Goal: Task Accomplishment & Management: Manage account settings

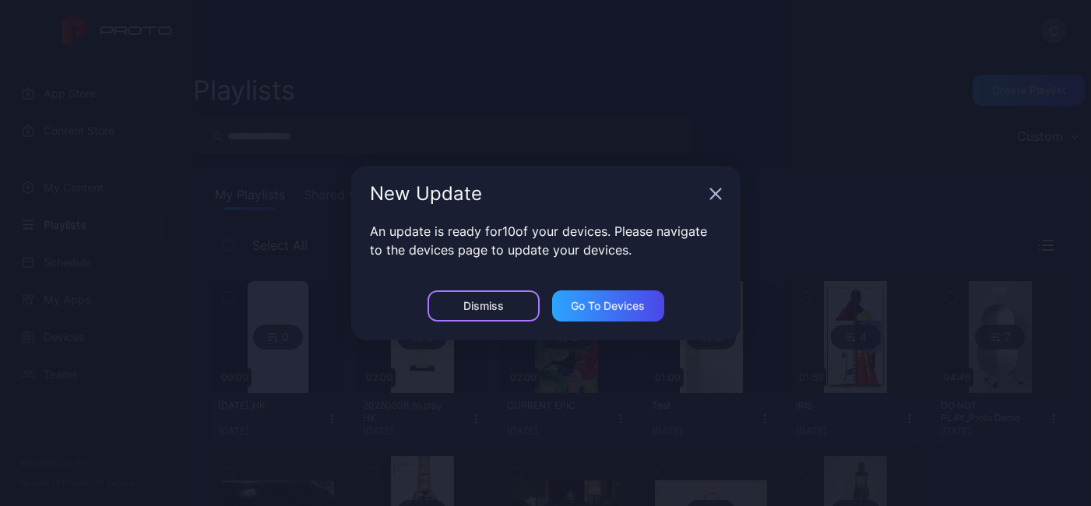
click at [491, 307] on div "Dismiss" at bounding box center [483, 306] width 41 height 12
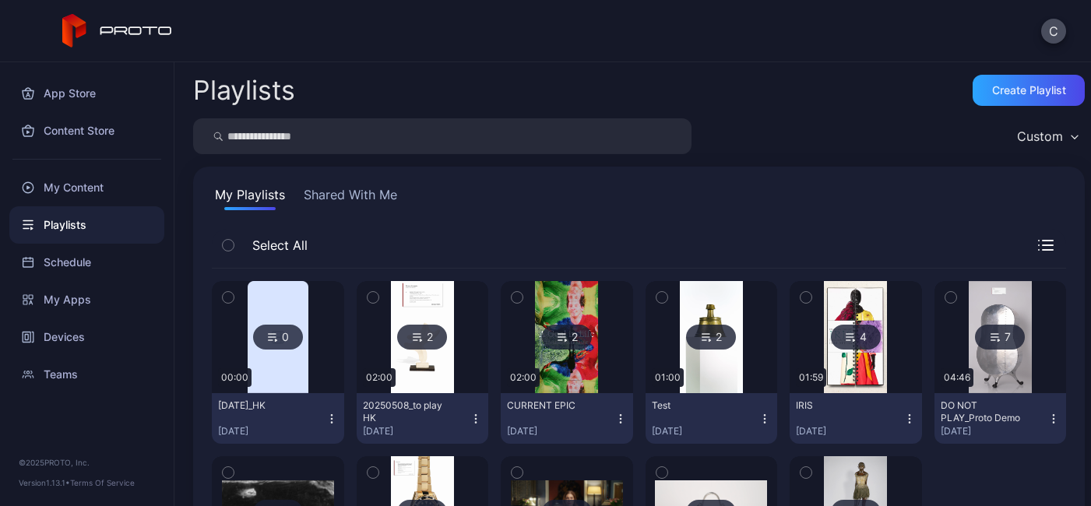
click at [330, 418] on icon "button" at bounding box center [332, 419] width 12 height 12
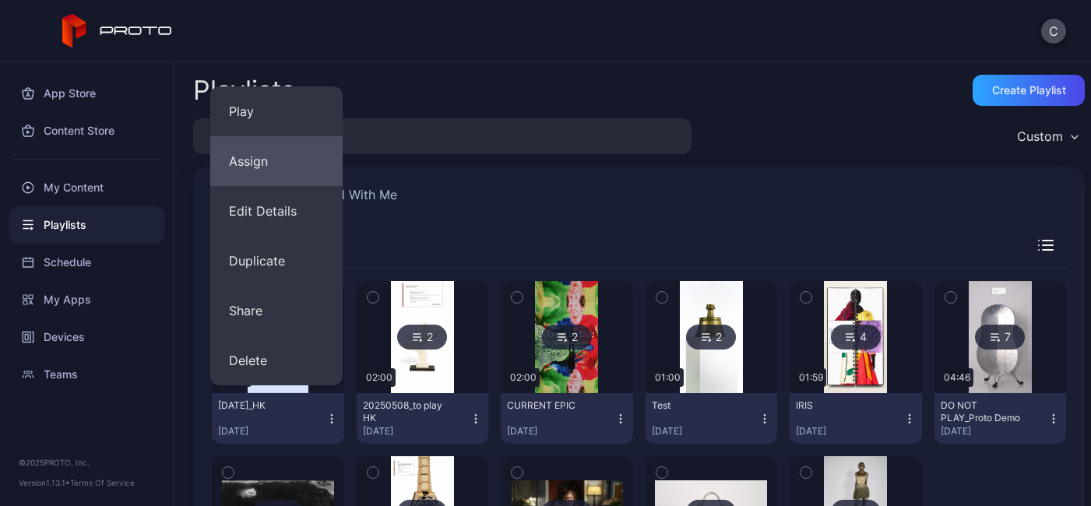
click at [295, 157] on button "Assign" at bounding box center [276, 161] width 132 height 50
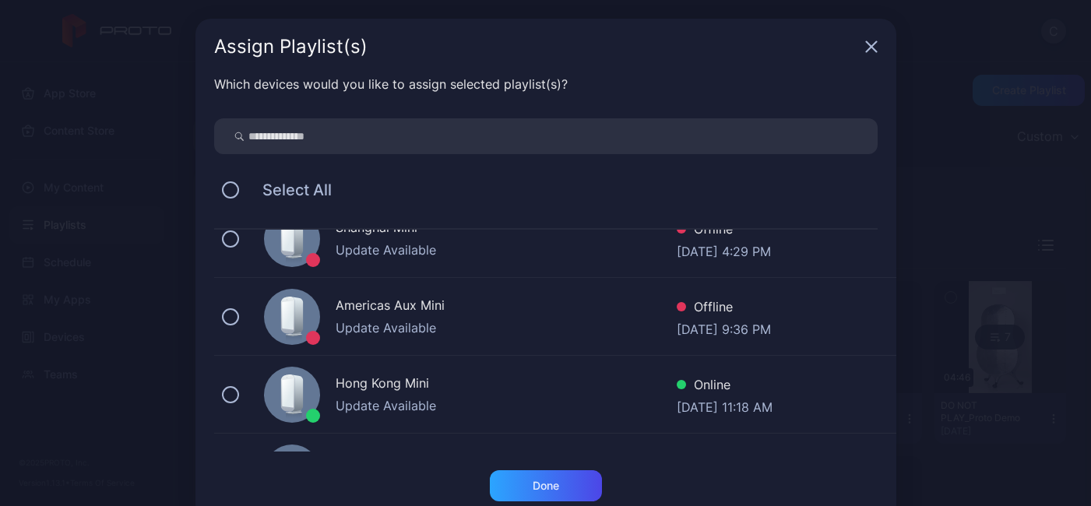
scroll to position [384, 0]
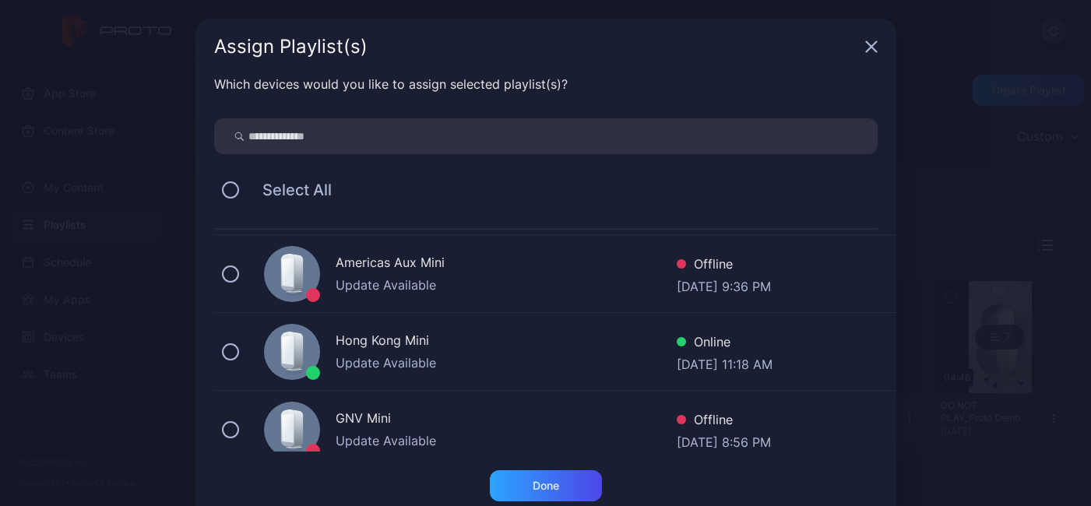
click at [229, 347] on div "Hong Kong Mini Update Available Online Sep 25, 2025 at 11:18 AM" at bounding box center [555, 352] width 682 height 78
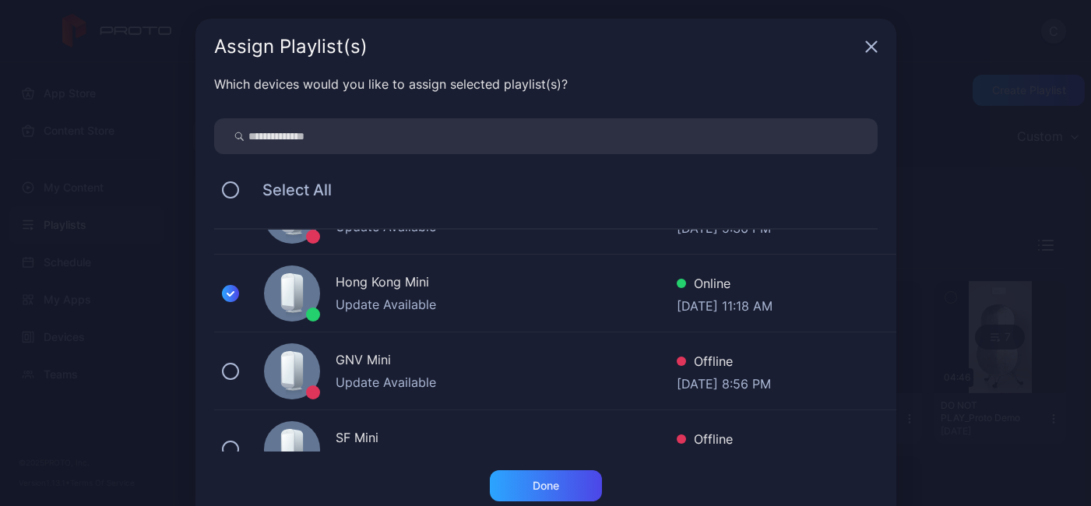
scroll to position [444, 0]
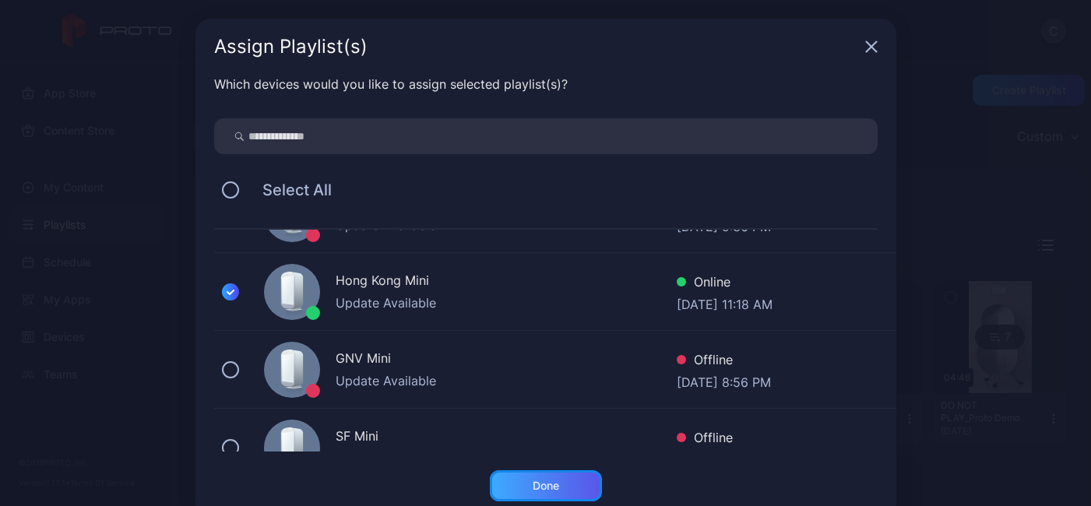
click at [541, 480] on div "Done" at bounding box center [546, 486] width 26 height 12
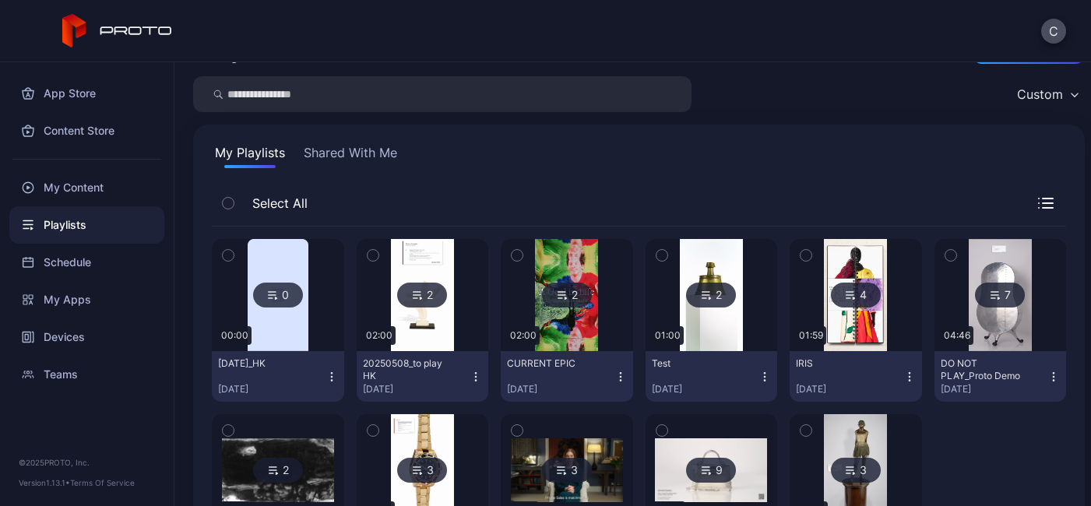
scroll to position [116, 0]
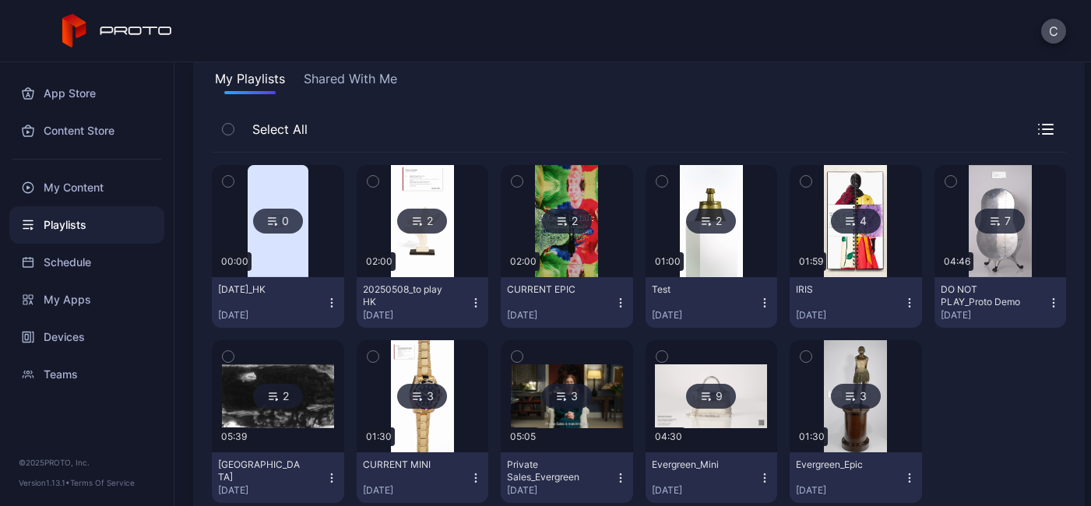
click at [414, 439] on img at bounding box center [422, 396] width 63 height 112
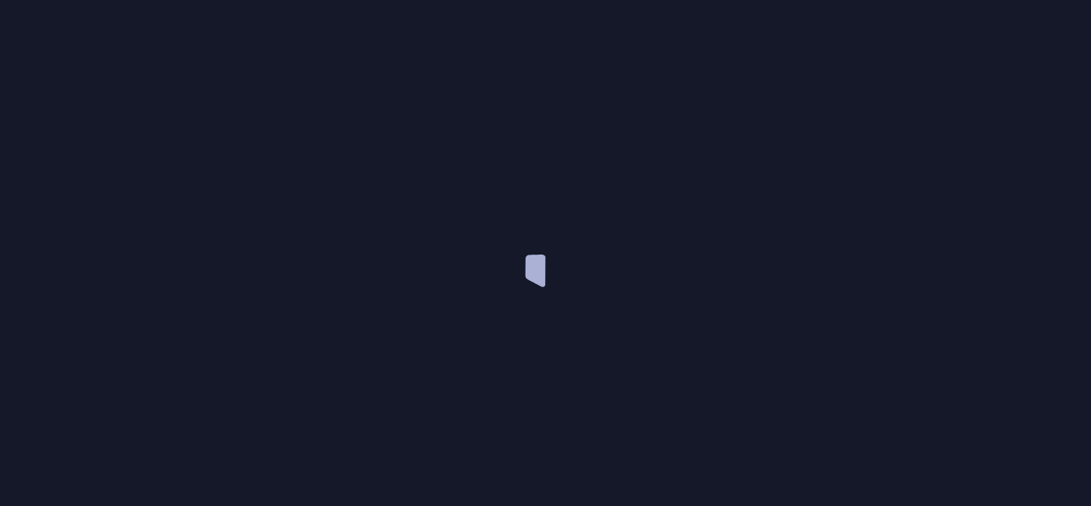
click at [414, 439] on div at bounding box center [545, 253] width 1091 height 506
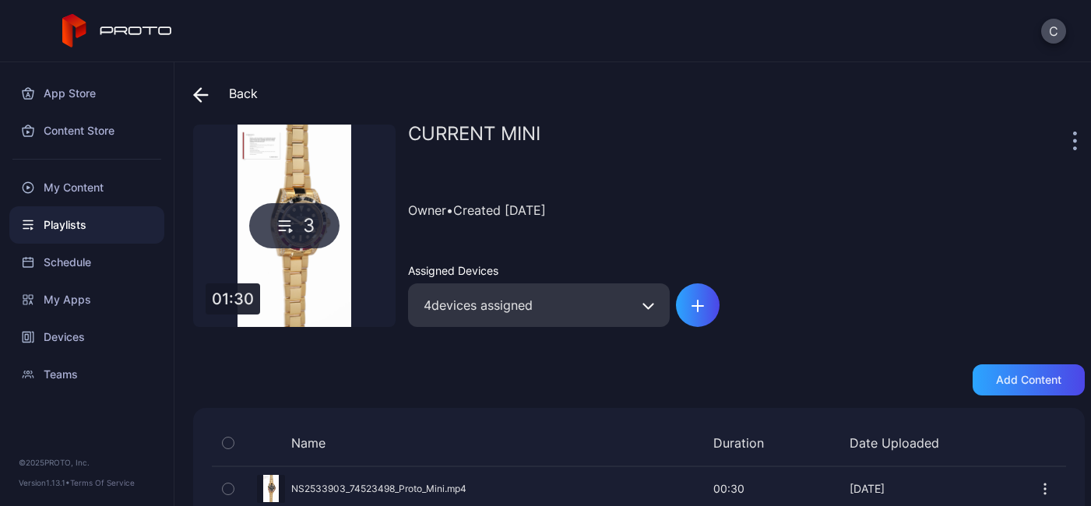
scroll to position [123, 0]
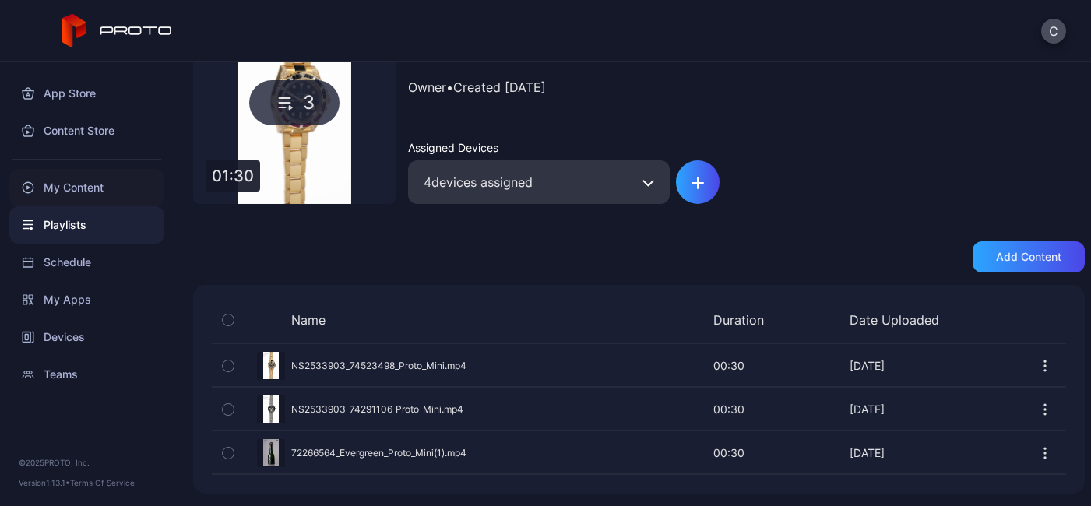
click at [94, 180] on div "My Content" at bounding box center [86, 187] width 155 height 37
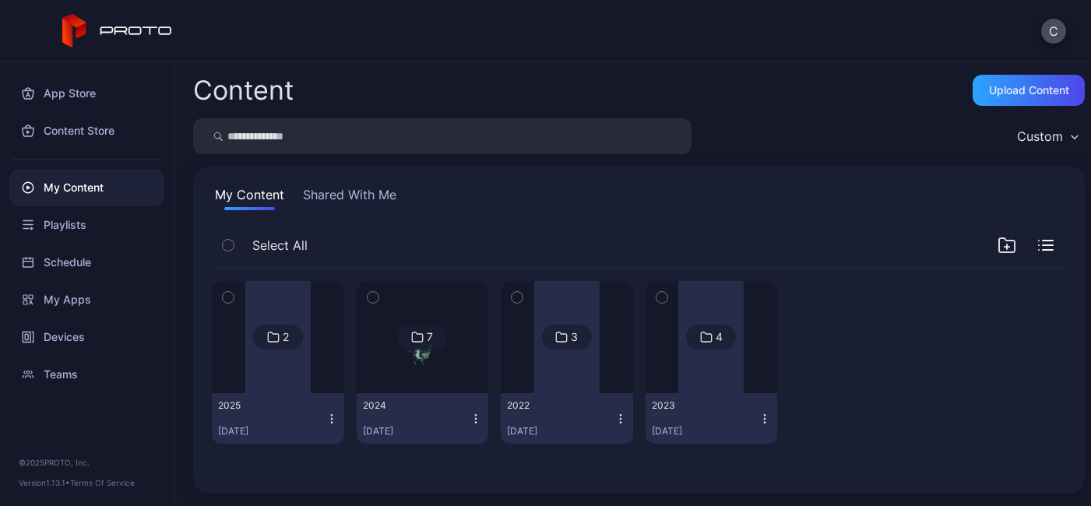
click at [304, 355] on div at bounding box center [277, 337] width 65 height 112
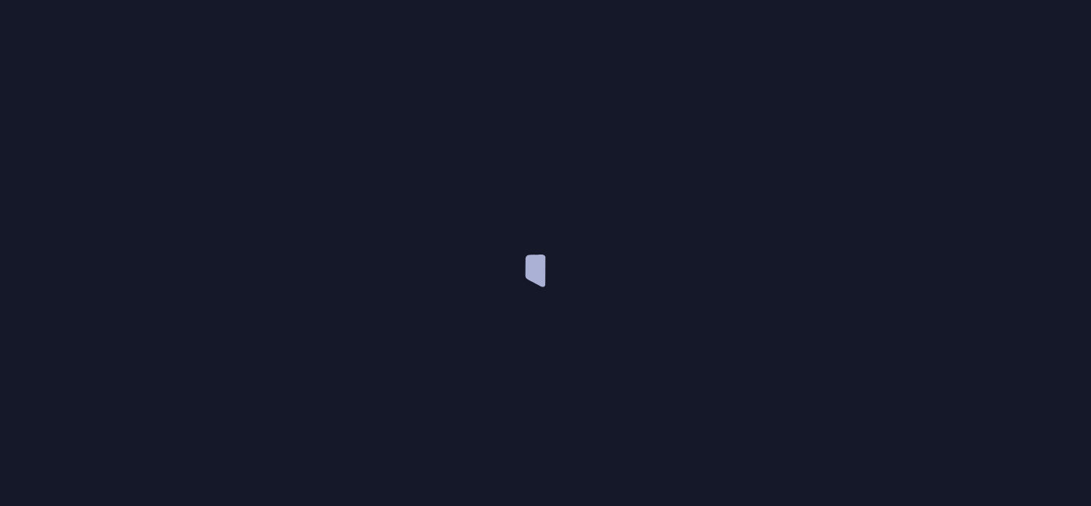
click at [304, 355] on div at bounding box center [545, 253] width 1091 height 506
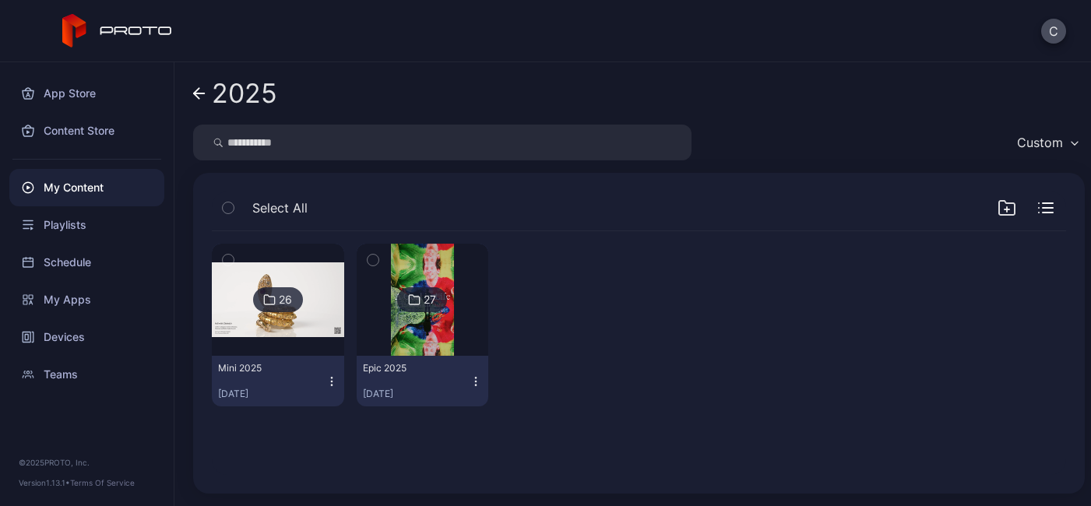
click at [261, 341] on div at bounding box center [278, 300] width 112 height 112
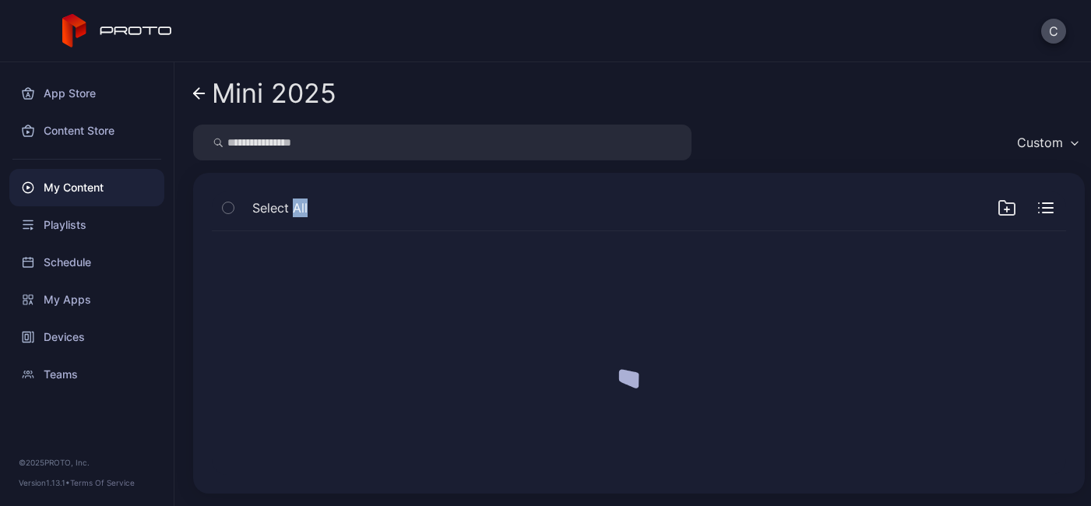
click at [261, 341] on div at bounding box center [638, 353] width 879 height 269
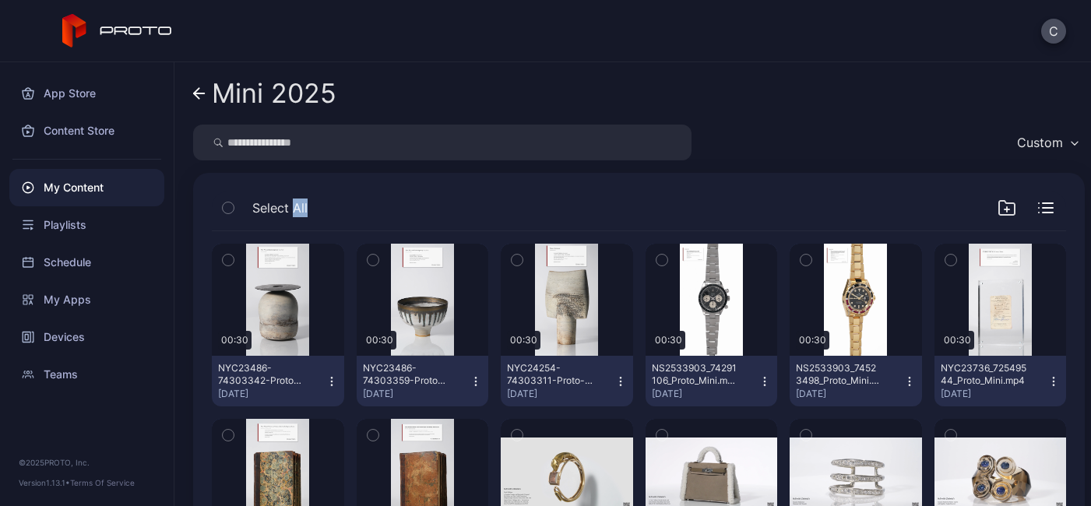
click at [231, 259] on icon "button" at bounding box center [228, 260] width 11 height 17
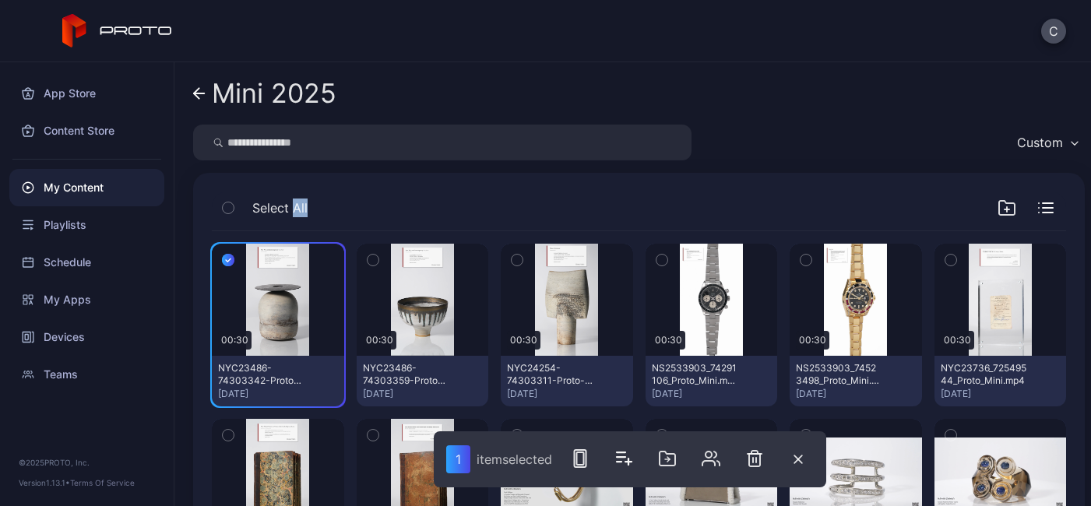
click at [373, 260] on icon "button" at bounding box center [373, 260] width 11 height 17
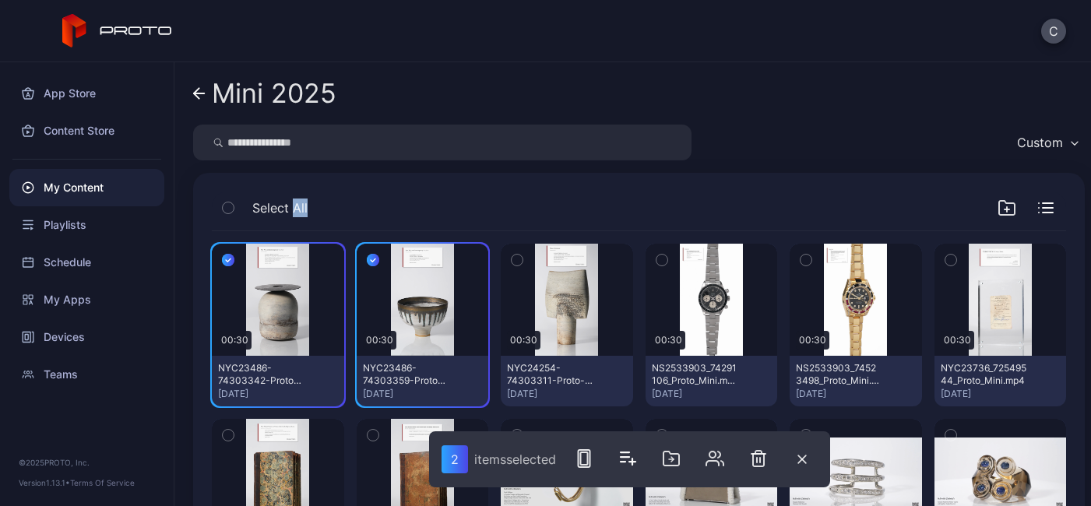
click at [516, 255] on icon "button" at bounding box center [517, 260] width 11 height 17
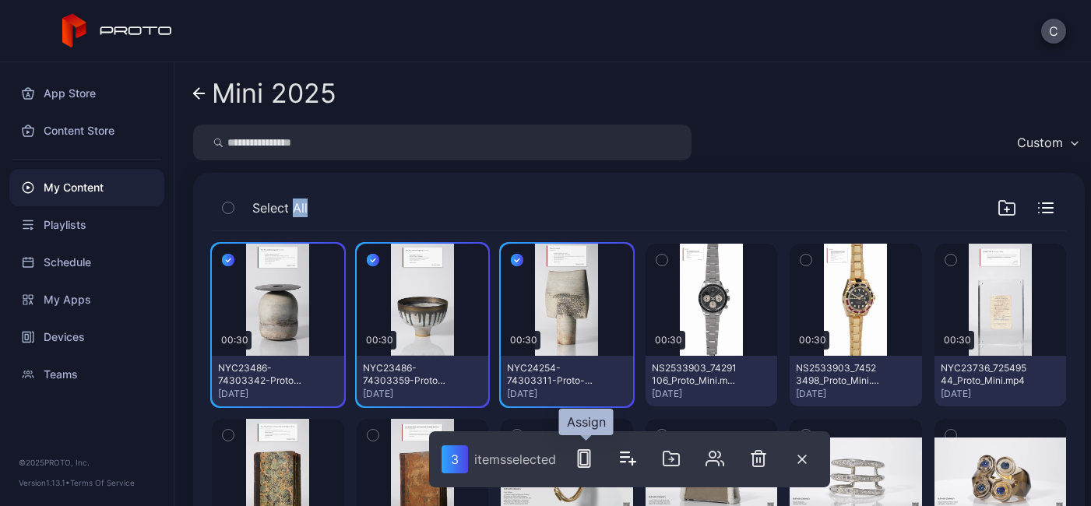
click at [588, 456] on rect "button" at bounding box center [584, 459] width 7 height 12
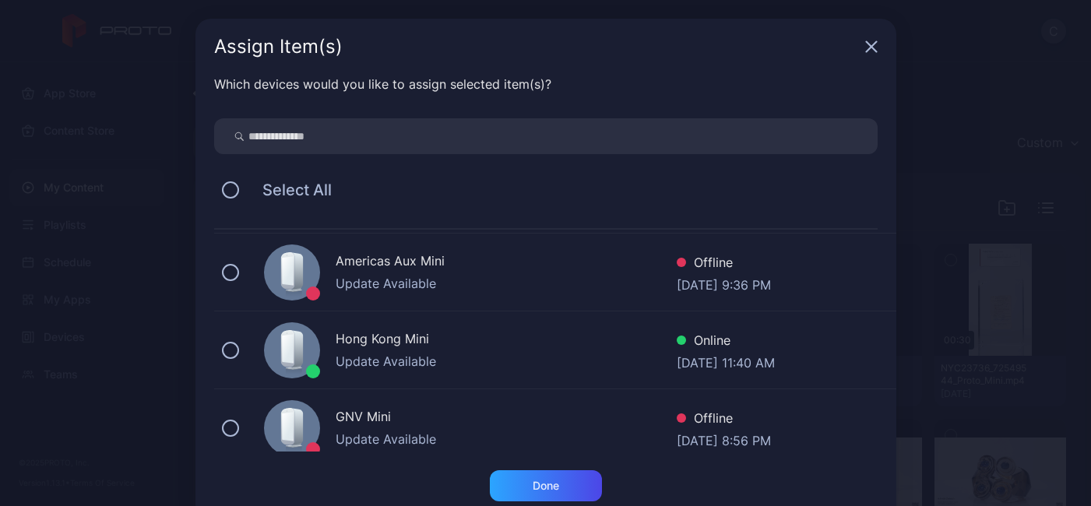
scroll to position [386, 0]
click at [389, 346] on div "Hong Kong Mini" at bounding box center [506, 340] width 341 height 23
click at [533, 485] on div "Done" at bounding box center [546, 486] width 26 height 12
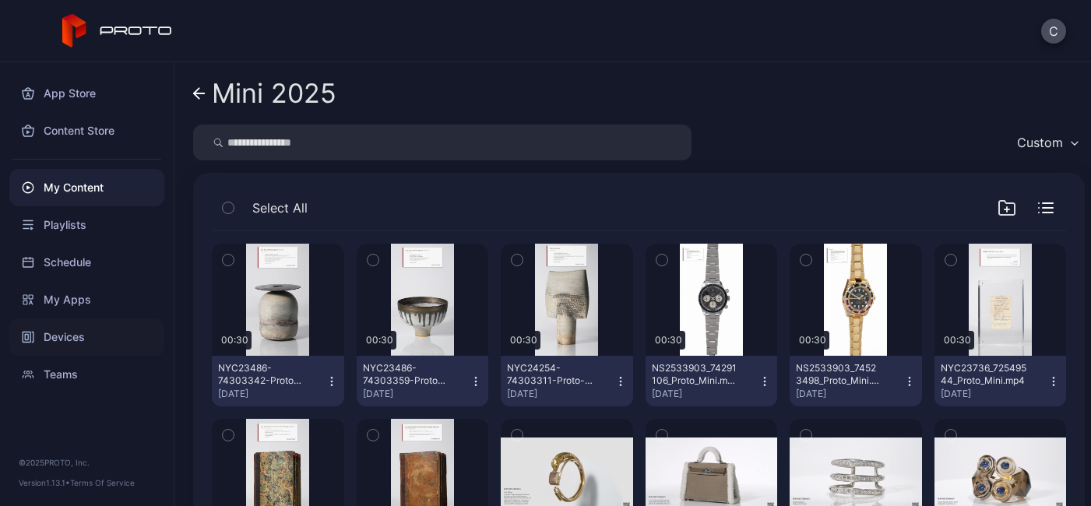
click at [99, 333] on div "Devices" at bounding box center [86, 337] width 155 height 37
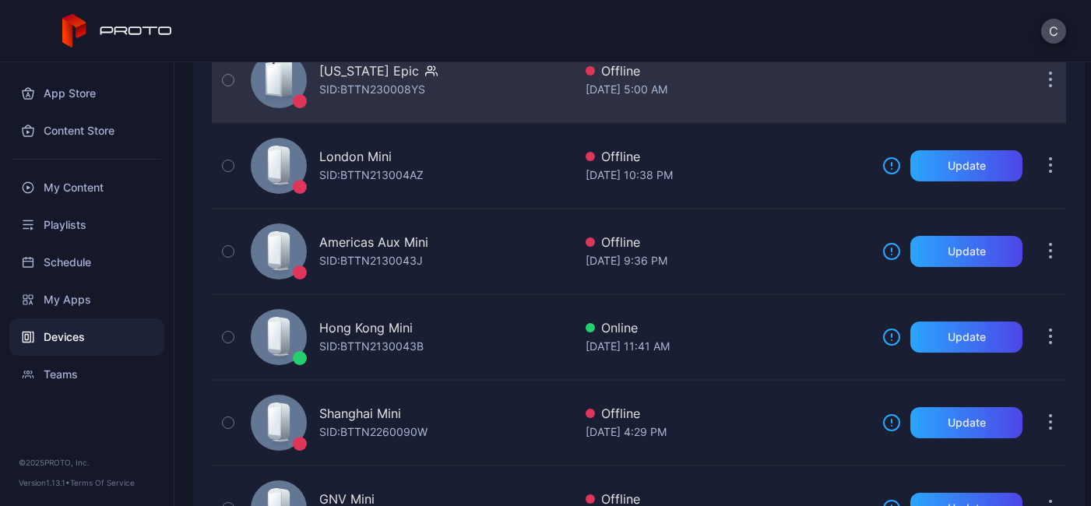
scroll to position [311, 0]
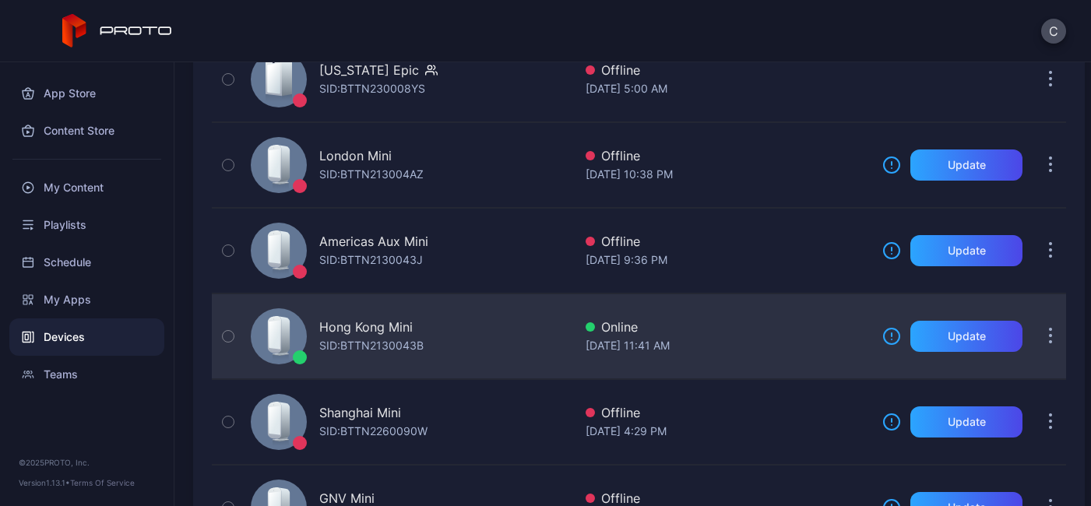
click at [1035, 342] on button "button" at bounding box center [1050, 336] width 31 height 31
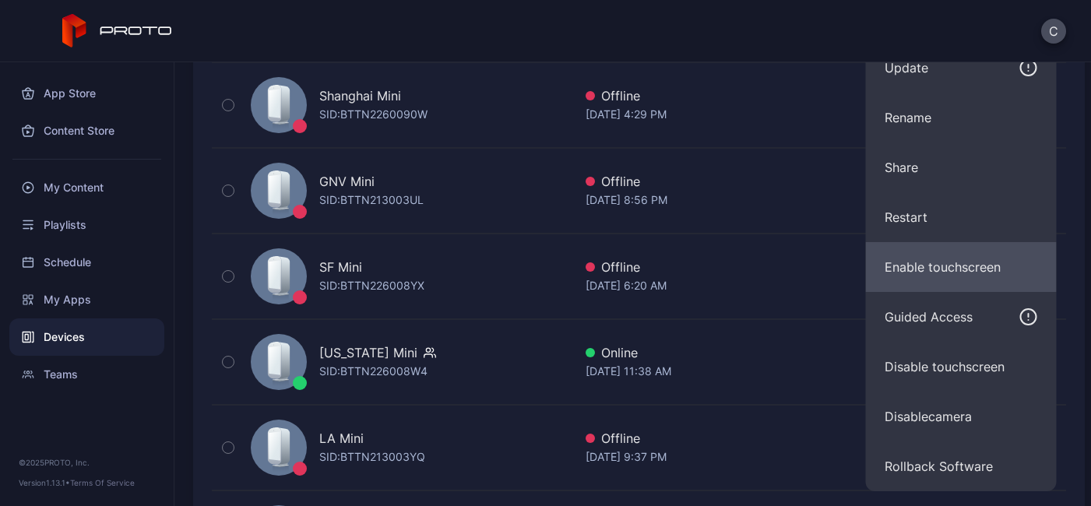
scroll to position [585, 0]
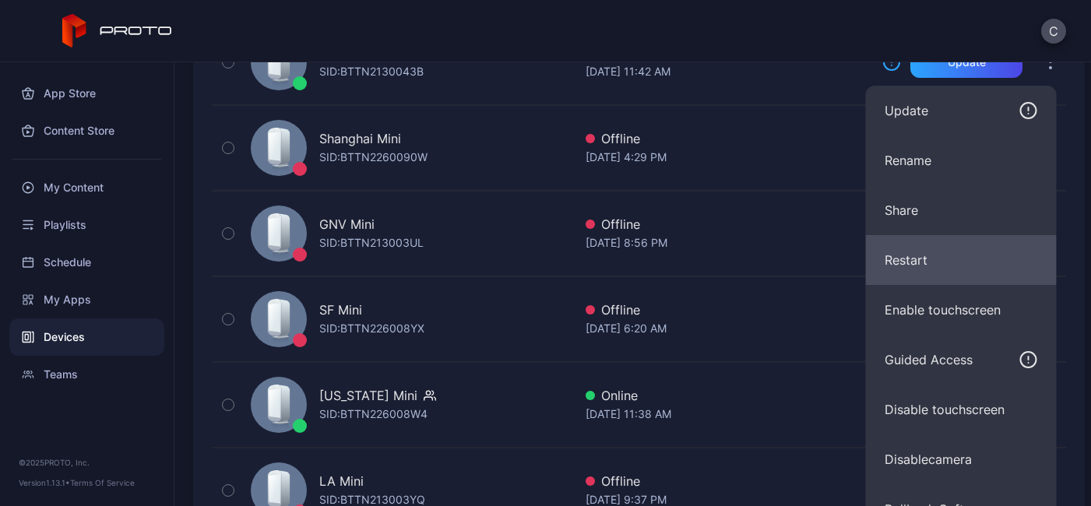
click at [926, 255] on button "Restart" at bounding box center [961, 260] width 191 height 50
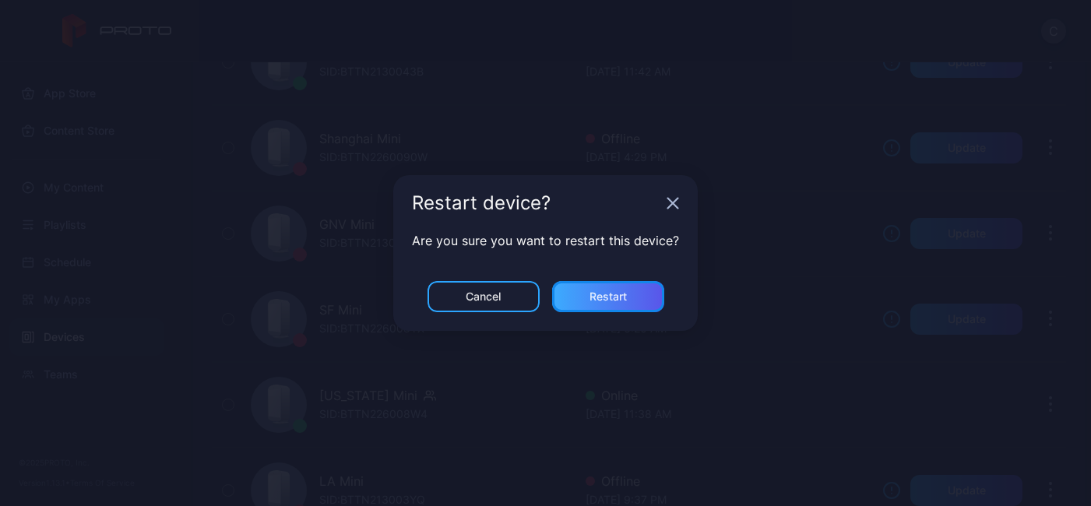
click at [597, 300] on div "Restart" at bounding box center [608, 297] width 37 height 12
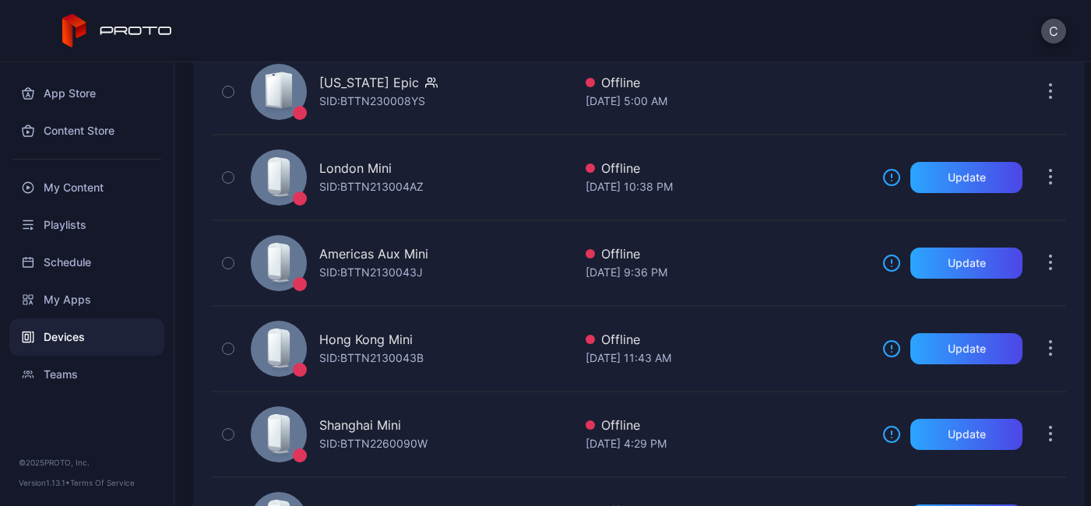
scroll to position [250, 0]
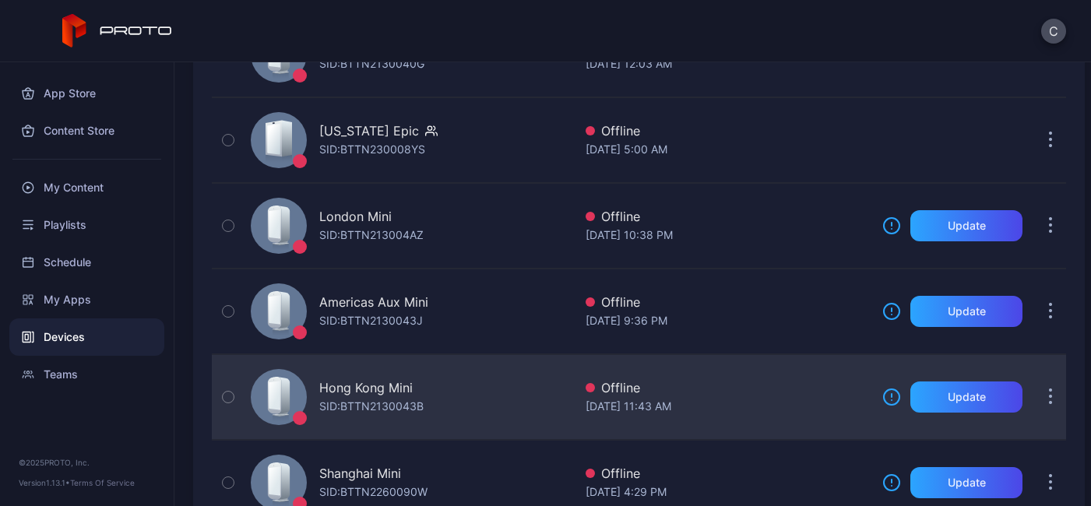
click at [1035, 386] on button "button" at bounding box center [1050, 397] width 31 height 31
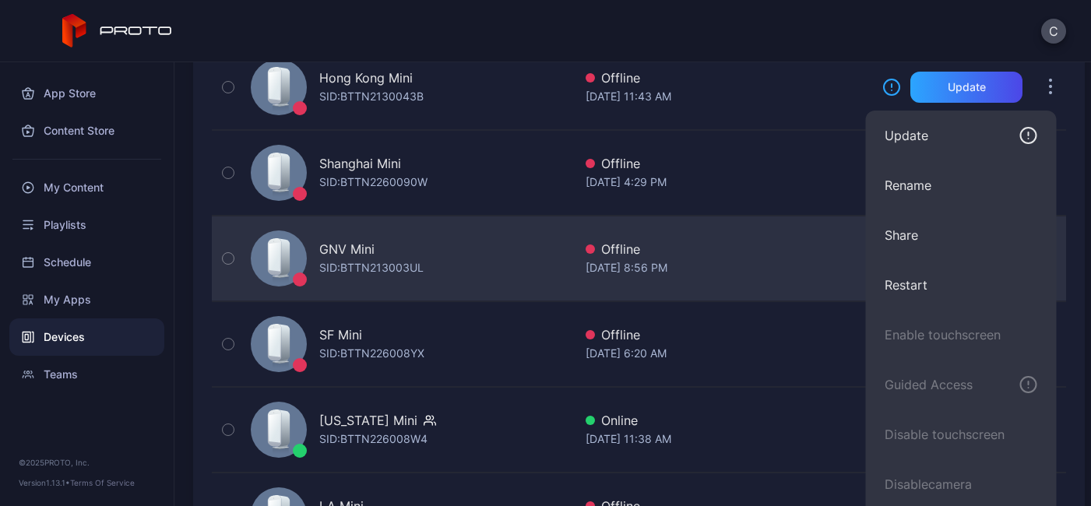
scroll to position [435, 0]
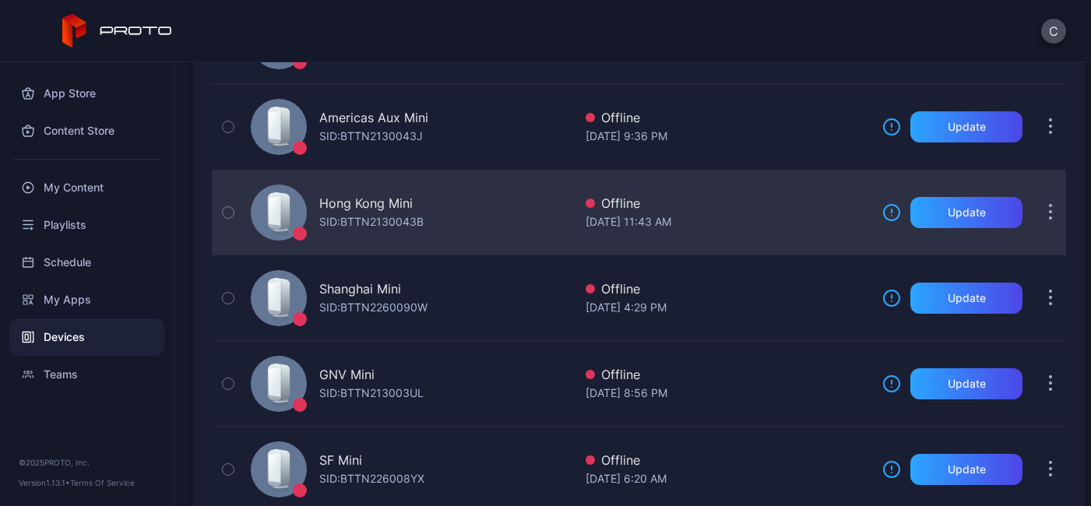
click at [233, 211] on icon "button" at bounding box center [228, 212] width 11 height 17
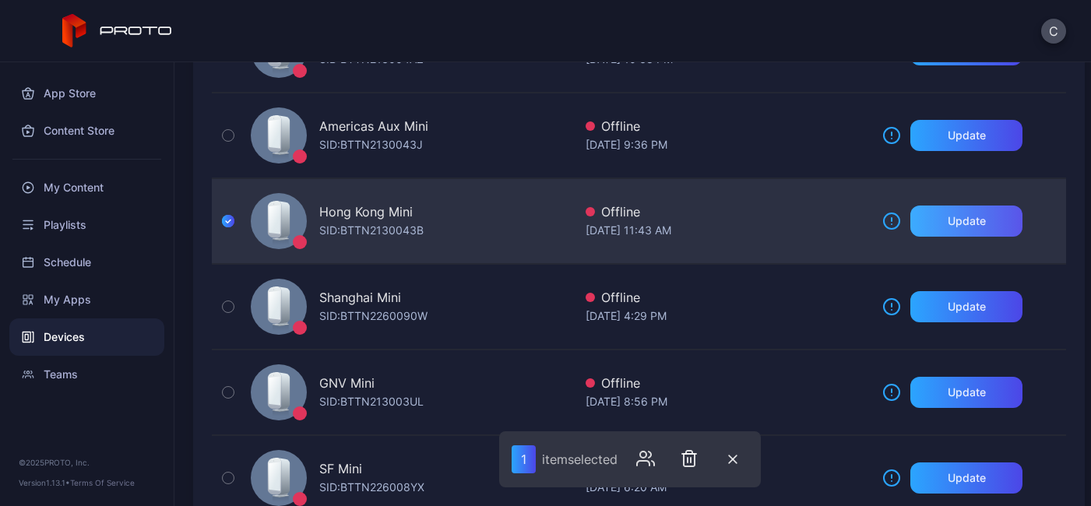
scroll to position [427, 0]
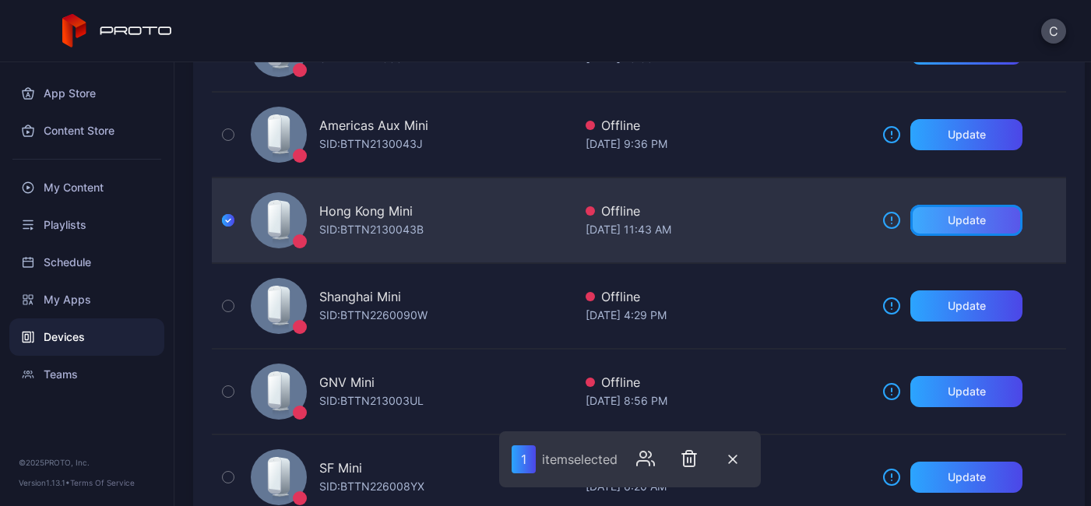
click at [948, 214] on div "Update" at bounding box center [967, 220] width 38 height 12
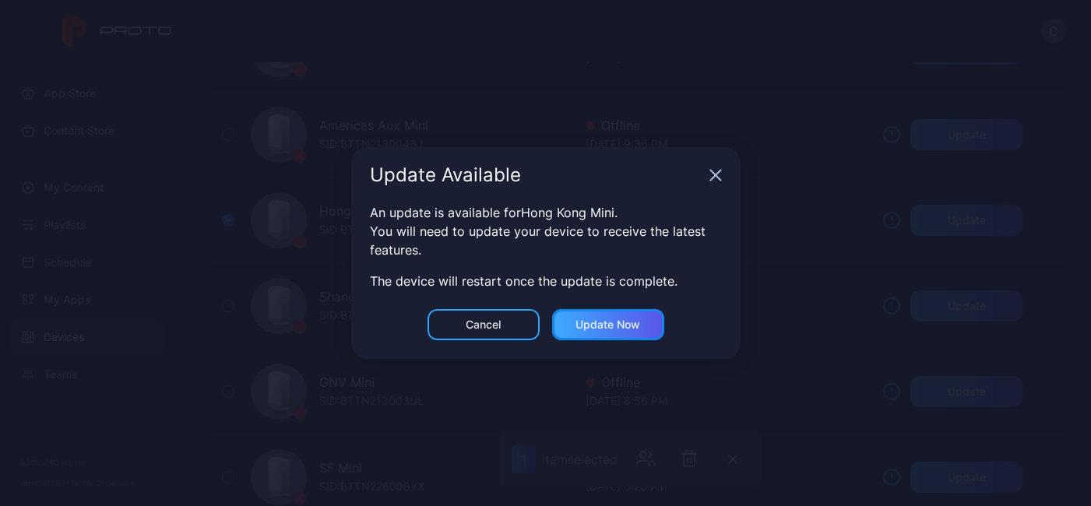
click at [600, 330] on div "Update now" at bounding box center [608, 325] width 65 height 12
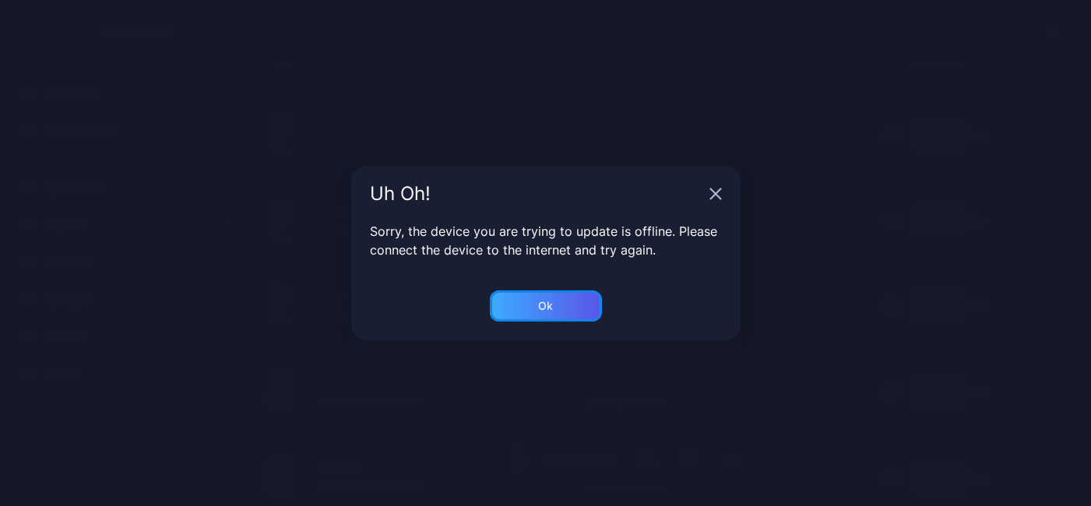
click at [565, 308] on div "Ok" at bounding box center [546, 306] width 112 height 31
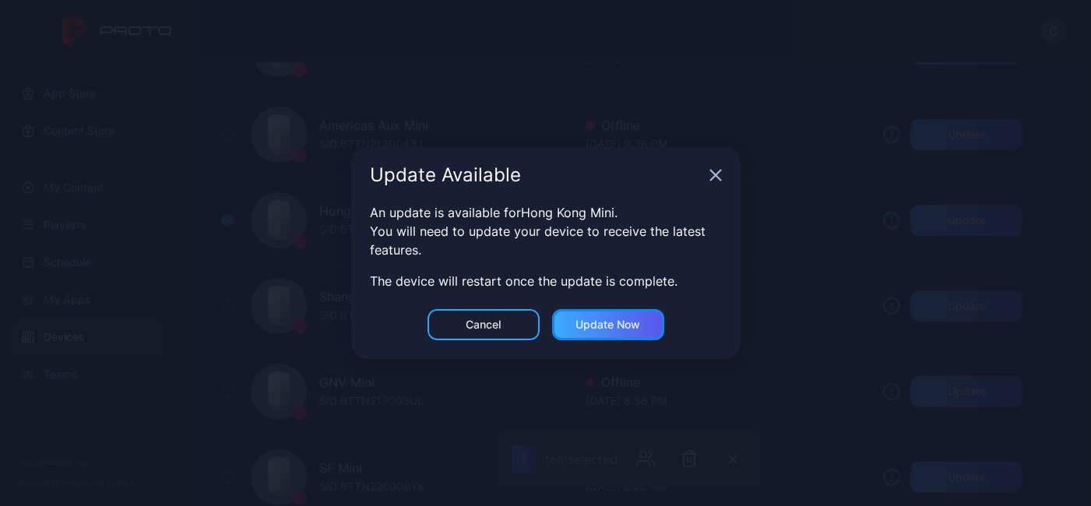
click at [594, 330] on div "Update now" at bounding box center [608, 325] width 65 height 12
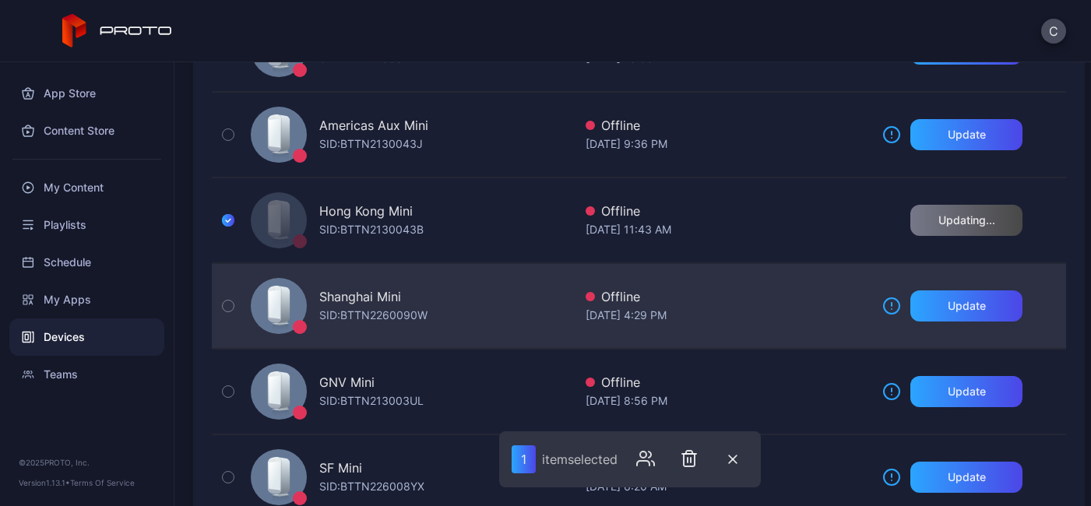
click at [606, 313] on div "May 29, 2024 at 4:29 PM" at bounding box center [728, 315] width 284 height 19
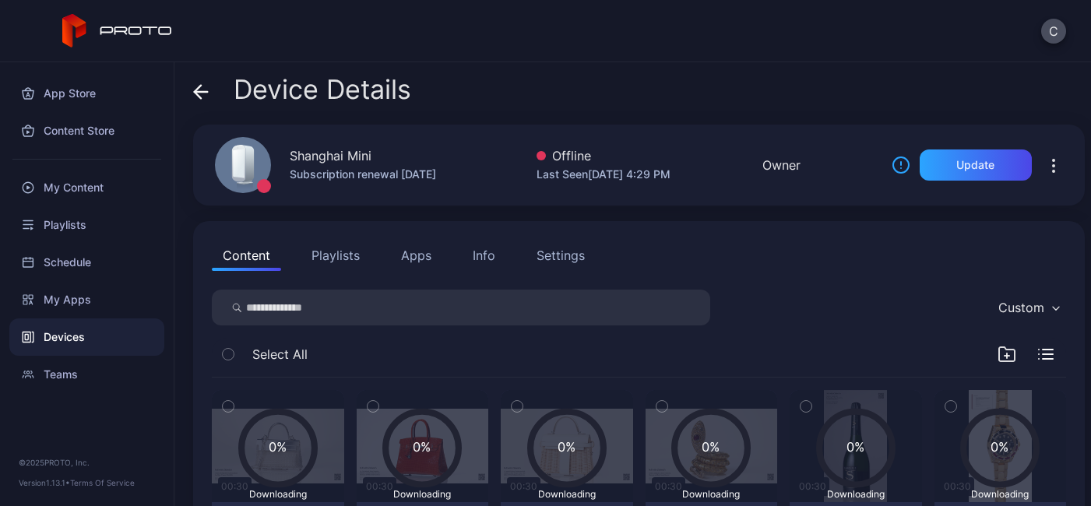
click at [72, 335] on div "Devices" at bounding box center [86, 337] width 155 height 37
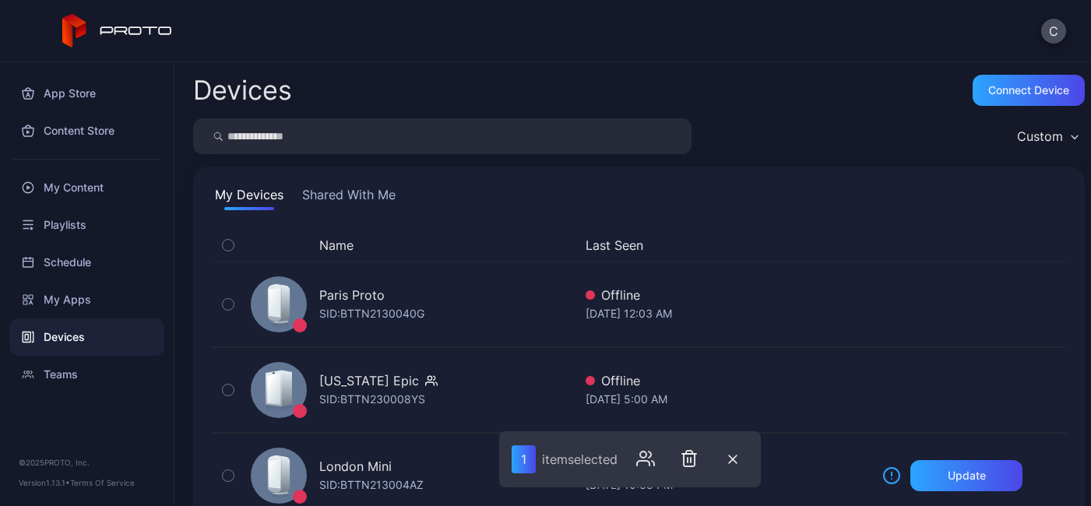
scroll to position [427, 0]
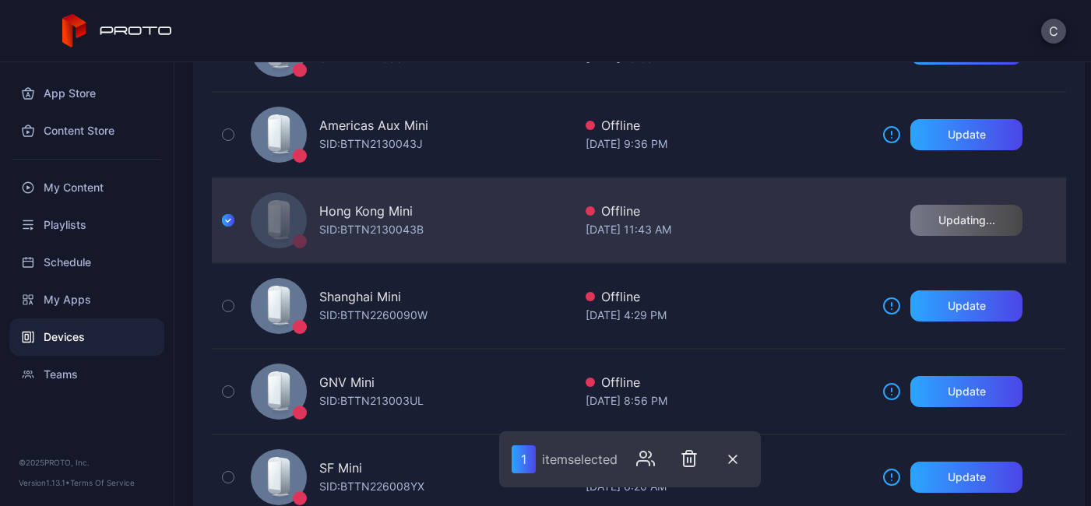
click at [395, 213] on div "Hong Kong Mini" at bounding box center [365, 211] width 93 height 19
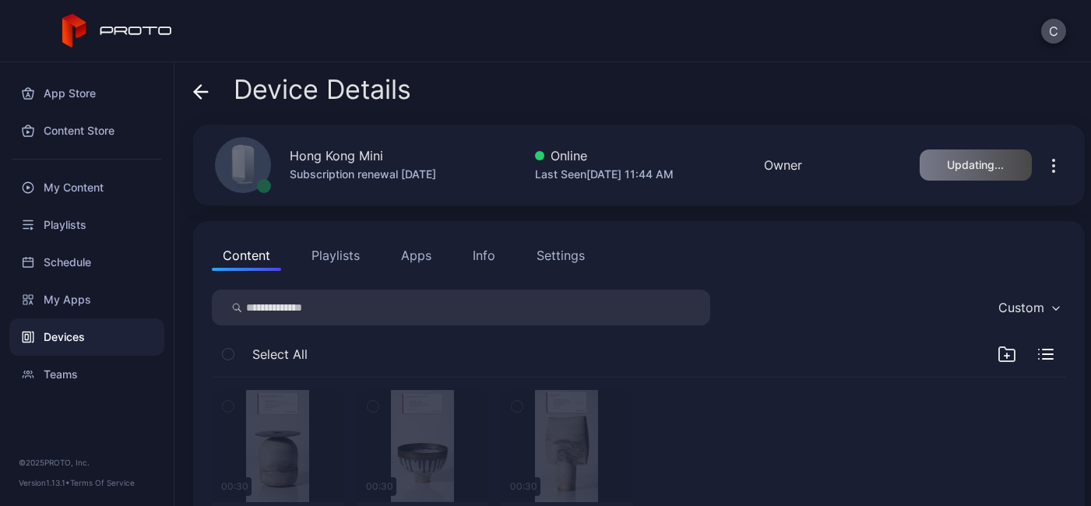
click at [265, 356] on span "Select All" at bounding box center [279, 354] width 55 height 19
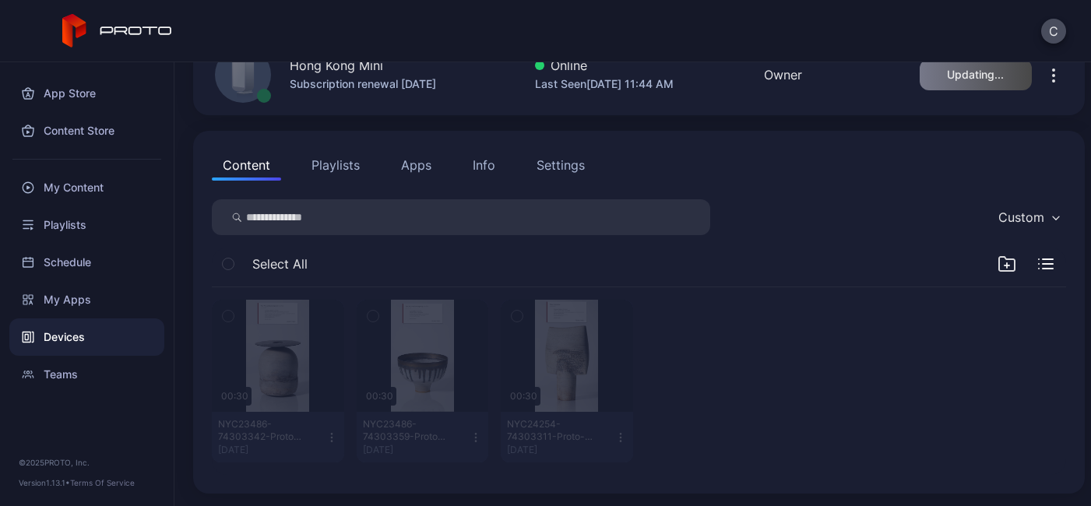
click at [334, 172] on button "Playlists" at bounding box center [336, 165] width 70 height 31
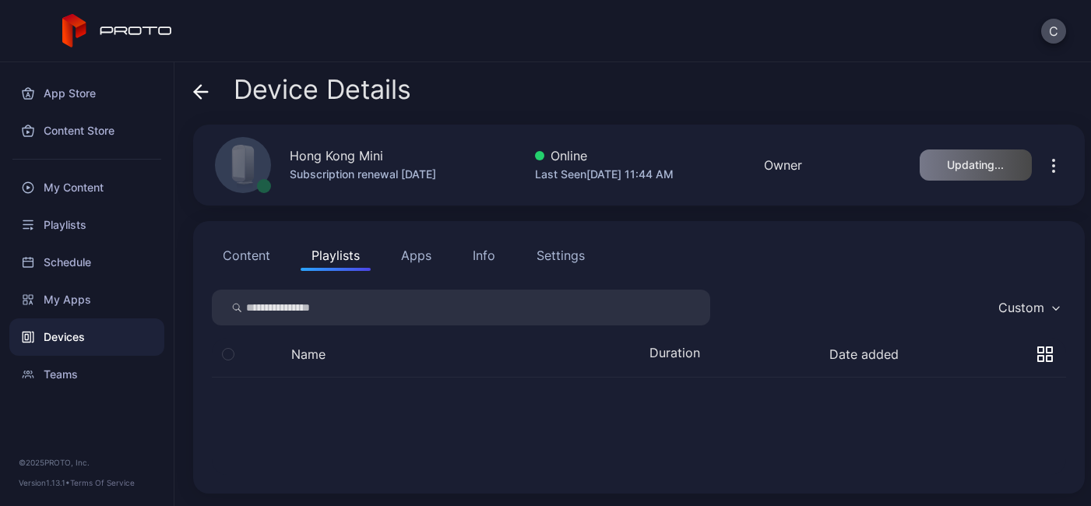
scroll to position [0, 0]
click at [76, 300] on div "My Apps" at bounding box center [86, 299] width 155 height 37
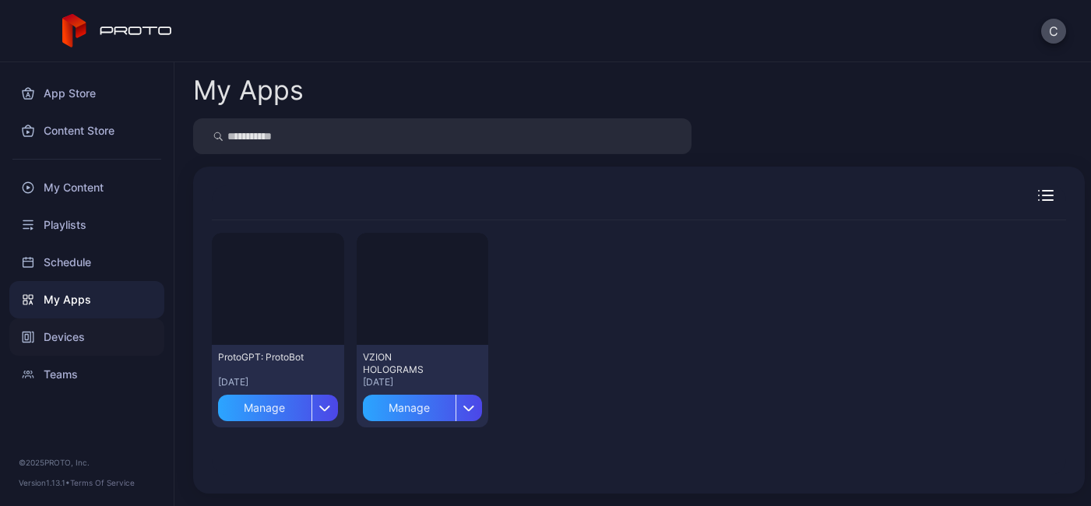
click at [78, 340] on div "Devices" at bounding box center [86, 337] width 155 height 37
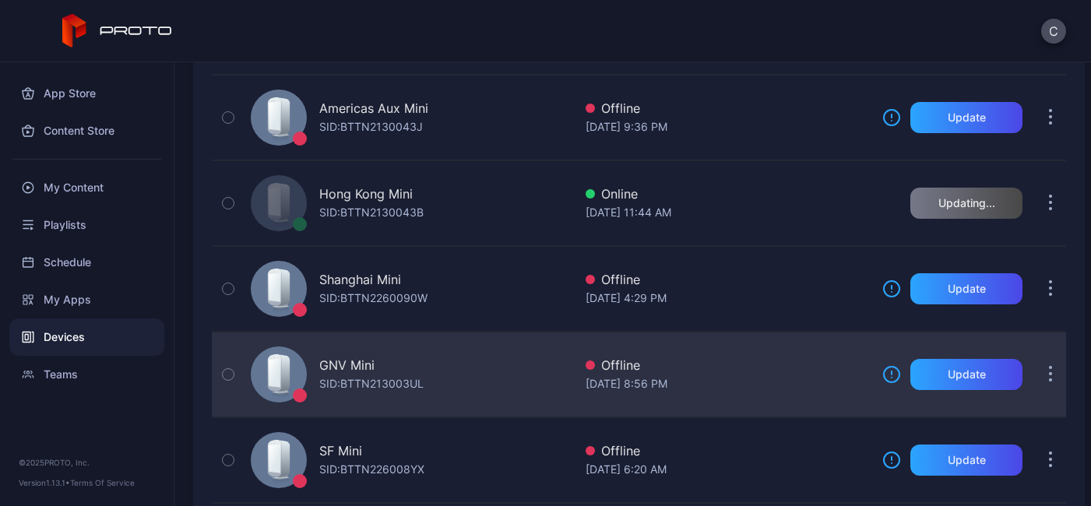
scroll to position [437, 0]
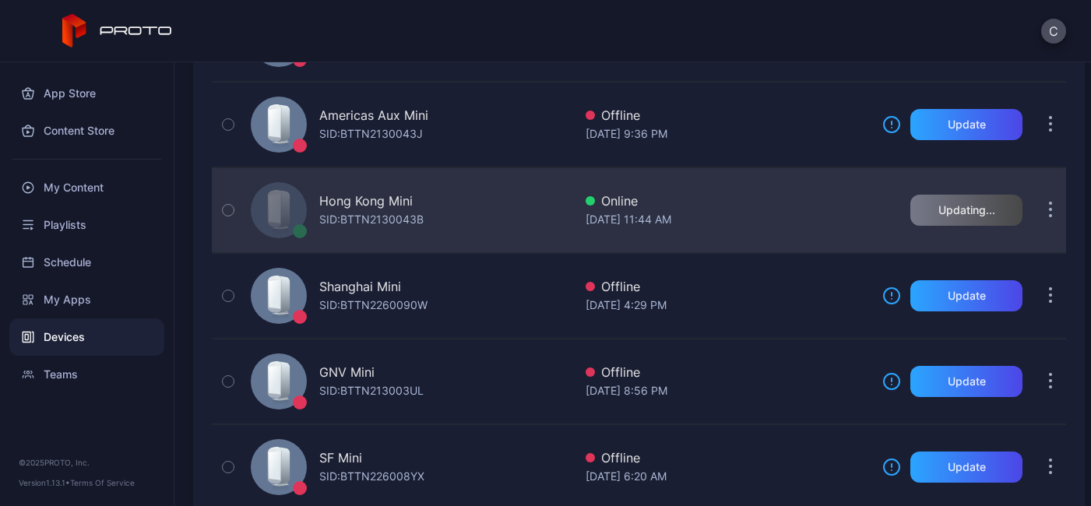
click at [440, 216] on div "Hong Kong Mini SID: BTTN2130043B" at bounding box center [409, 210] width 329 height 78
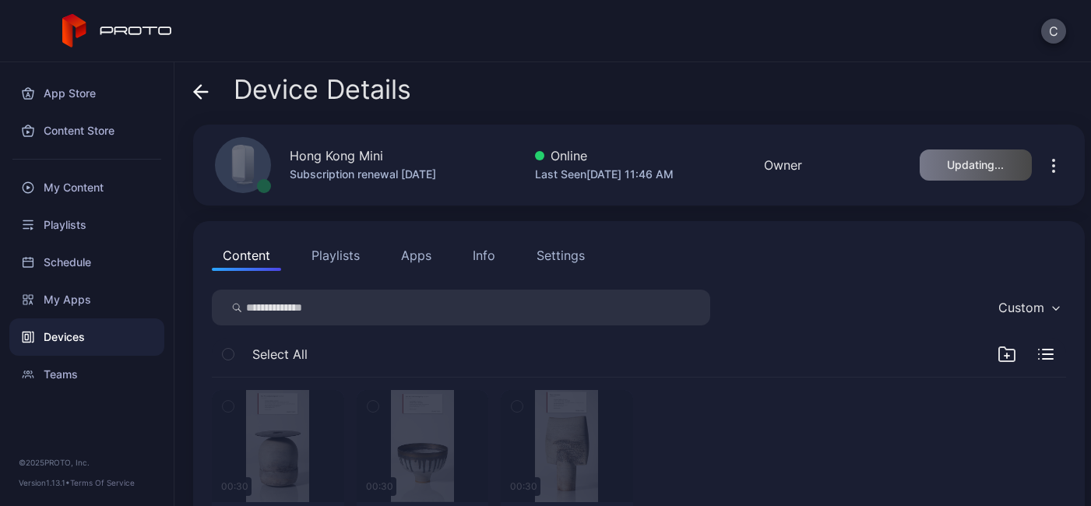
click at [103, 336] on div "Devices" at bounding box center [86, 337] width 155 height 37
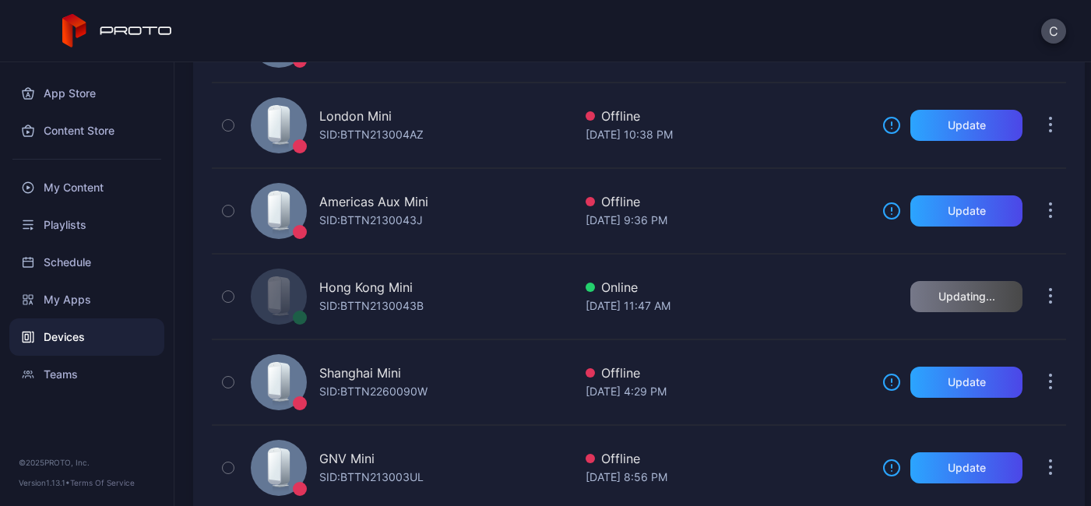
scroll to position [348, 0]
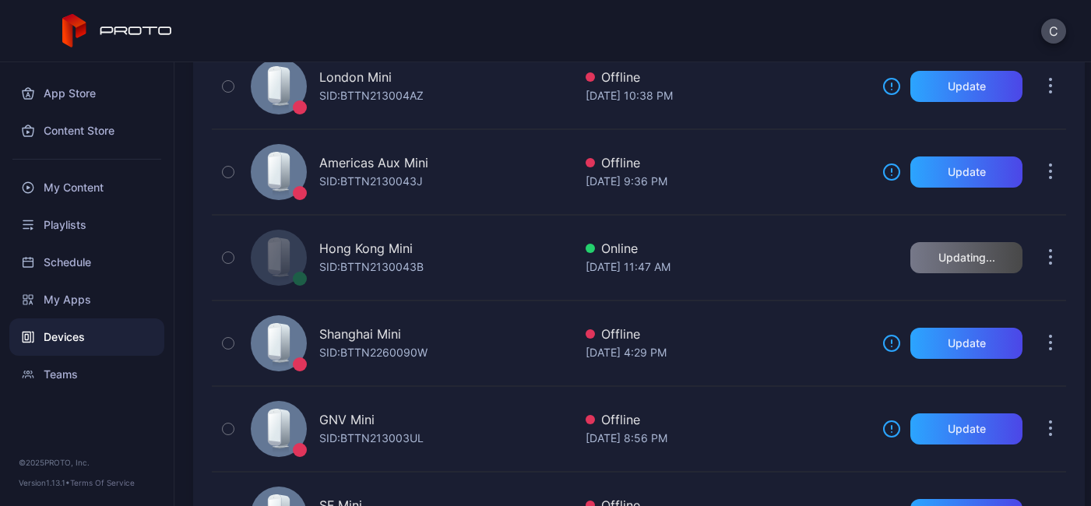
scroll to position [393, 0]
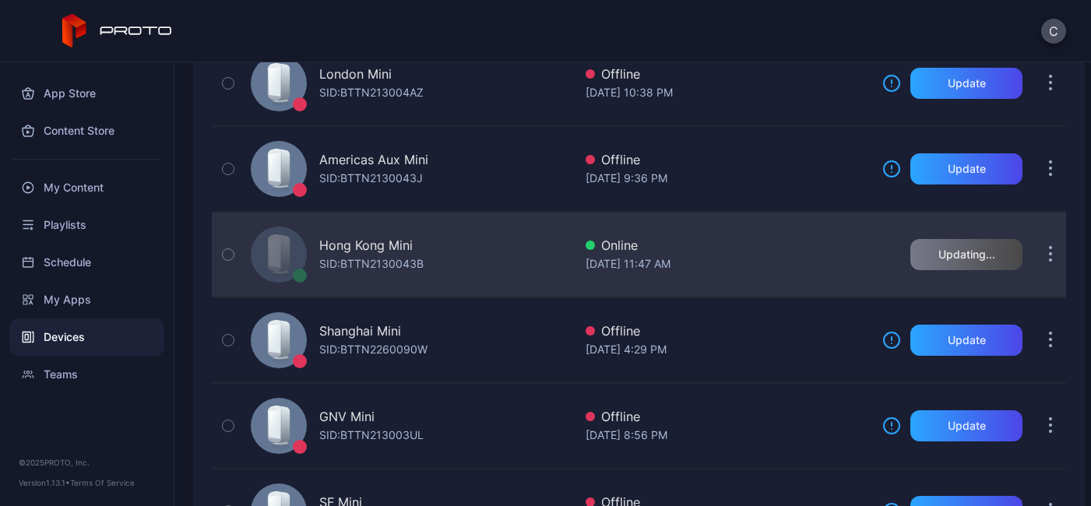
click at [1050, 263] on icon "button" at bounding box center [1051, 263] width 2 height 2
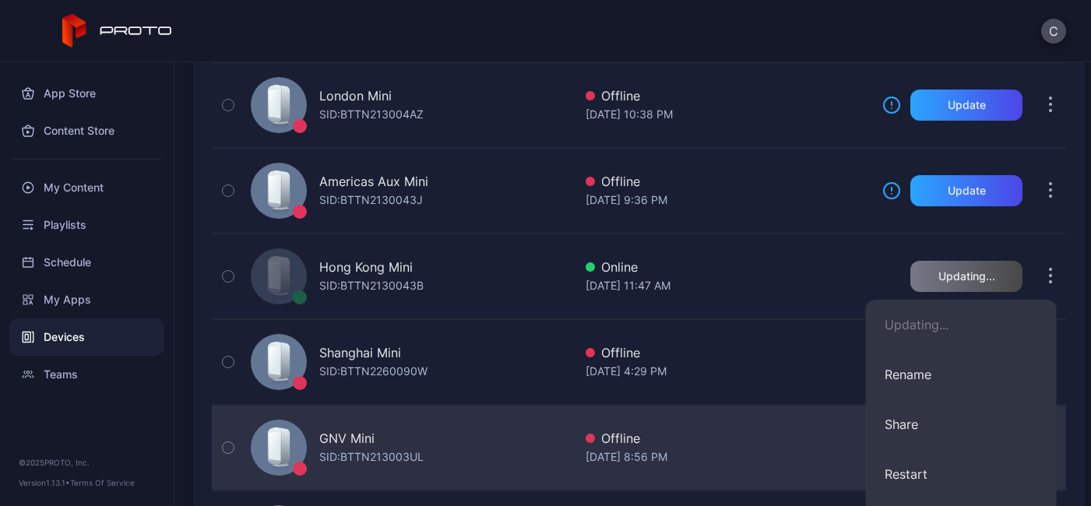
scroll to position [372, 0]
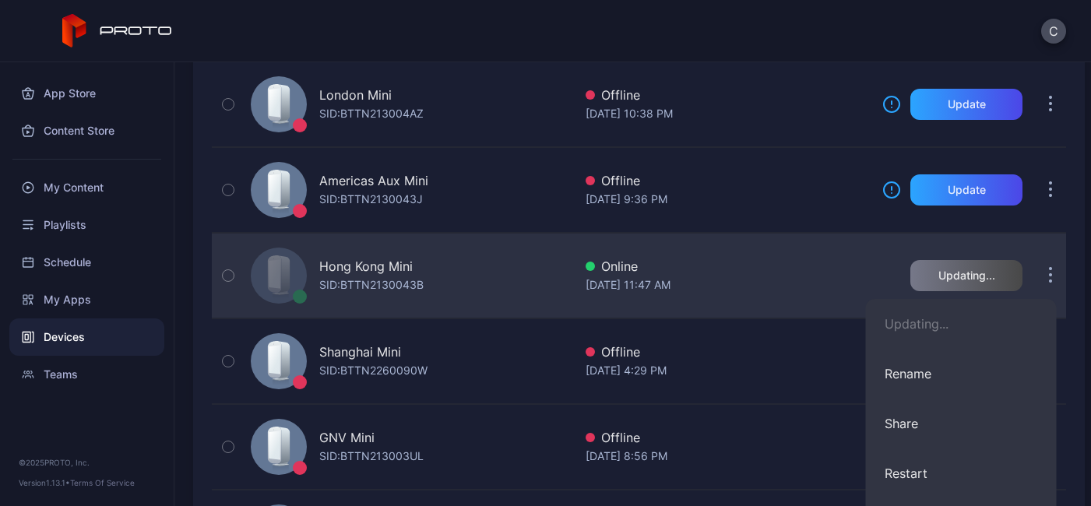
click at [682, 280] on div "Sep 25, 2025 at 11:47 AM" at bounding box center [728, 285] width 284 height 19
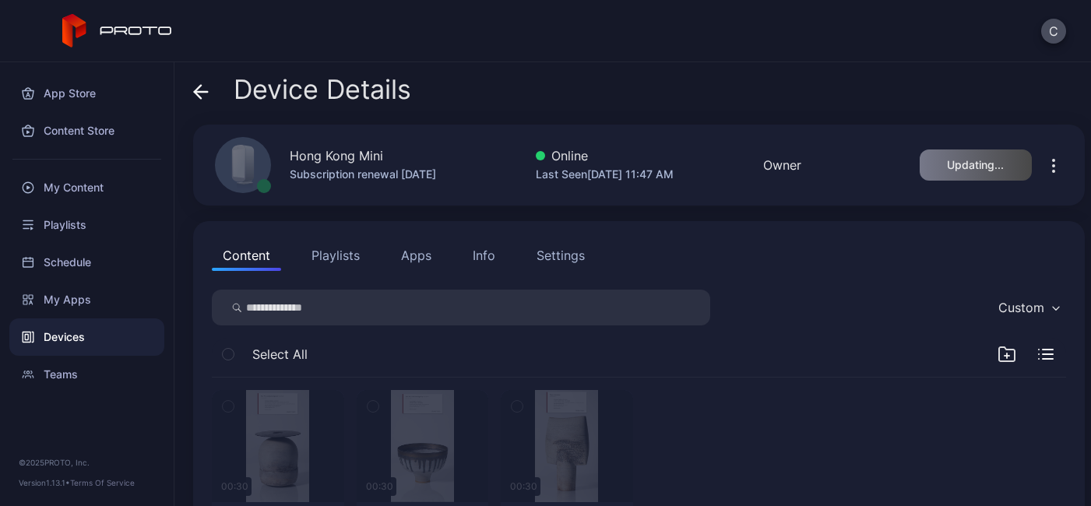
click at [201, 86] on icon at bounding box center [201, 92] width 16 height 16
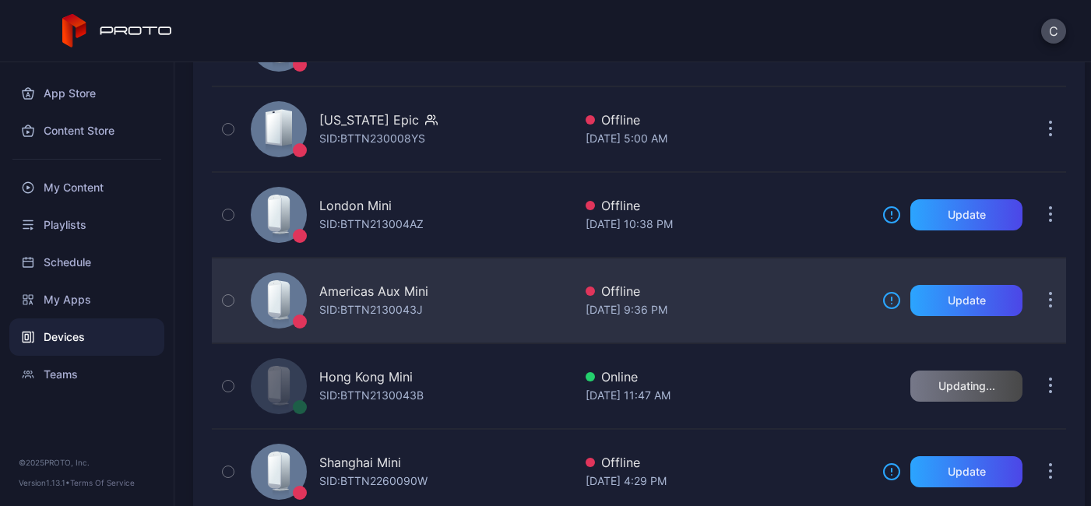
scroll to position [301, 0]
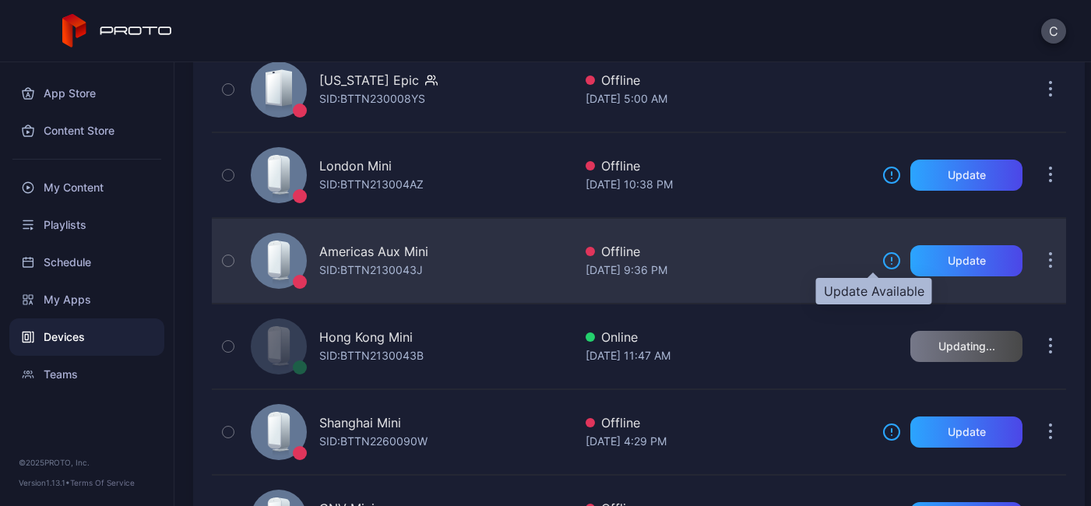
click at [884, 268] on icon at bounding box center [892, 261] width 16 height 16
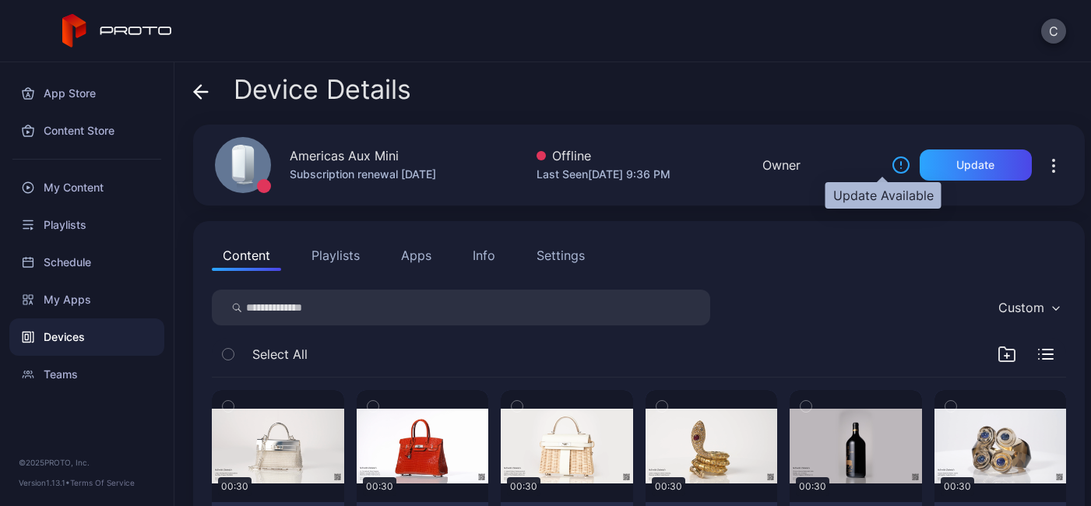
click at [892, 170] on icon at bounding box center [901, 165] width 19 height 19
click at [892, 166] on icon at bounding box center [901, 165] width 19 height 19
click at [199, 85] on icon at bounding box center [201, 92] width 16 height 16
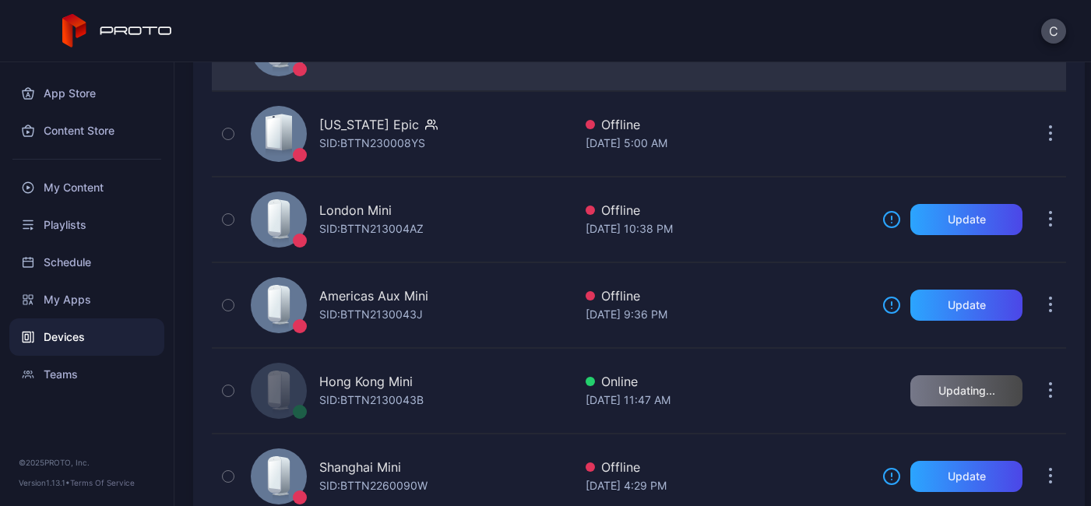
scroll to position [258, 0]
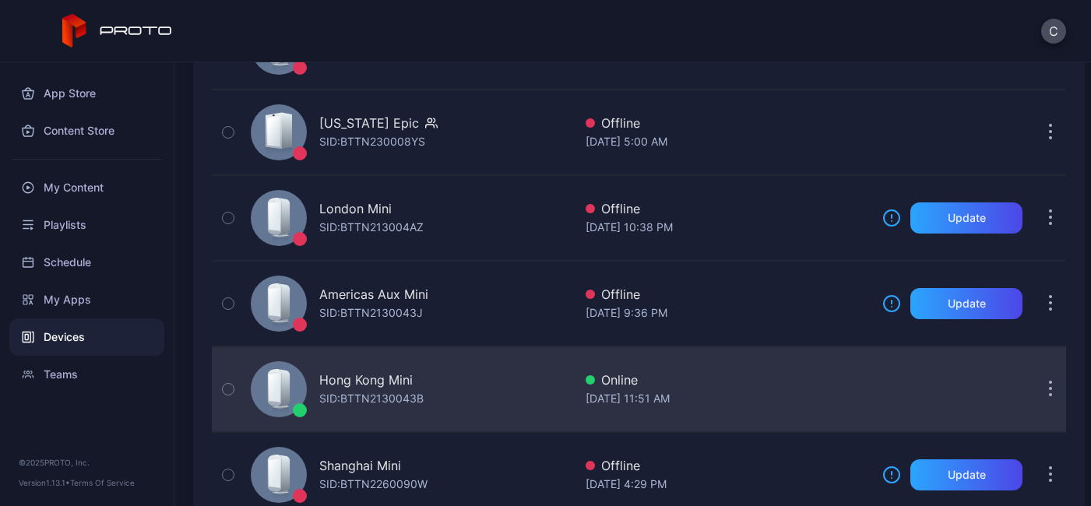
click at [1049, 393] on icon "button" at bounding box center [1051, 390] width 4 height 18
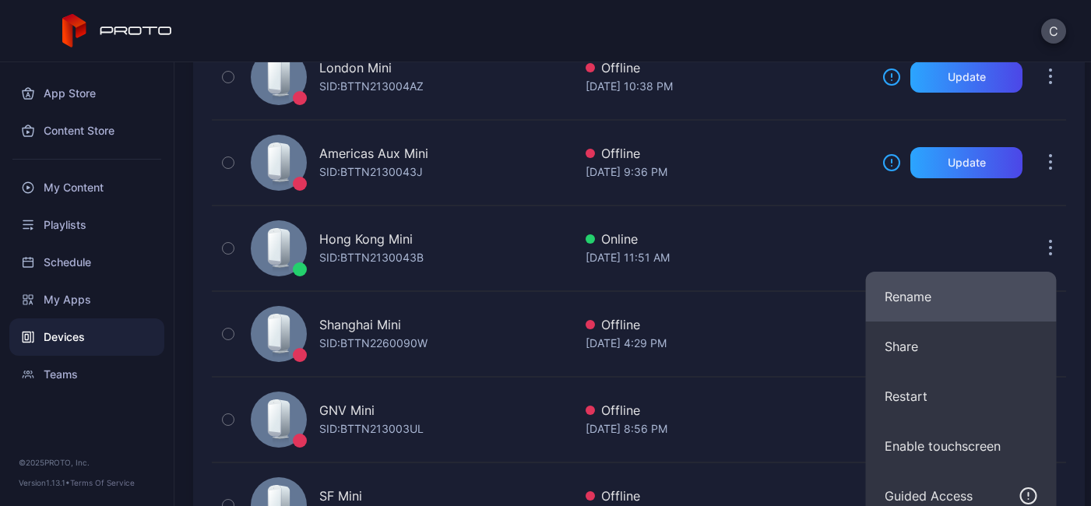
scroll to position [400, 0]
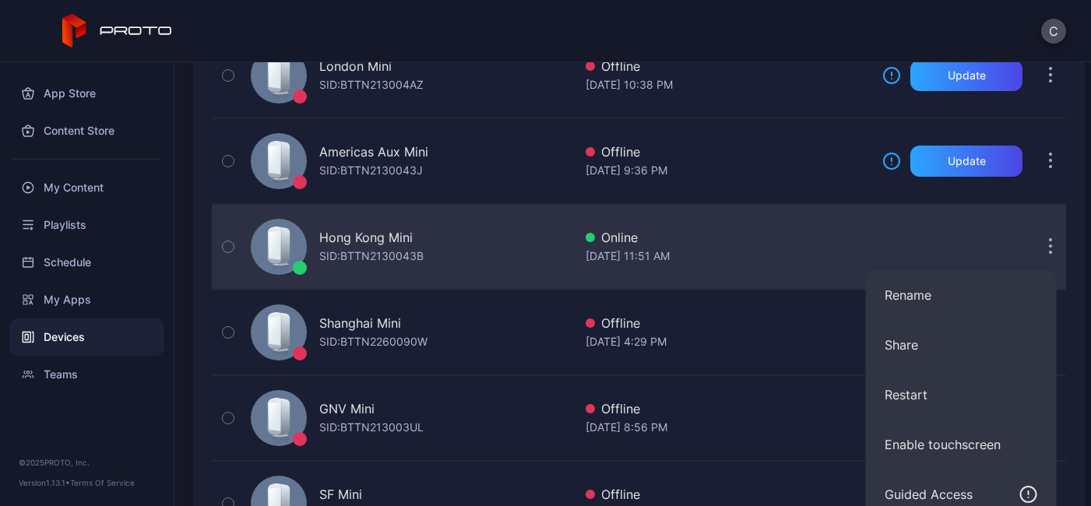
click at [483, 243] on div "Hong Kong Mini SID: BTTN2130043B" at bounding box center [409, 247] width 329 height 78
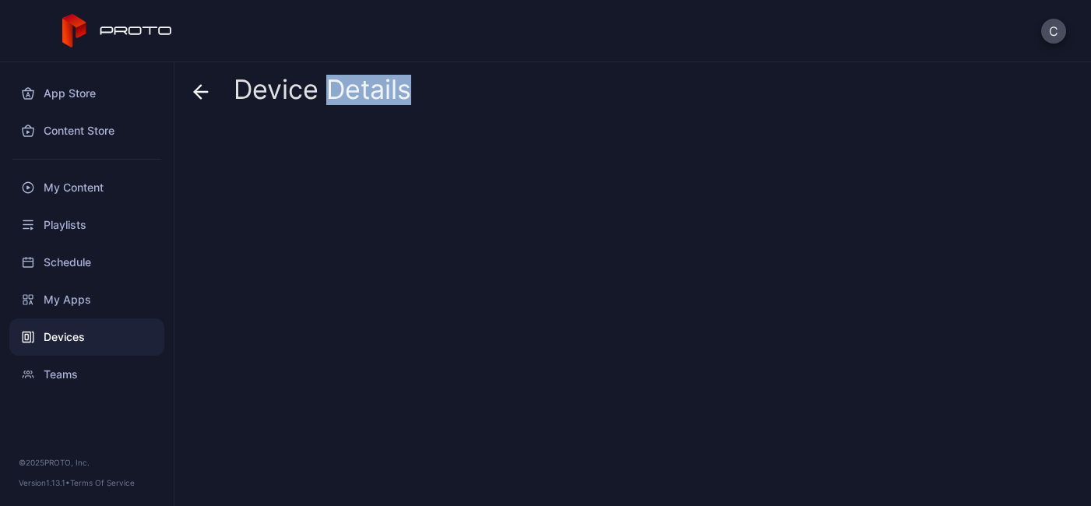
click at [483, 243] on div at bounding box center [639, 309] width 892 height 369
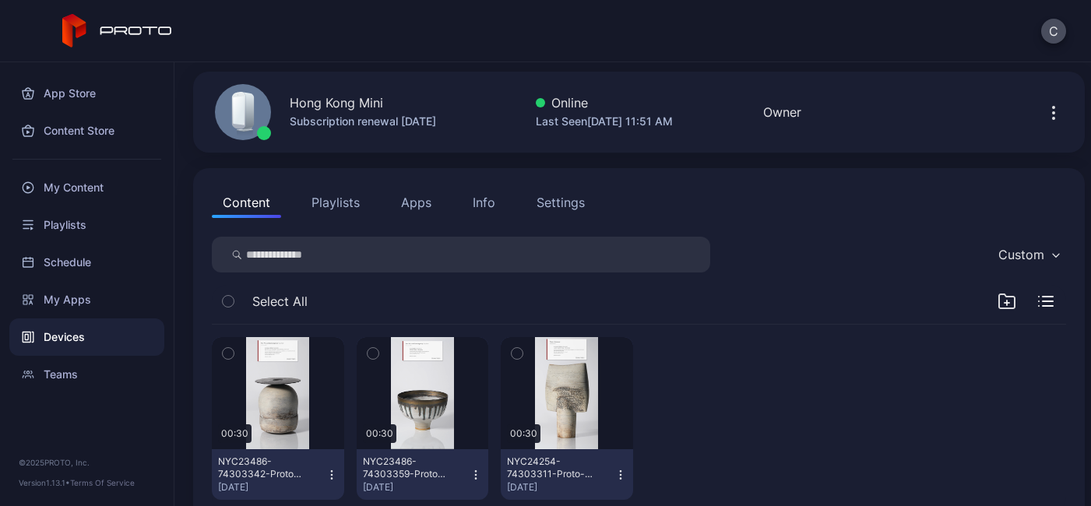
scroll to position [90, 0]
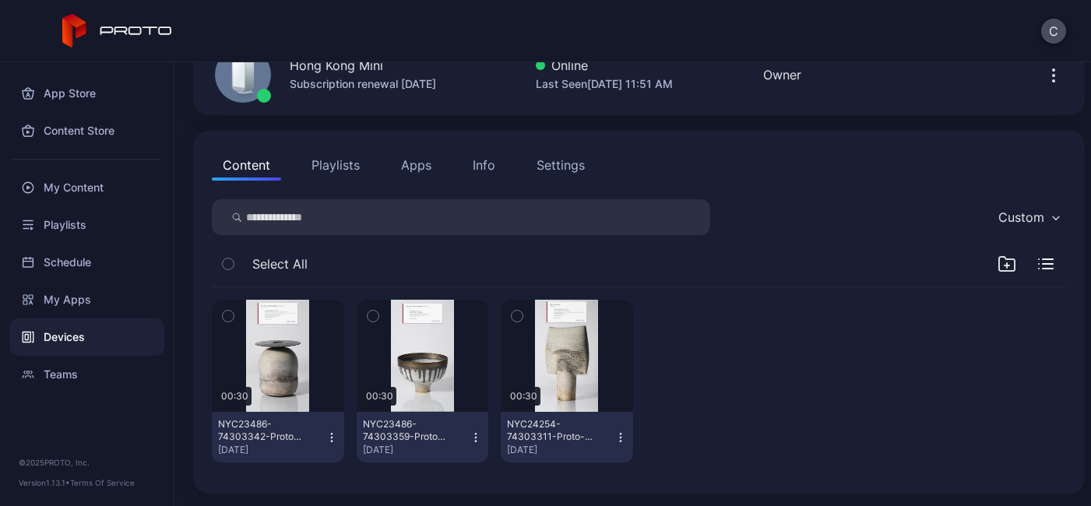
click at [224, 261] on icon "button" at bounding box center [228, 263] width 11 height 17
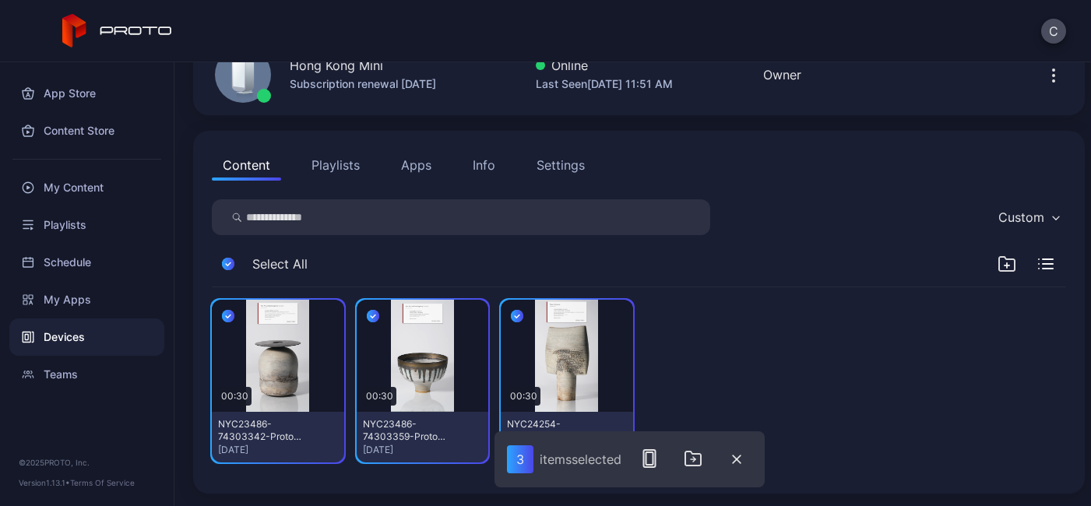
click at [818, 152] on div "Content Playlists Apps Info Settings" at bounding box center [639, 165] width 854 height 31
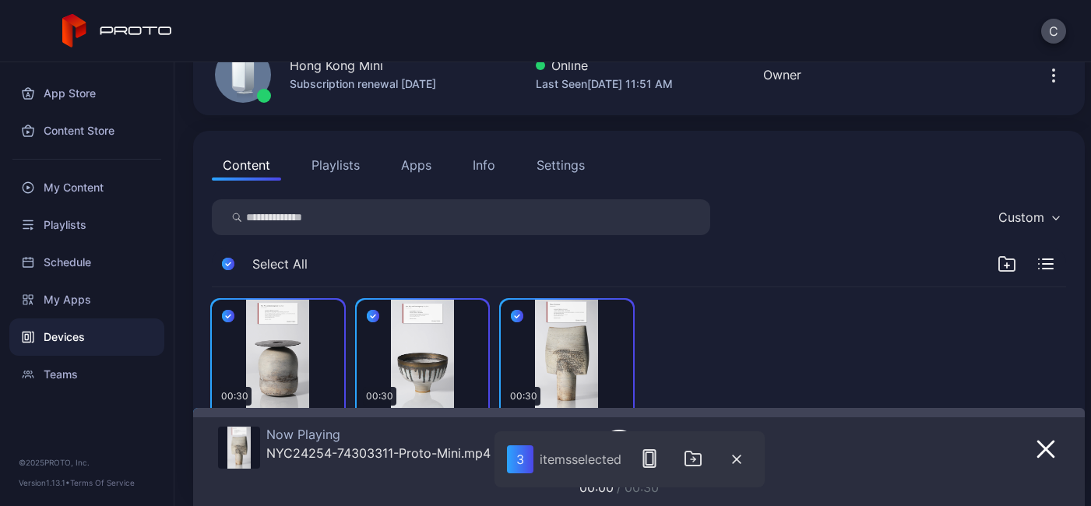
click at [350, 164] on button "Playlists" at bounding box center [336, 165] width 70 height 31
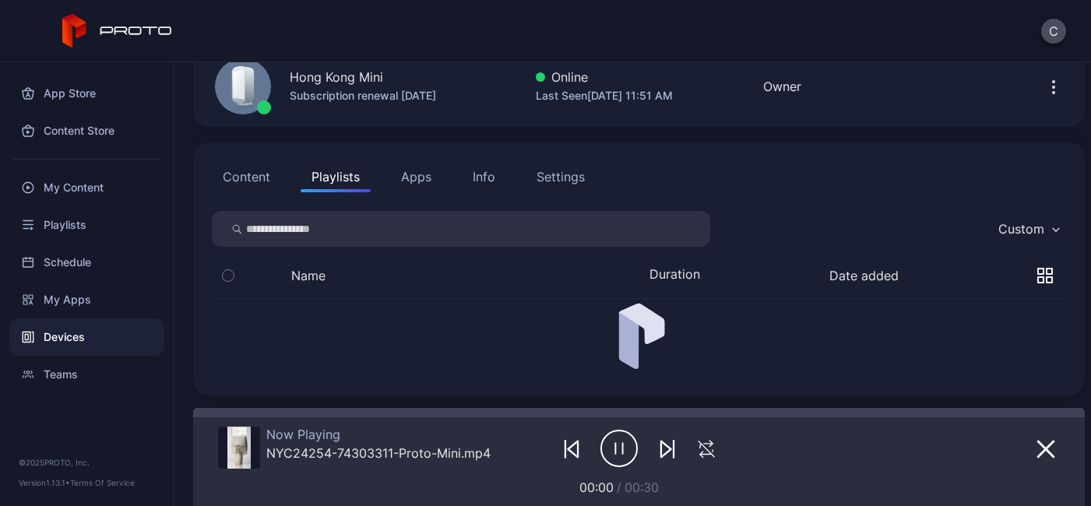
scroll to position [43, 0]
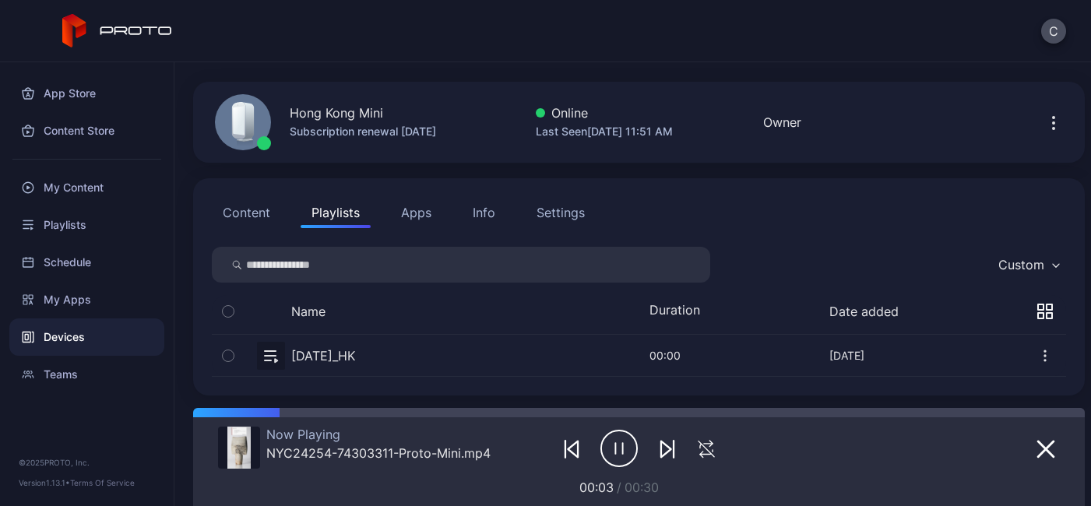
click at [232, 217] on button "Content" at bounding box center [246, 212] width 69 height 31
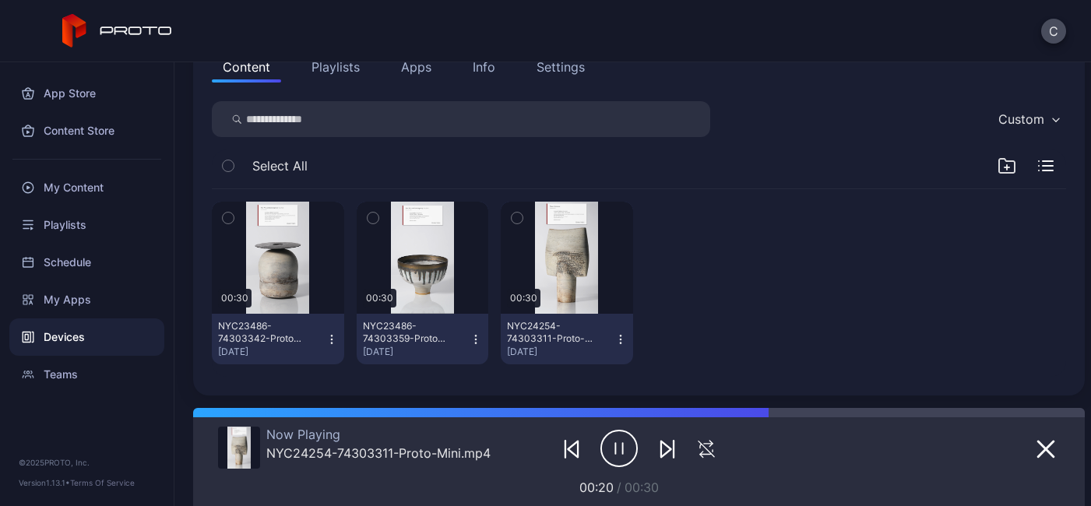
scroll to position [162, 0]
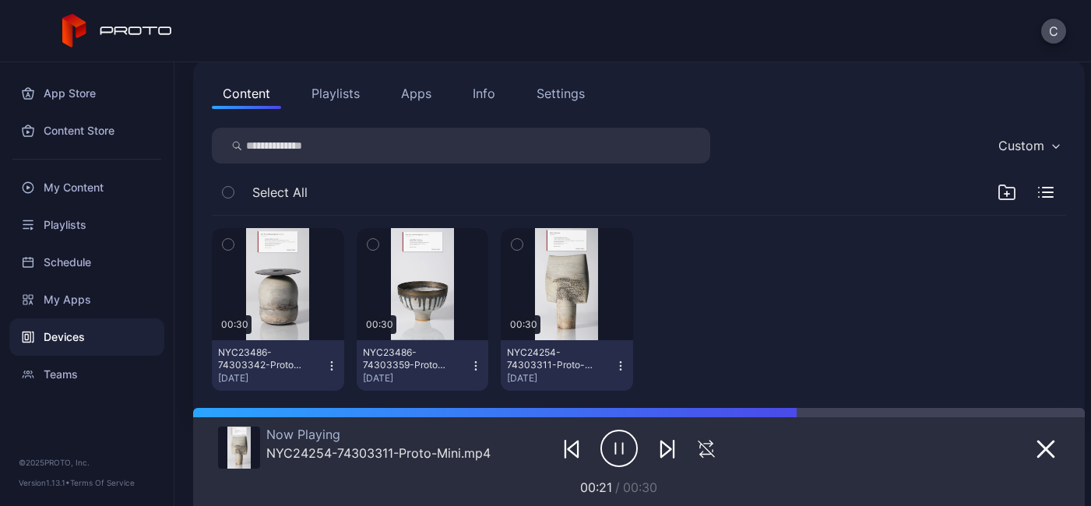
click at [344, 93] on button "Playlists" at bounding box center [336, 93] width 70 height 31
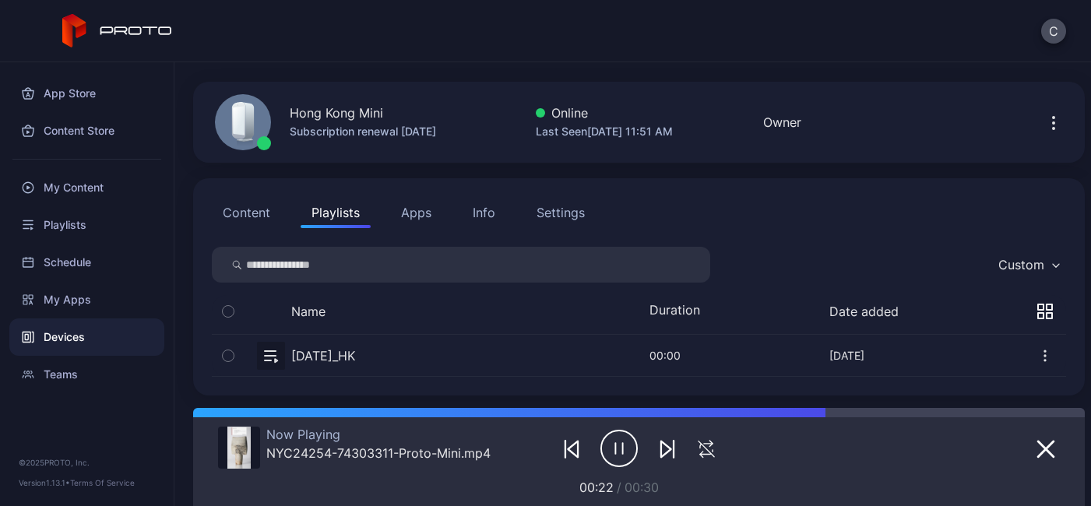
scroll to position [43, 0]
click at [239, 215] on button "Content" at bounding box center [246, 212] width 69 height 31
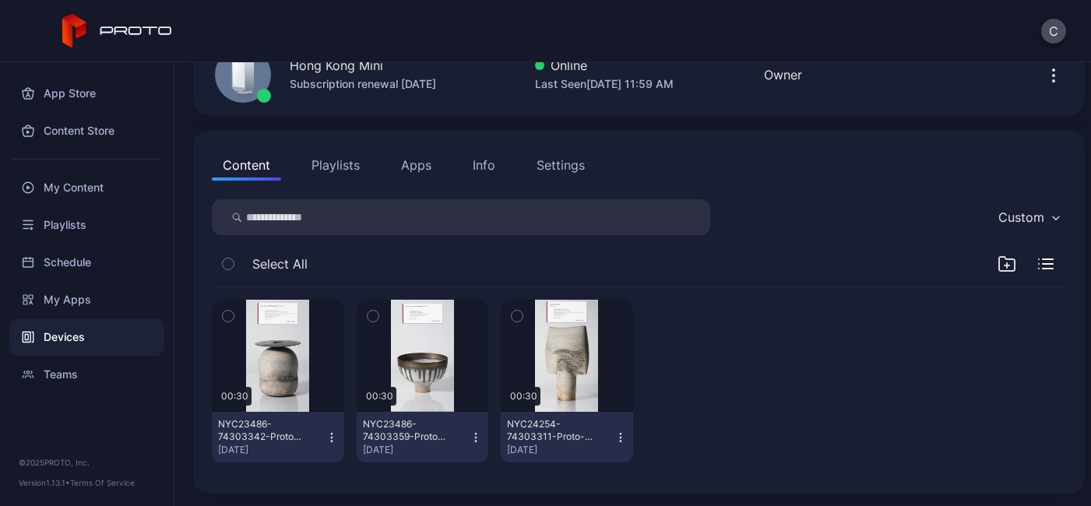
scroll to position [189, 0]
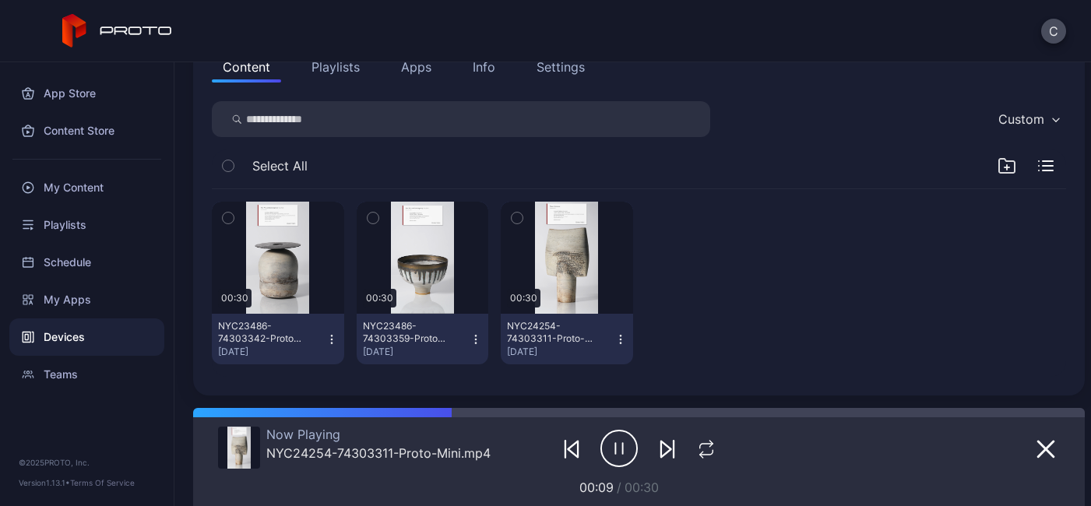
click at [238, 164] on button "button" at bounding box center [228, 166] width 33 height 33
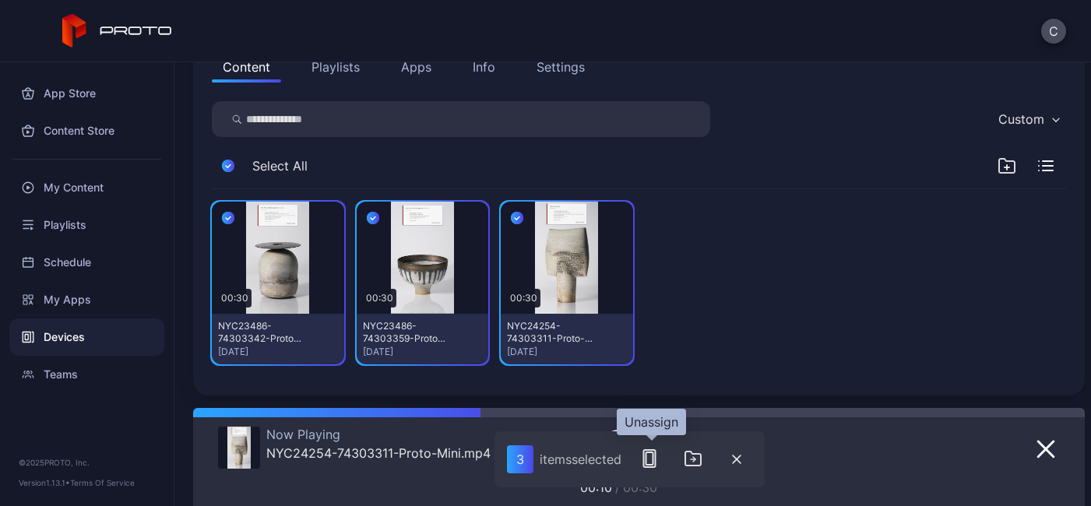
click at [654, 460] on icon "button" at bounding box center [649, 458] width 19 height 19
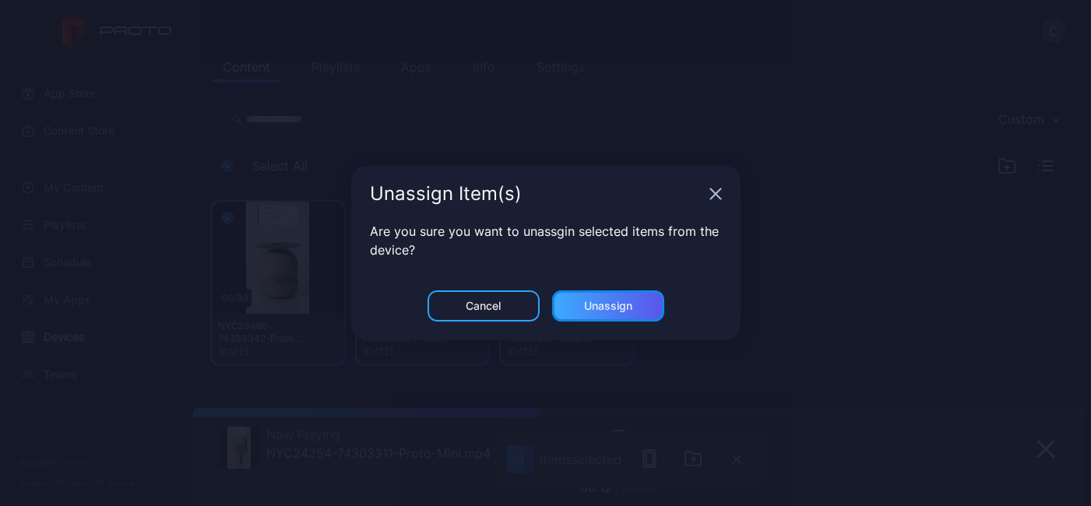
click at [611, 306] on div "Unassign" at bounding box center [608, 306] width 48 height 12
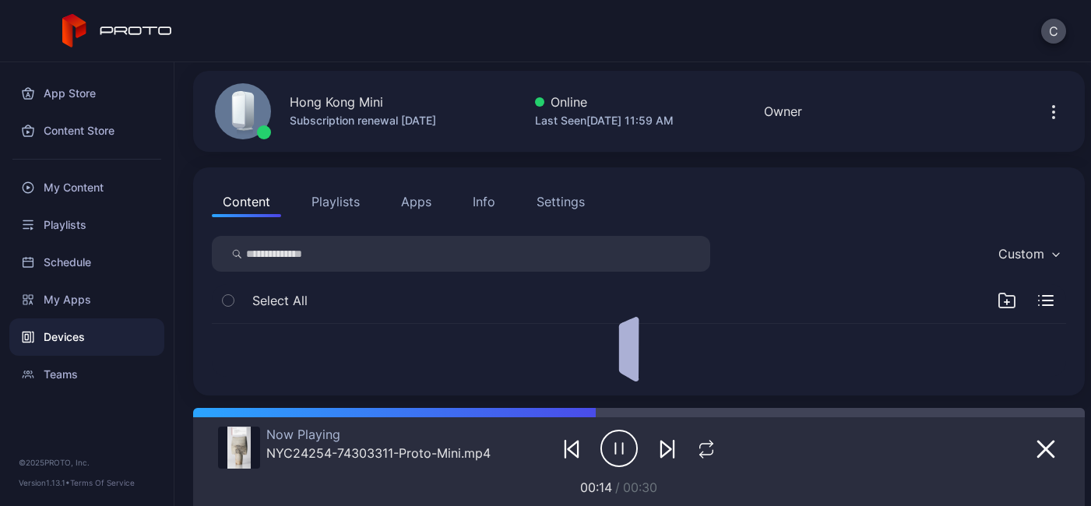
scroll to position [0, 0]
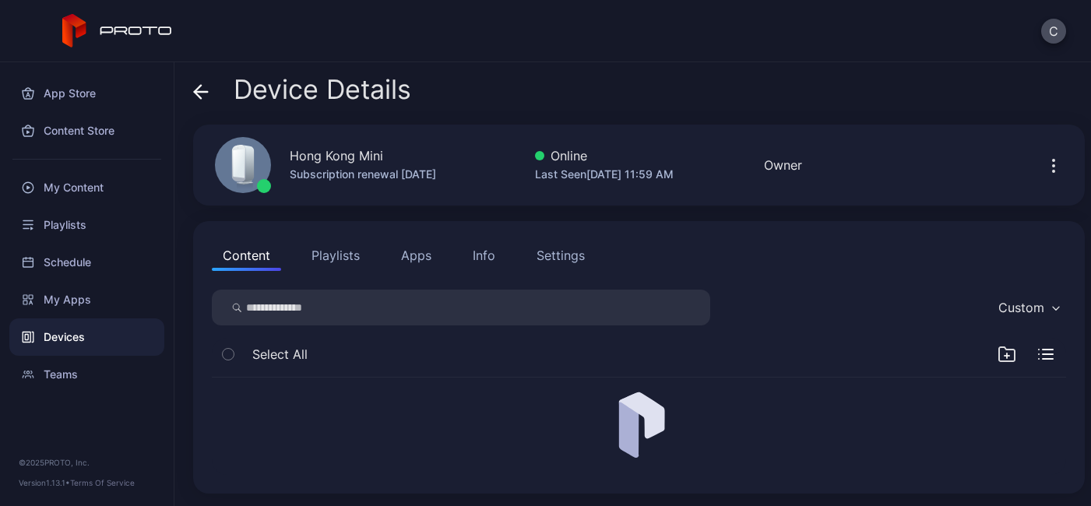
click at [334, 255] on button "Playlists" at bounding box center [336, 255] width 70 height 31
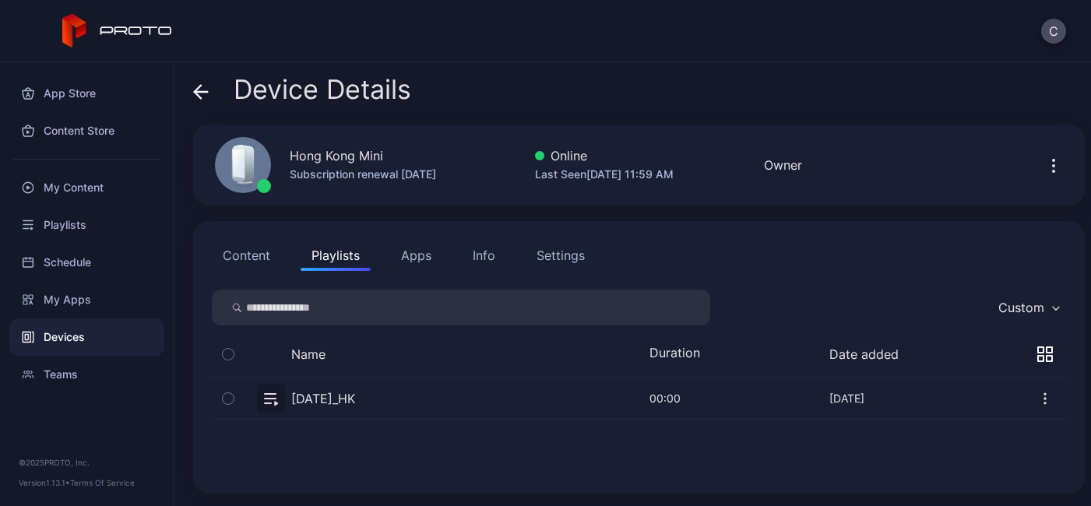
click at [229, 398] on icon "button" at bounding box center [228, 398] width 11 height 17
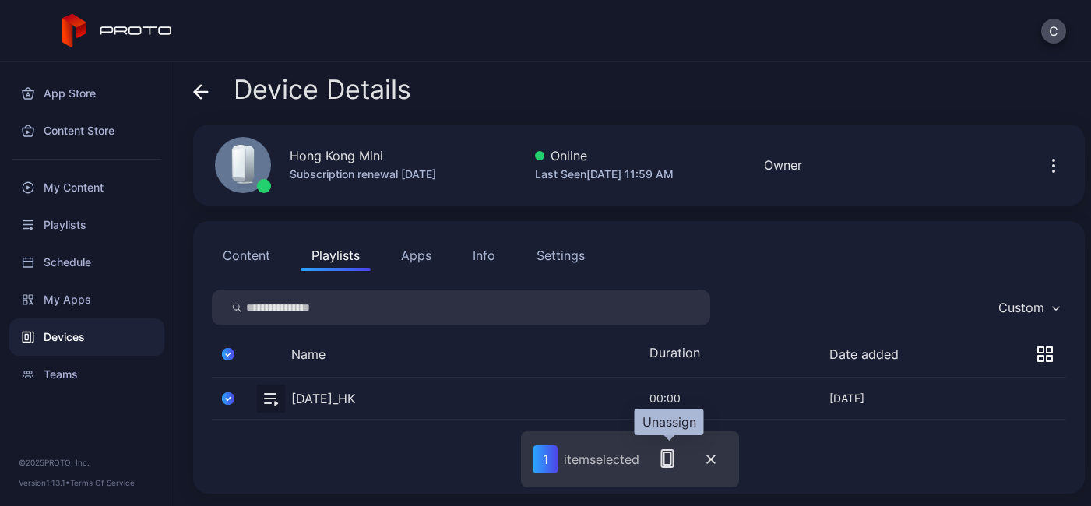
click at [663, 463] on rect "button" at bounding box center [667, 458] width 12 height 17
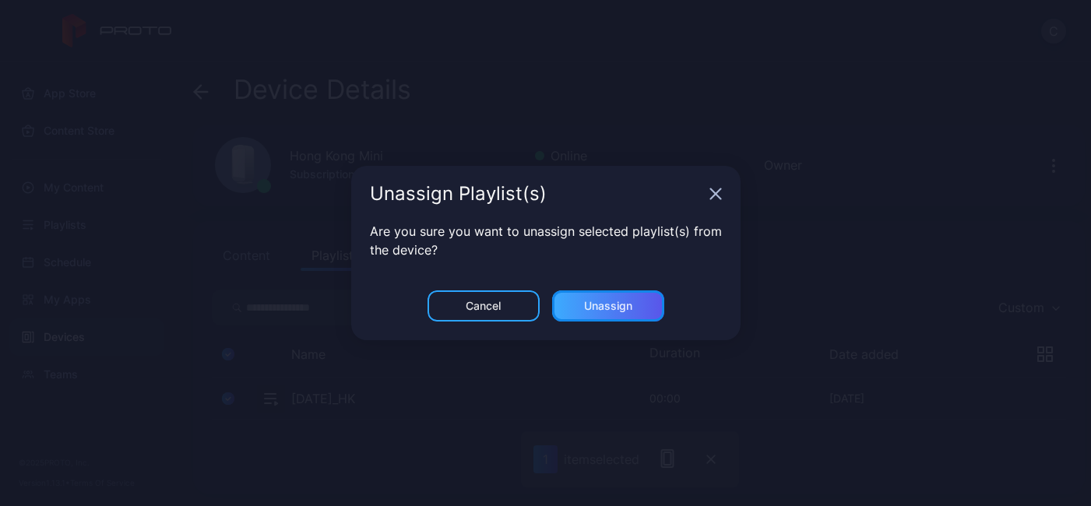
click at [614, 308] on div "Unassign" at bounding box center [608, 306] width 48 height 12
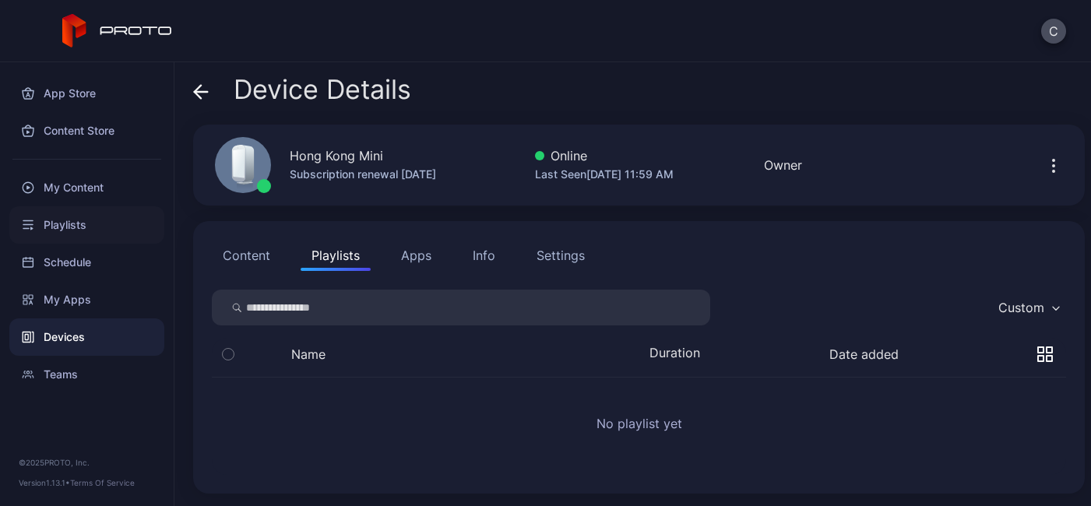
click at [70, 217] on div "Playlists" at bounding box center [86, 224] width 155 height 37
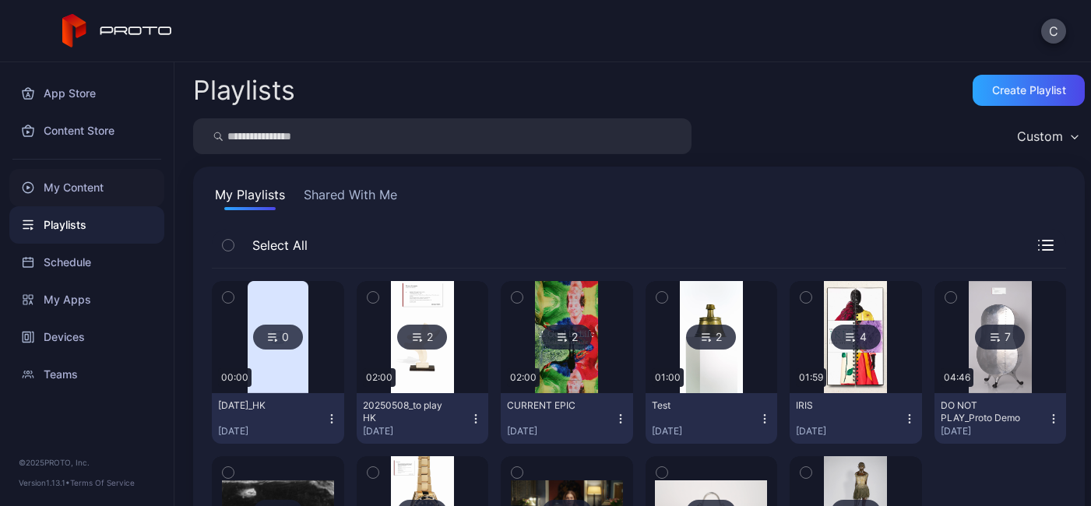
click at [66, 190] on div "My Content" at bounding box center [86, 187] width 155 height 37
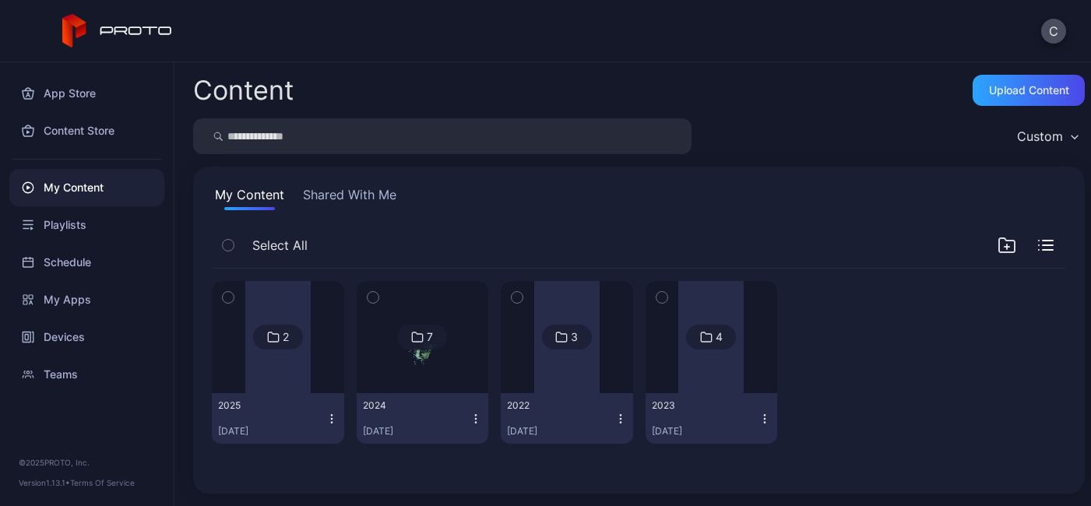
click at [307, 370] on div at bounding box center [277, 337] width 65 height 112
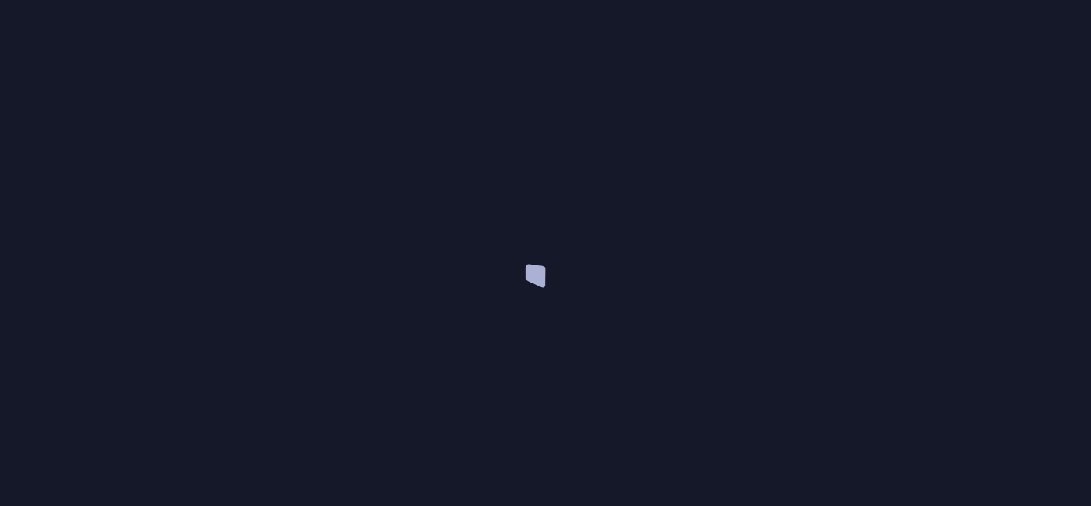
click at [307, 370] on div at bounding box center [545, 253] width 1091 height 506
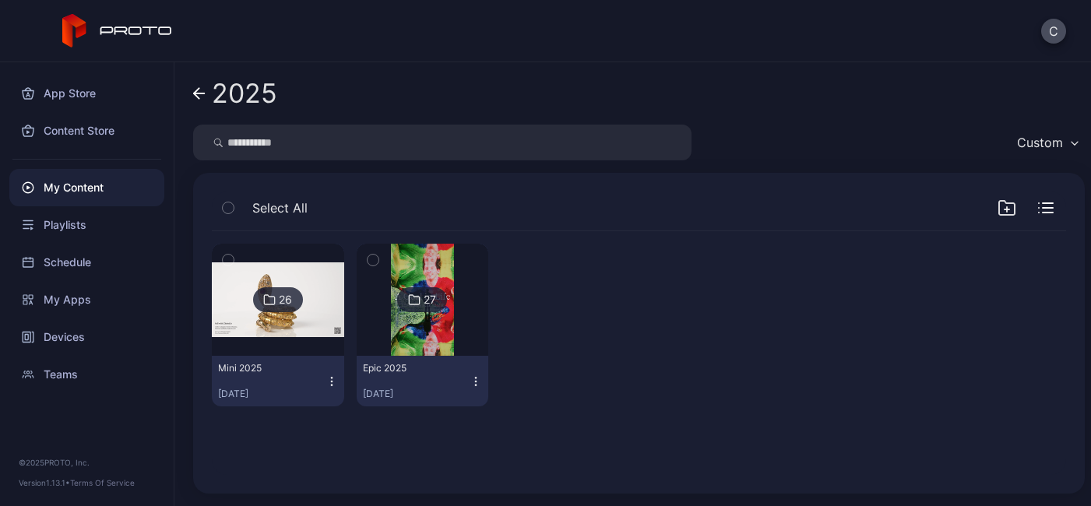
click at [282, 323] on img at bounding box center [278, 299] width 132 height 74
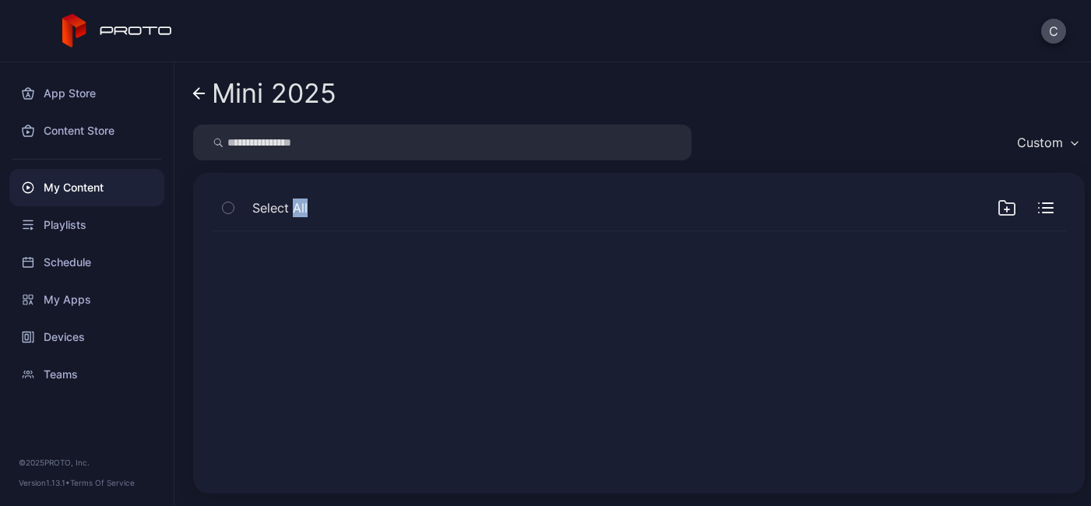
click at [282, 323] on div at bounding box center [638, 353] width 879 height 269
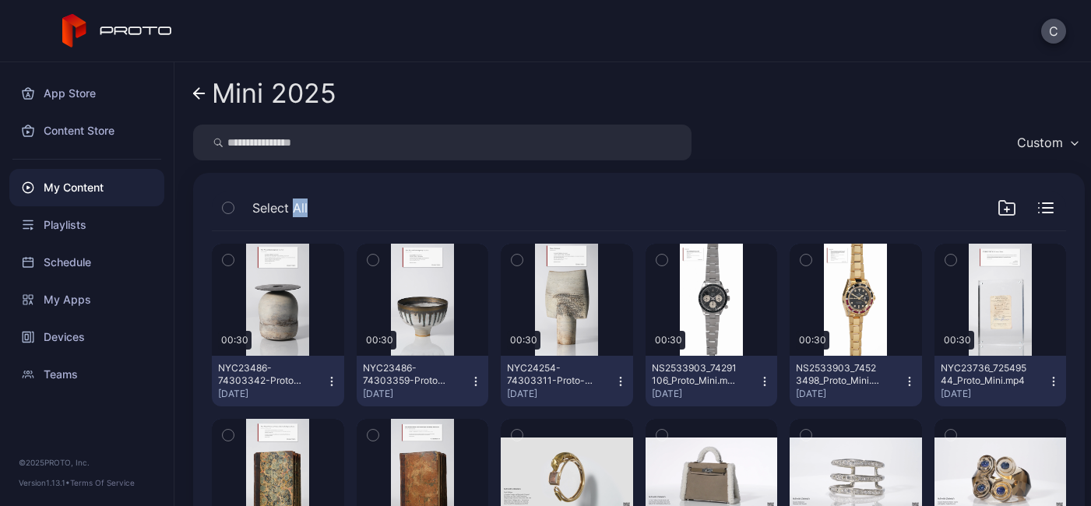
click at [225, 259] on icon "button" at bounding box center [228, 260] width 11 height 17
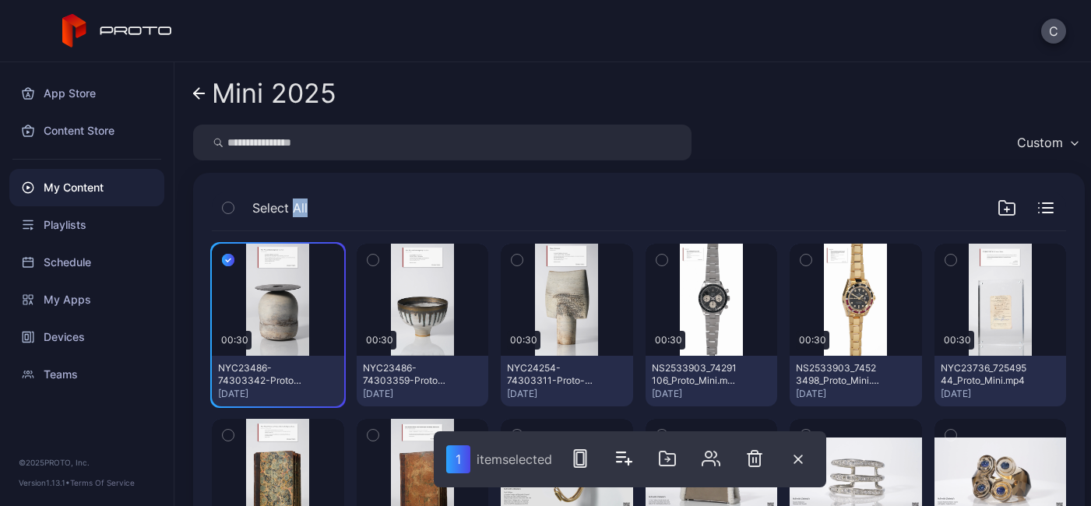
click at [377, 259] on button "button" at bounding box center [373, 260] width 33 height 33
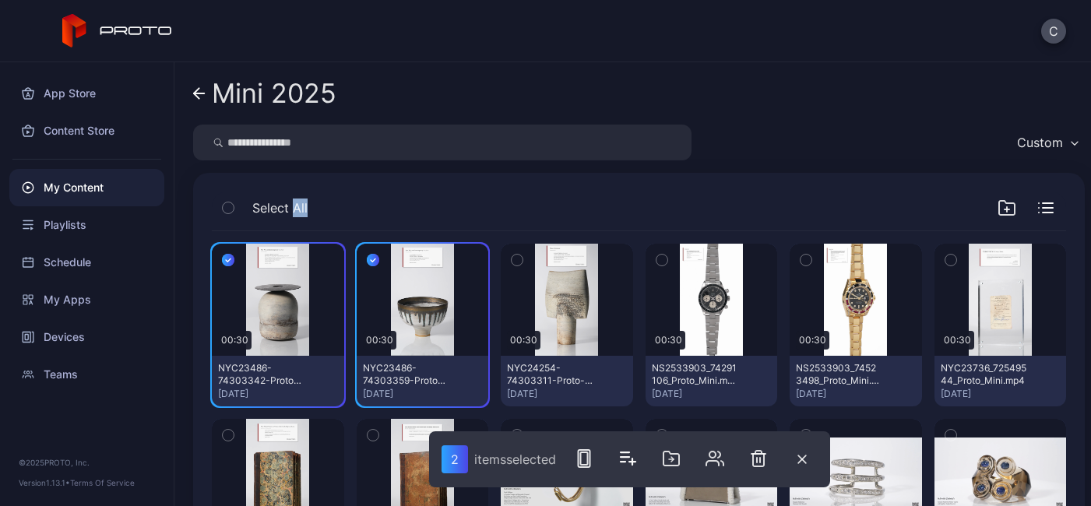
click at [512, 258] on icon "button" at bounding box center [517, 260] width 11 height 17
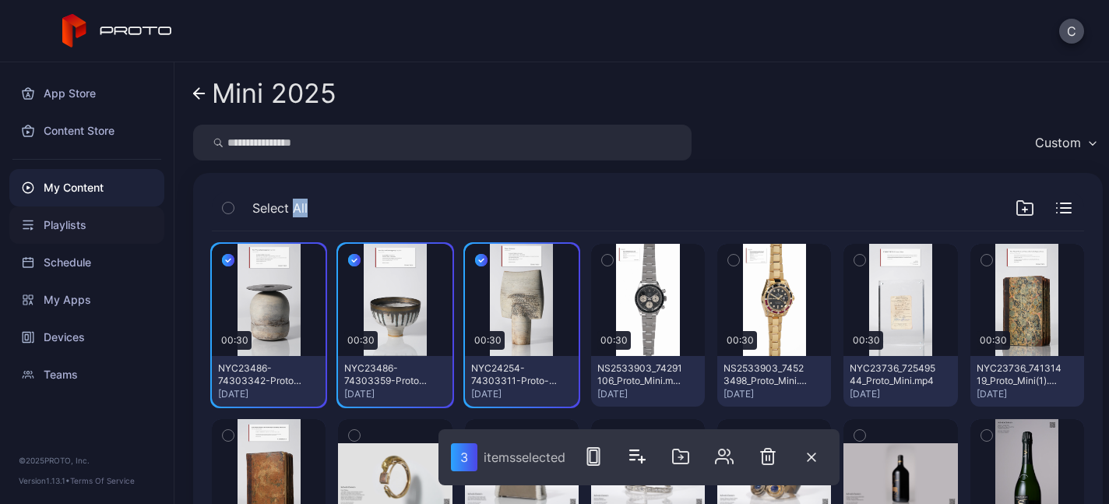
click at [62, 222] on div "Playlists" at bounding box center [86, 224] width 155 height 37
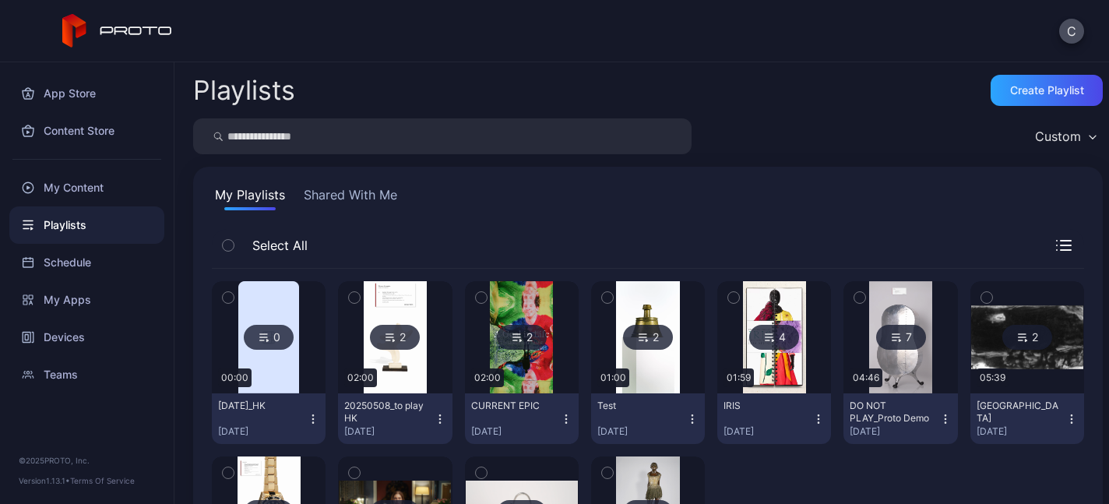
click at [319, 416] on icon "button" at bounding box center [313, 419] width 12 height 12
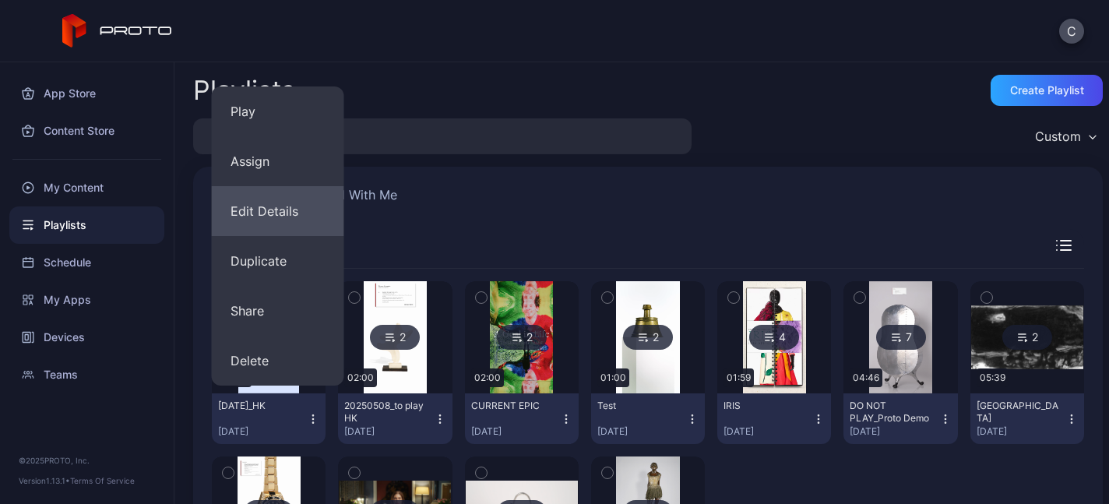
click at [279, 215] on button "Edit Details" at bounding box center [278, 211] width 132 height 50
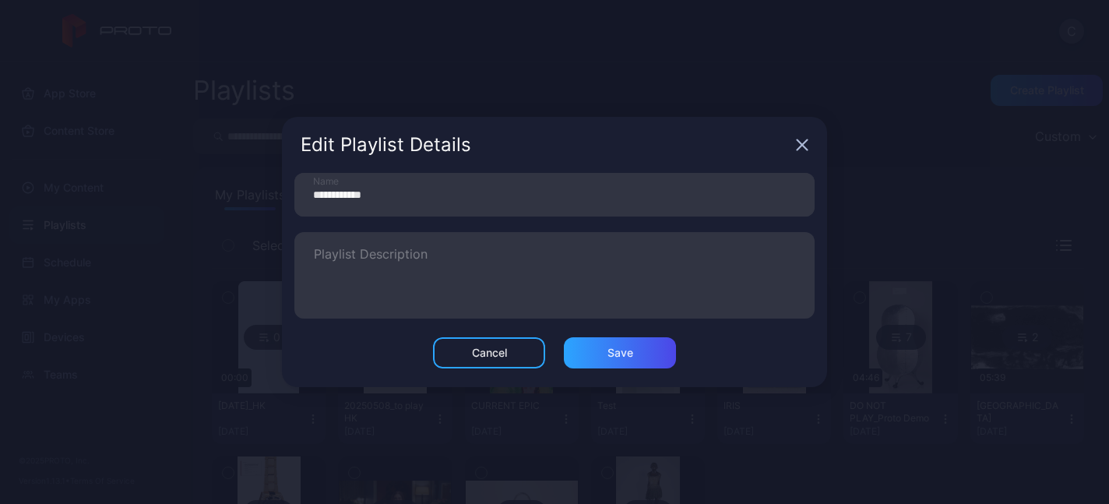
click at [799, 150] on icon "button" at bounding box center [802, 145] width 12 height 12
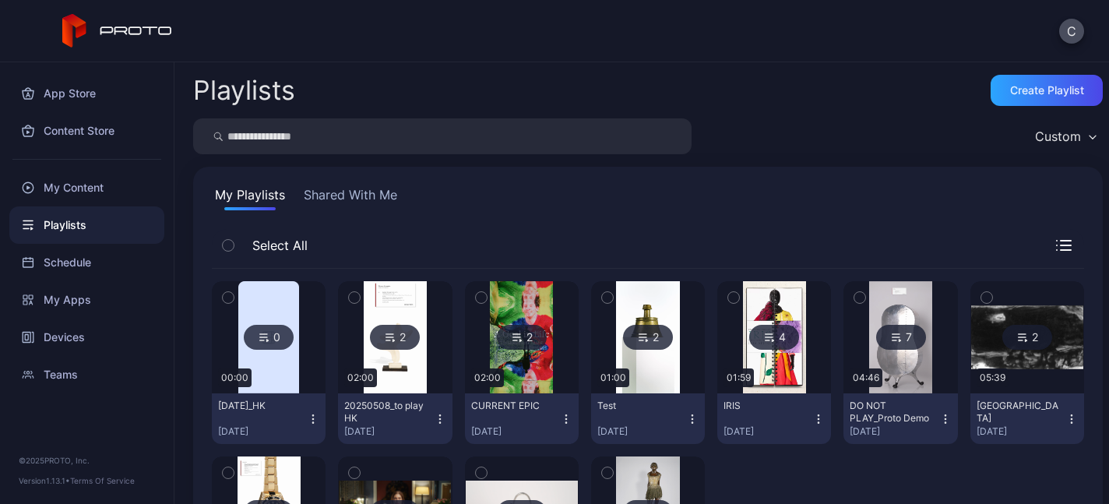
click at [319, 414] on icon "button" at bounding box center [313, 419] width 12 height 12
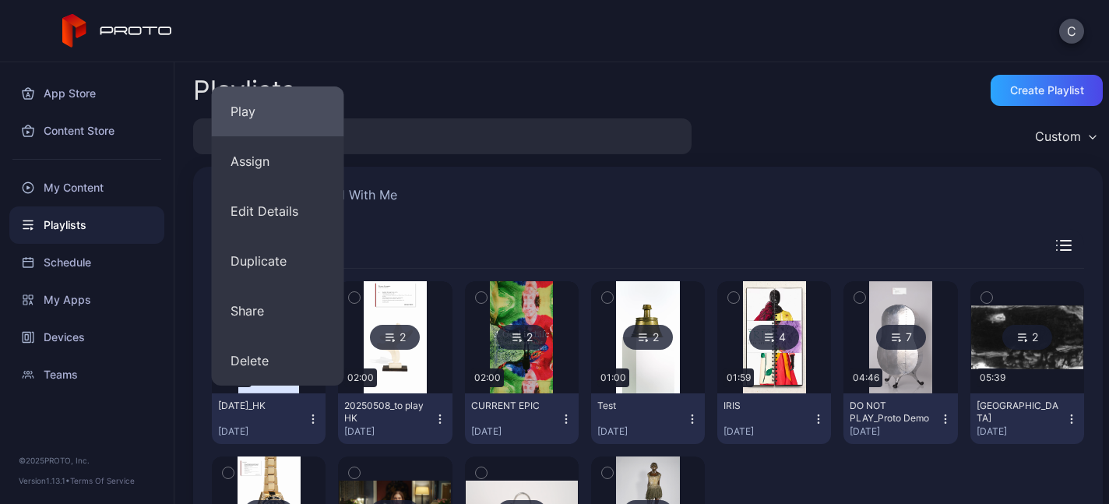
click at [290, 117] on button "Play" at bounding box center [278, 111] width 132 height 50
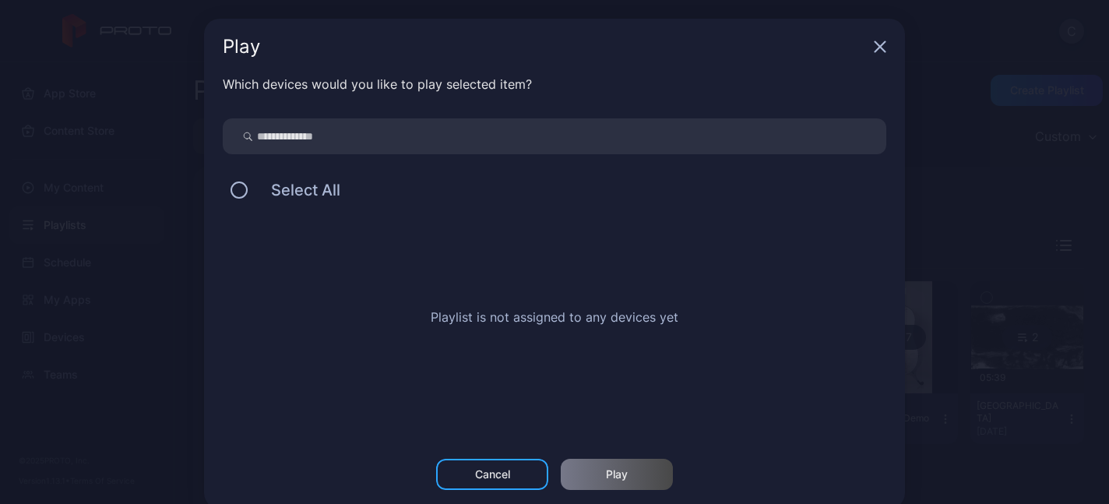
scroll to position [23, 0]
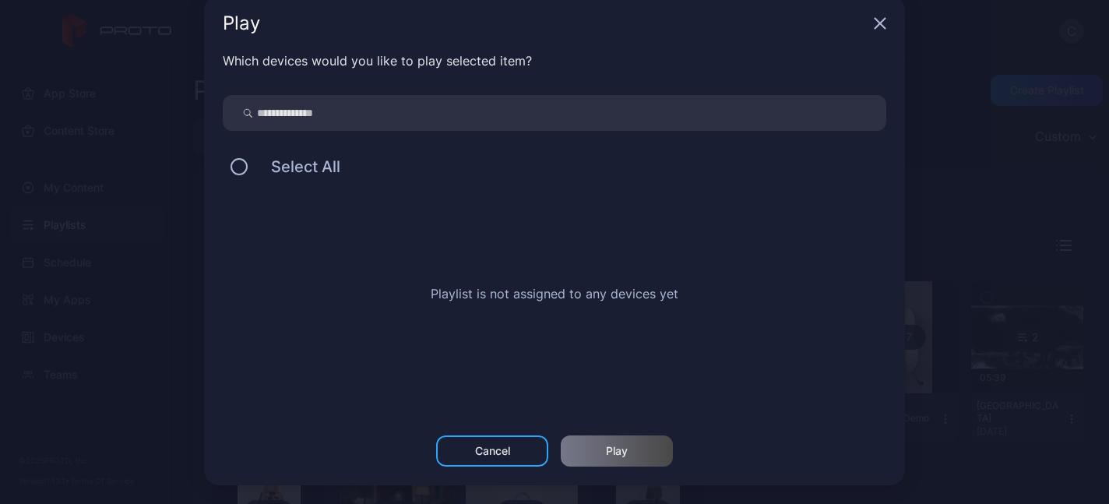
click at [334, 120] on input "search" at bounding box center [555, 113] width 664 height 36
click at [876, 24] on icon "button" at bounding box center [881, 24] width 10 height 10
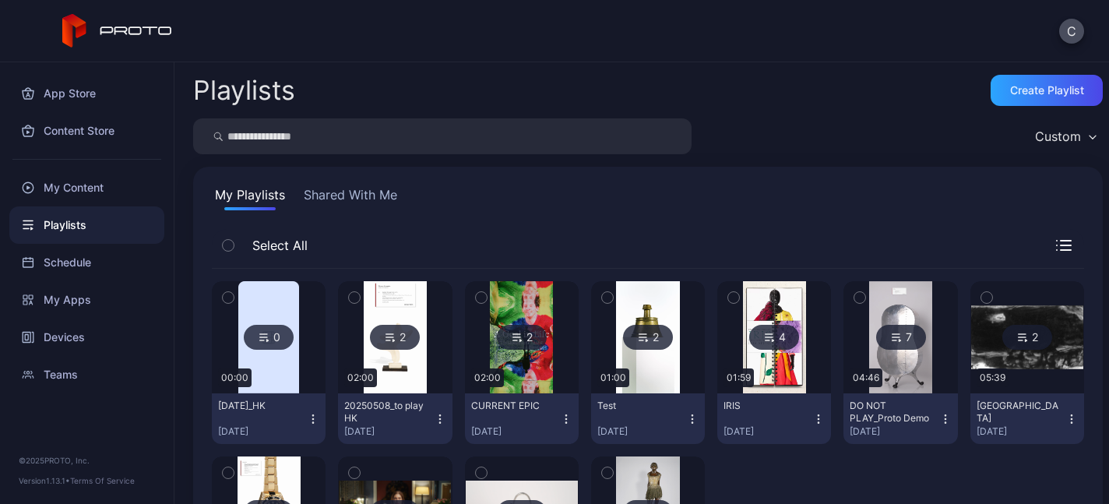
click at [227, 290] on icon "button" at bounding box center [228, 297] width 11 height 17
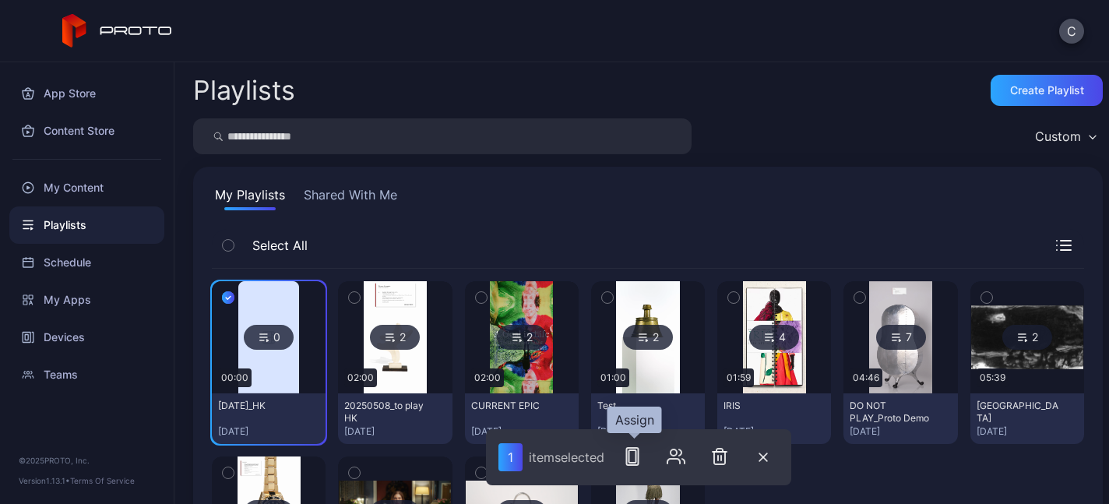
click at [639, 460] on rect "button" at bounding box center [633, 456] width 12 height 17
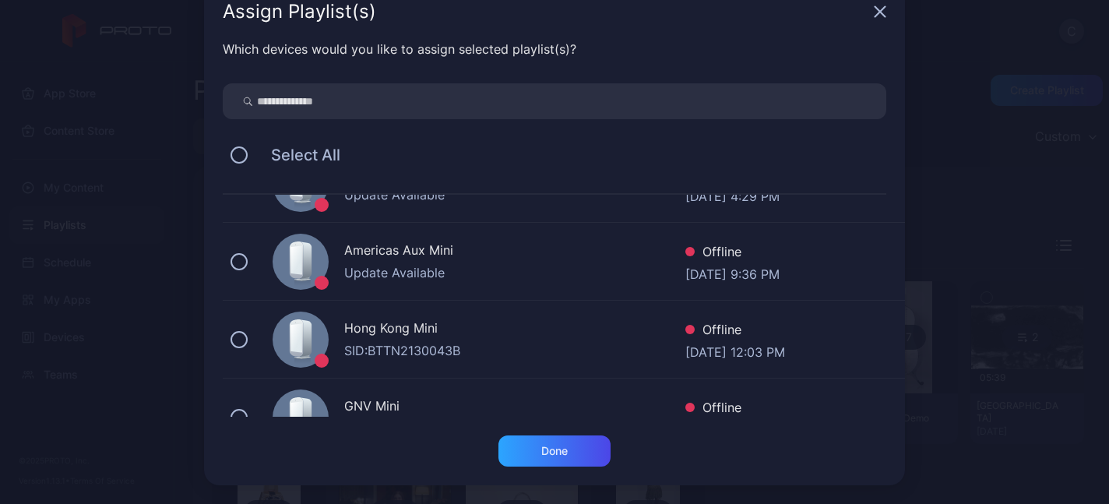
scroll to position [347, 0]
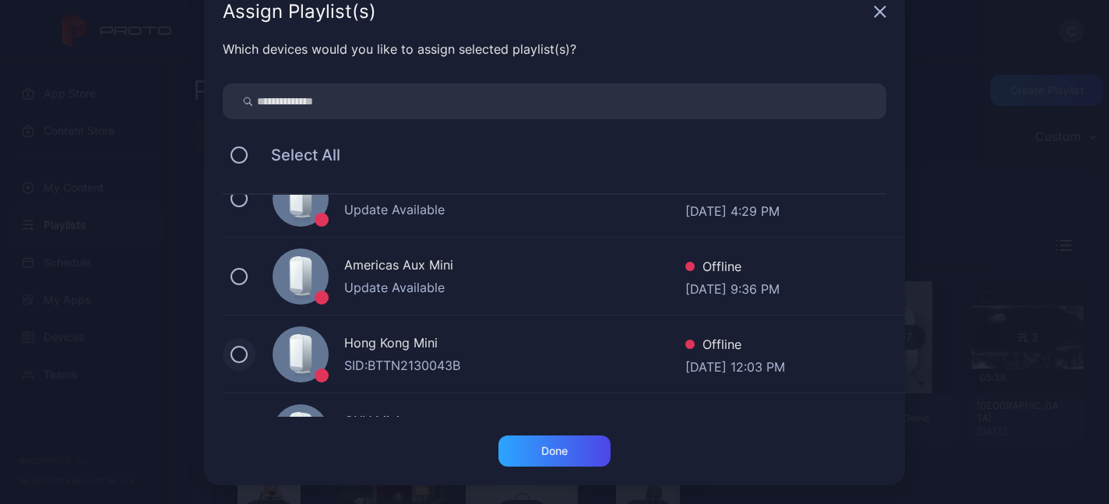
click at [231, 349] on button at bounding box center [239, 354] width 17 height 17
click at [541, 455] on div "Done" at bounding box center [554, 451] width 26 height 12
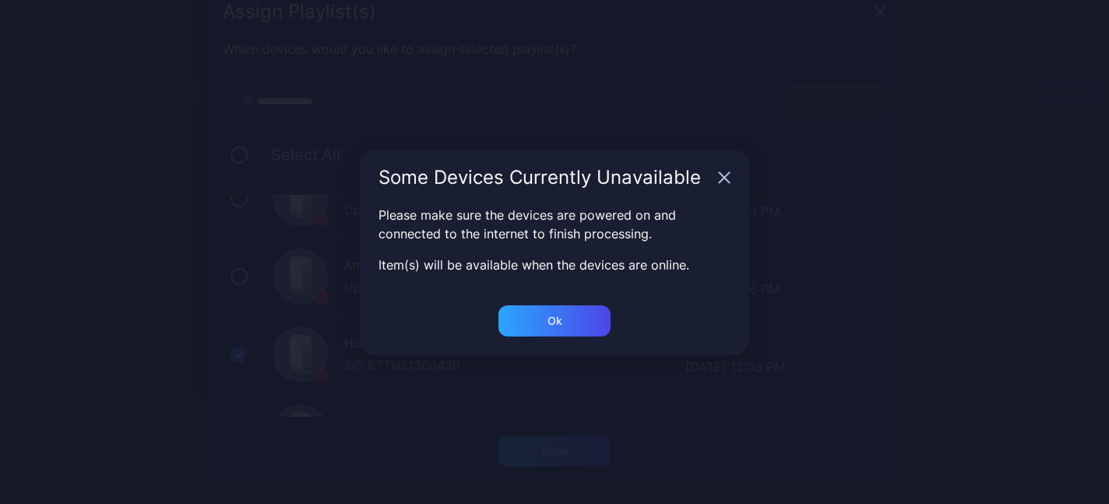
click at [537, 439] on div "Some Devices Currently Unavailable Please make sure the devices are powered on …" at bounding box center [554, 252] width 1109 height 504
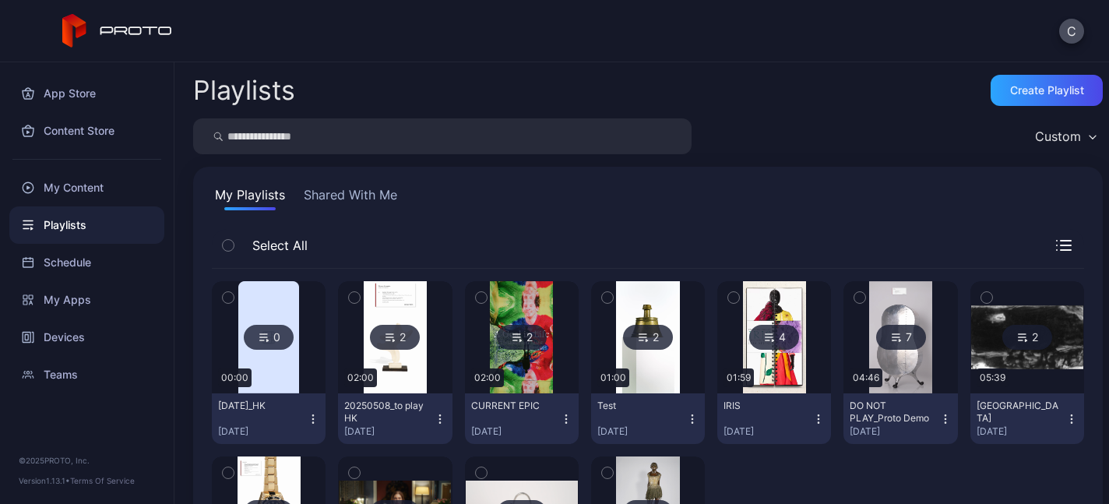
click at [224, 298] on icon "button" at bounding box center [228, 297] width 11 height 17
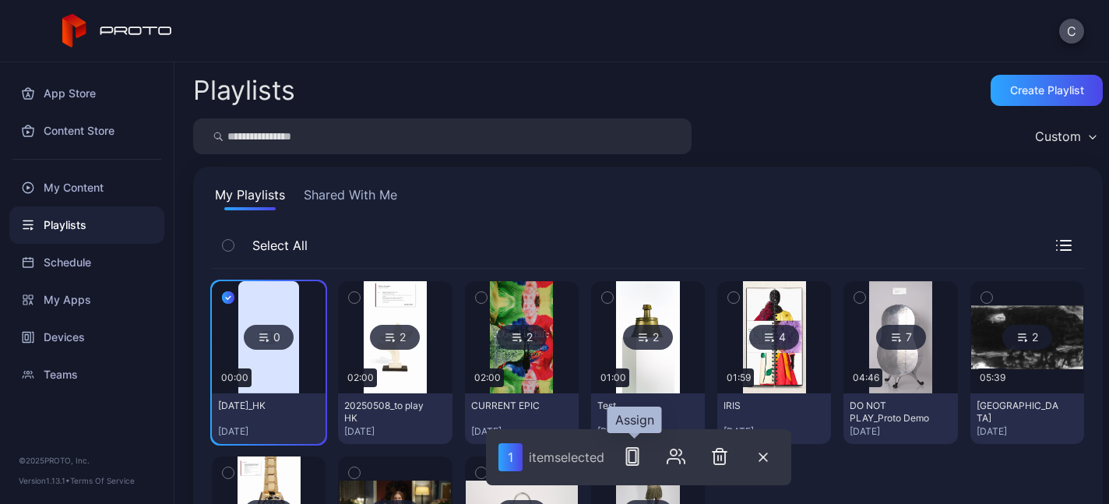
click at [637, 457] on icon "button" at bounding box center [632, 456] width 19 height 19
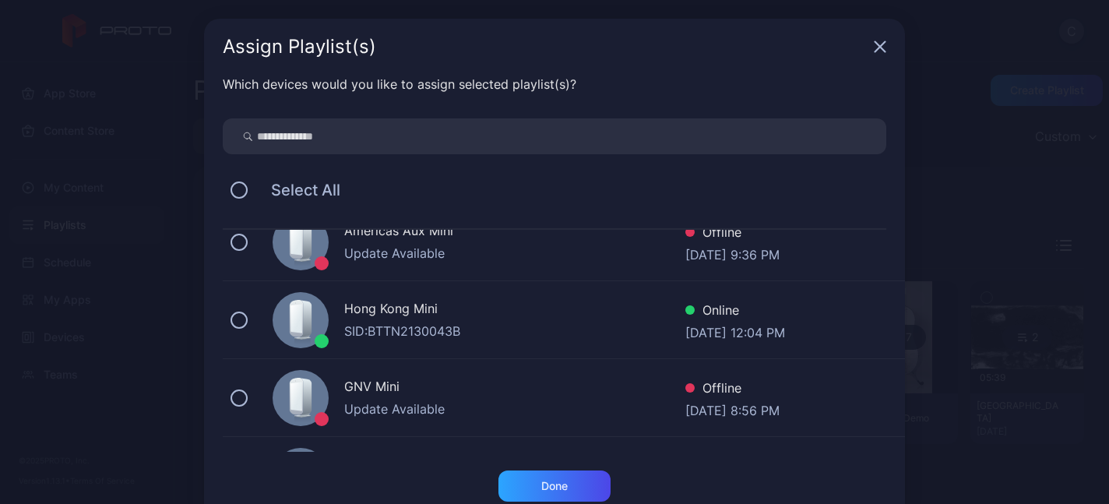
scroll to position [417, 0]
click at [591, 312] on div "Hong Kong Mini" at bounding box center [514, 309] width 341 height 23
click at [570, 476] on div "Done" at bounding box center [555, 485] width 112 height 31
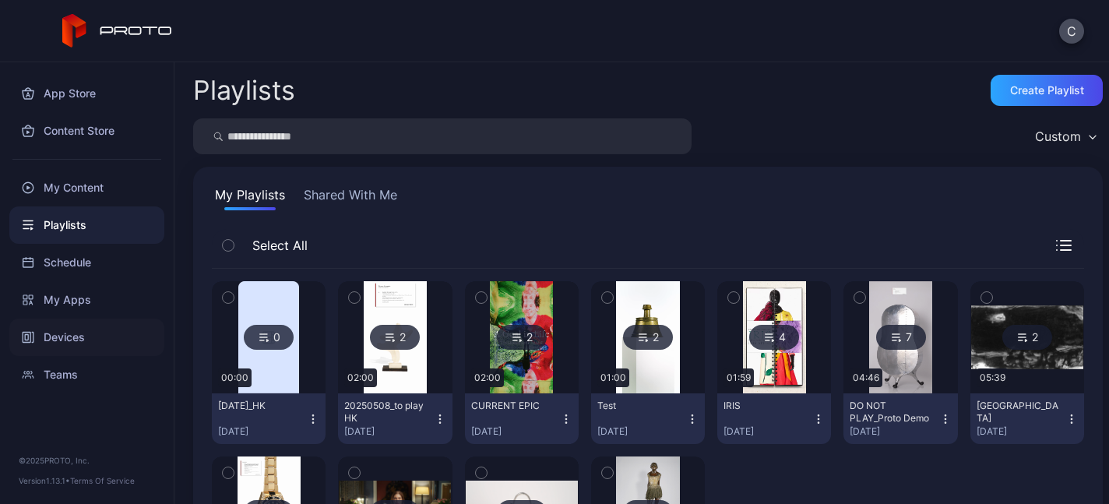
click at [72, 340] on div "Devices" at bounding box center [86, 337] width 155 height 37
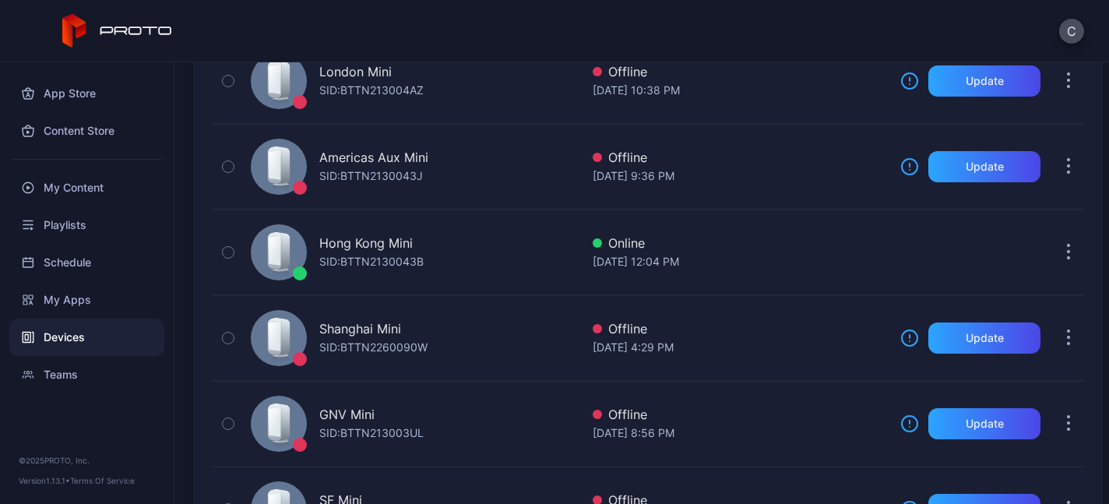
scroll to position [396, 0]
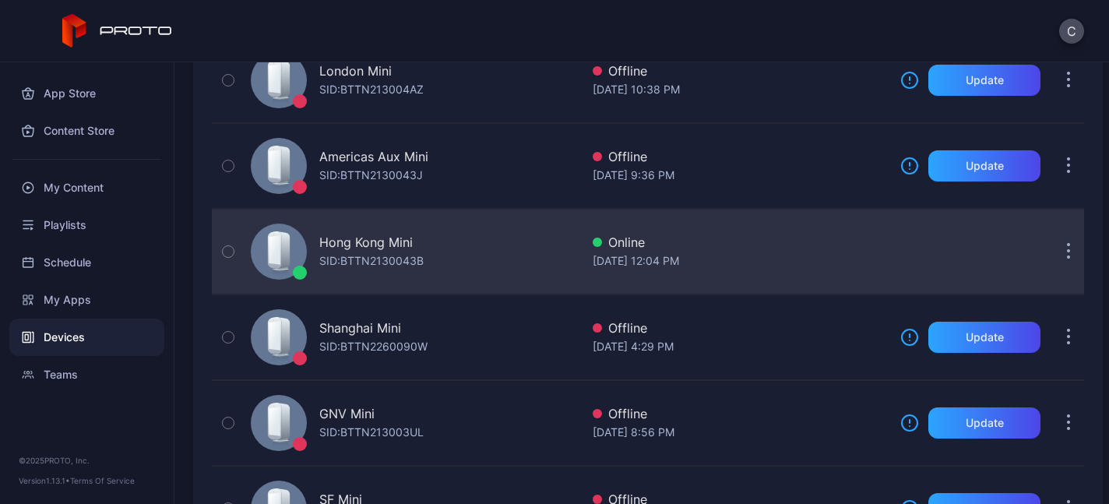
click at [1053, 245] on button "button" at bounding box center [1068, 251] width 31 height 31
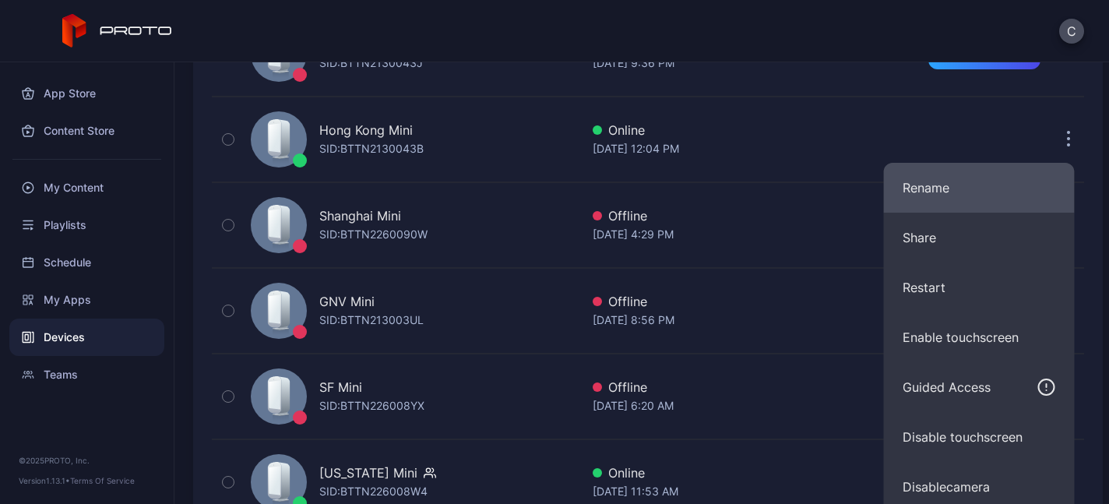
scroll to position [509, 0]
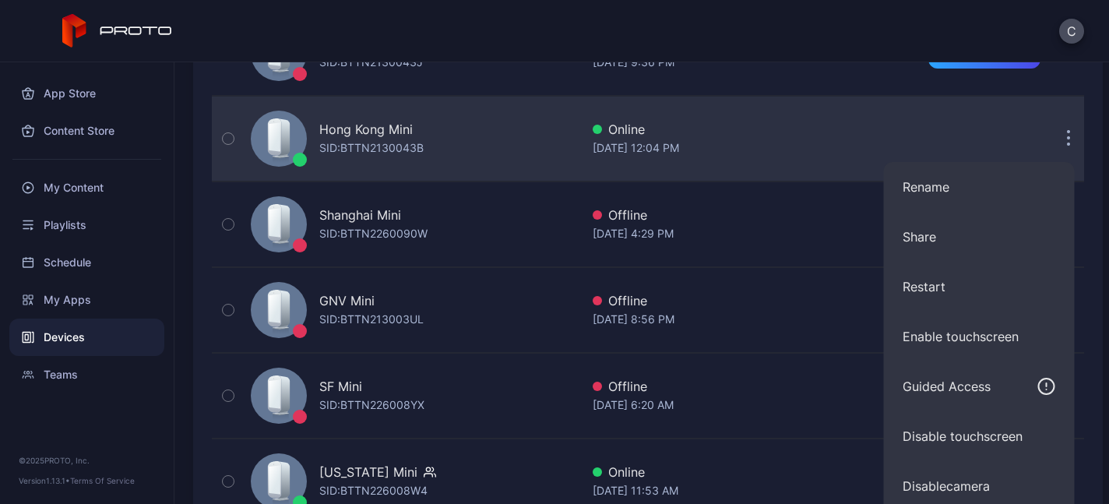
click at [745, 135] on div "Online" at bounding box center [740, 129] width 295 height 19
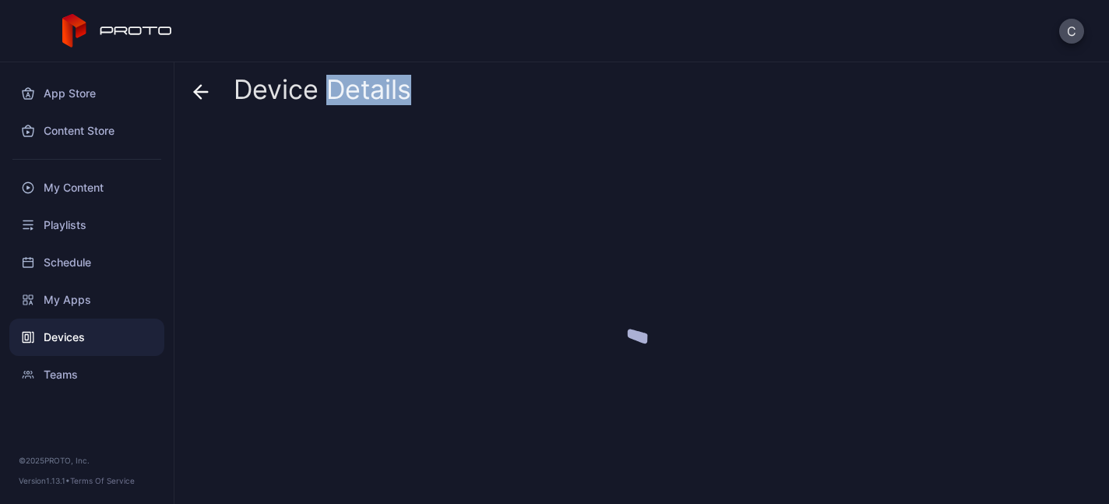
click at [745, 135] on div at bounding box center [648, 308] width 910 height 367
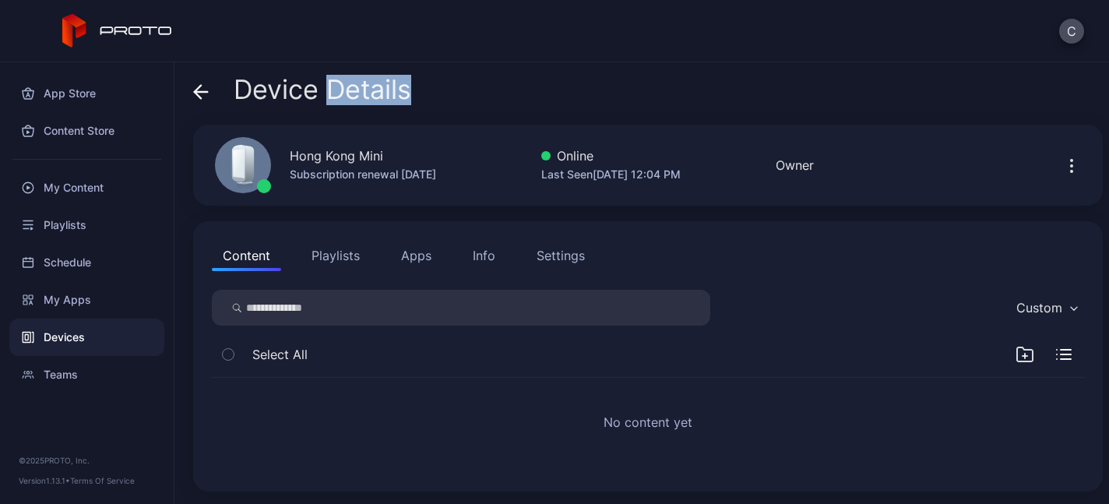
click at [333, 244] on button "Playlists" at bounding box center [336, 255] width 70 height 31
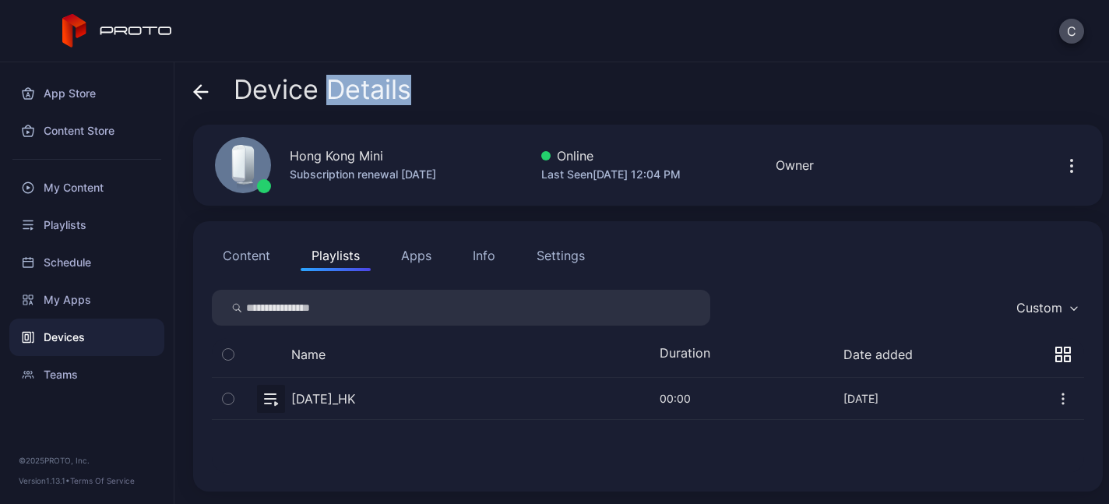
click at [230, 405] on icon "button" at bounding box center [228, 398] width 11 height 17
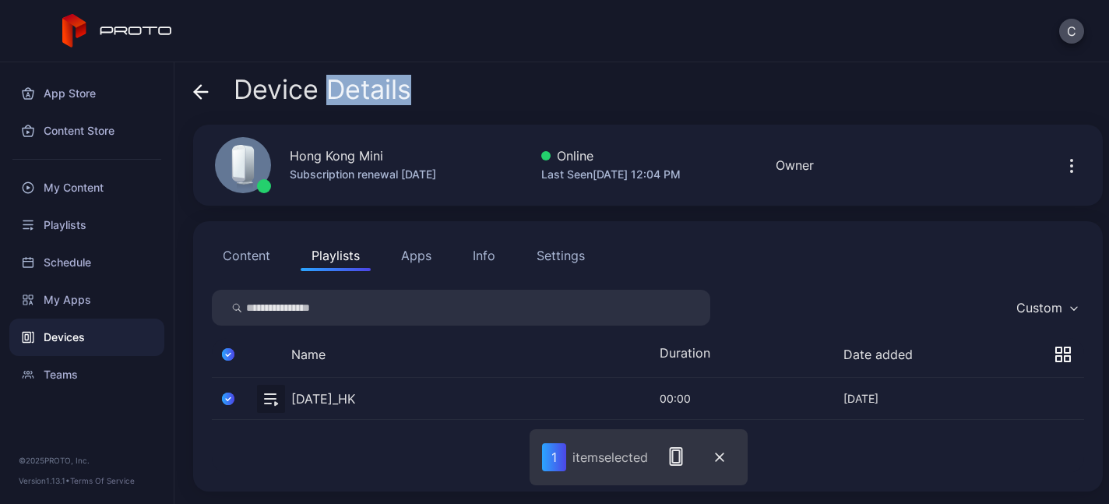
click at [1062, 173] on icon "button" at bounding box center [1071, 166] width 19 height 19
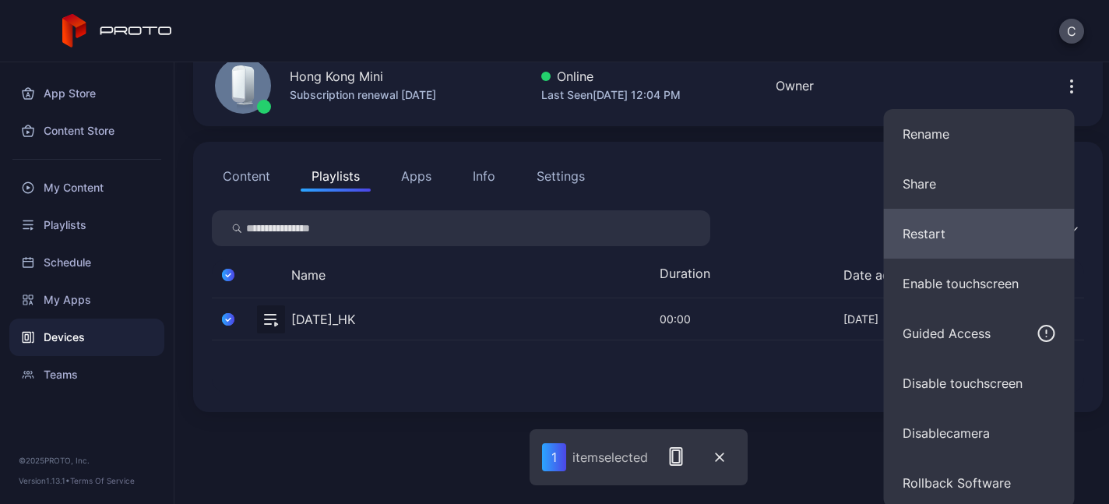
scroll to position [83, 0]
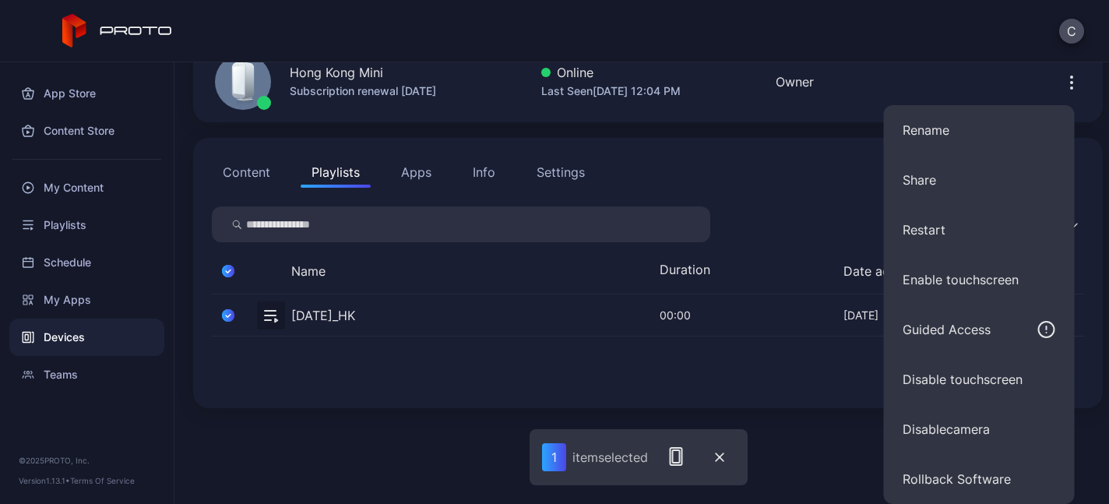
click at [809, 166] on div "Device Details Hong Kong Mini Subscription renewal Apr 25, 2026 Online Last See…" at bounding box center [641, 283] width 935 height 442
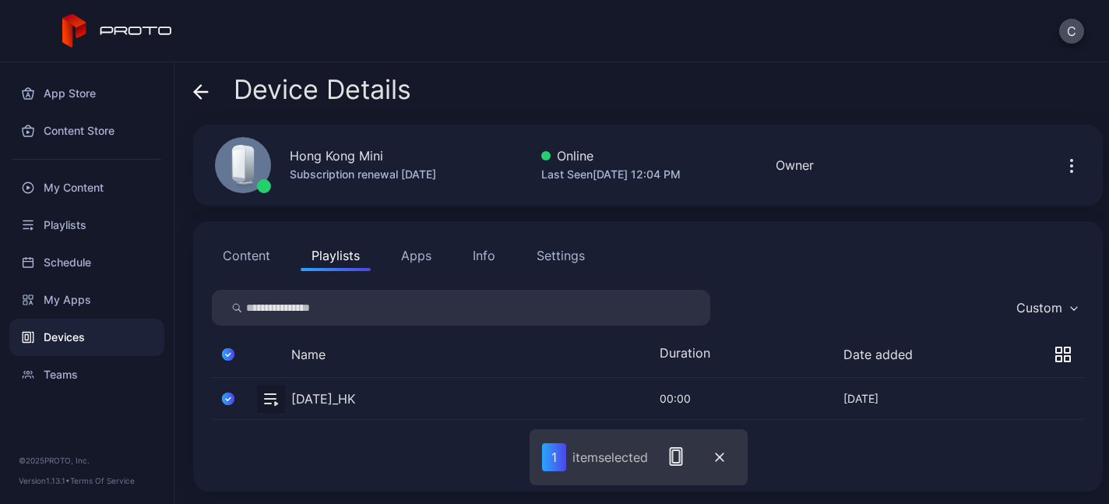
click at [569, 256] on div "Settings" at bounding box center [561, 255] width 48 height 19
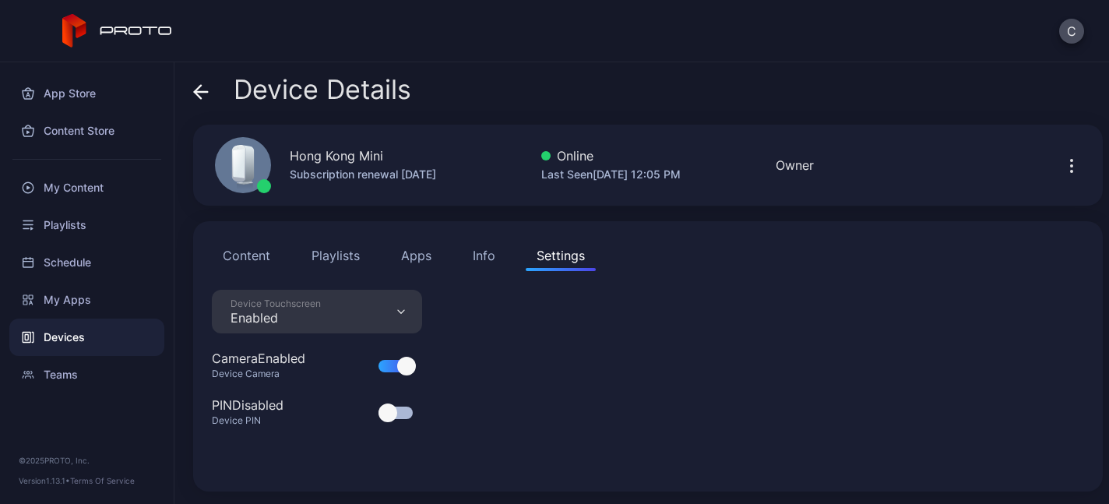
click at [466, 260] on button "Info" at bounding box center [484, 255] width 44 height 31
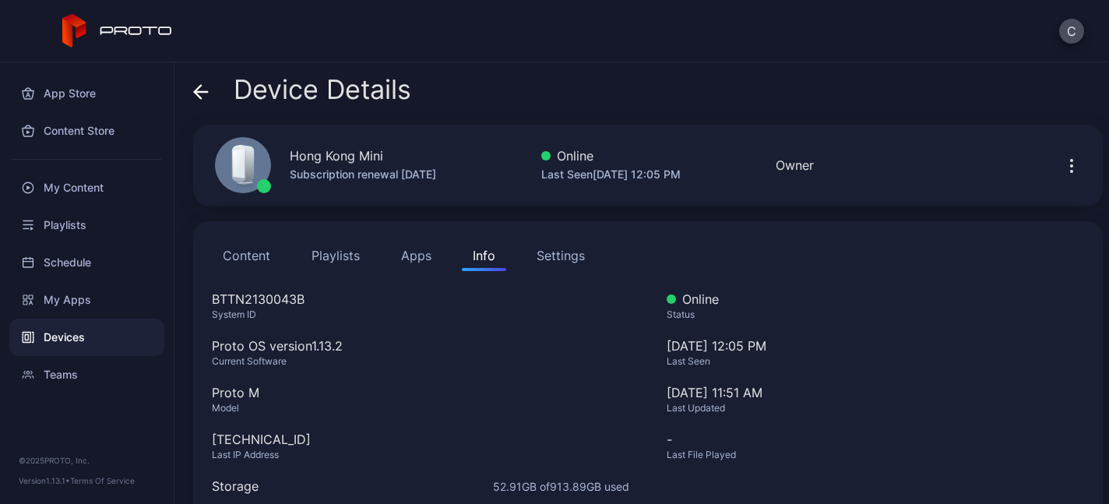
click at [428, 261] on button "Apps" at bounding box center [416, 255] width 52 height 31
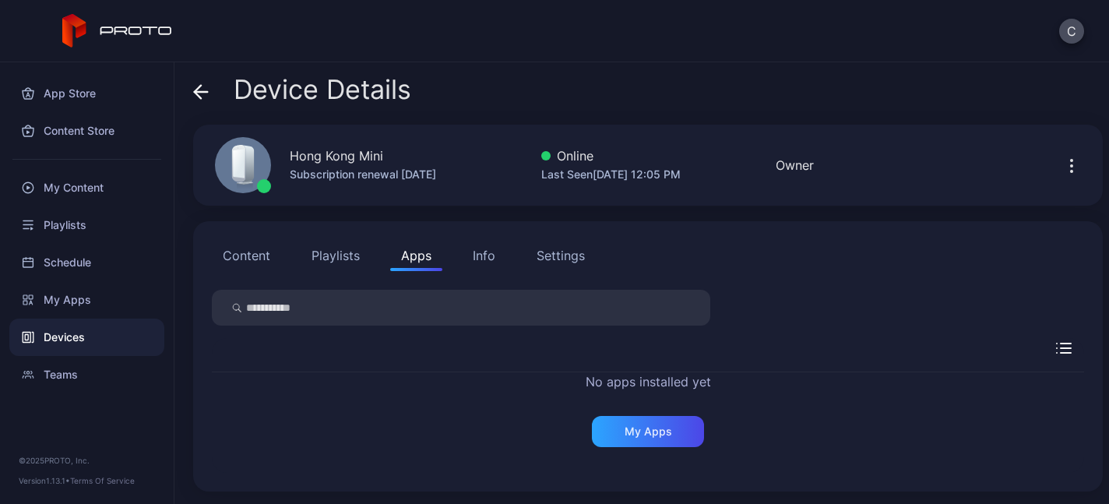
click at [330, 268] on button "Playlists" at bounding box center [336, 255] width 70 height 31
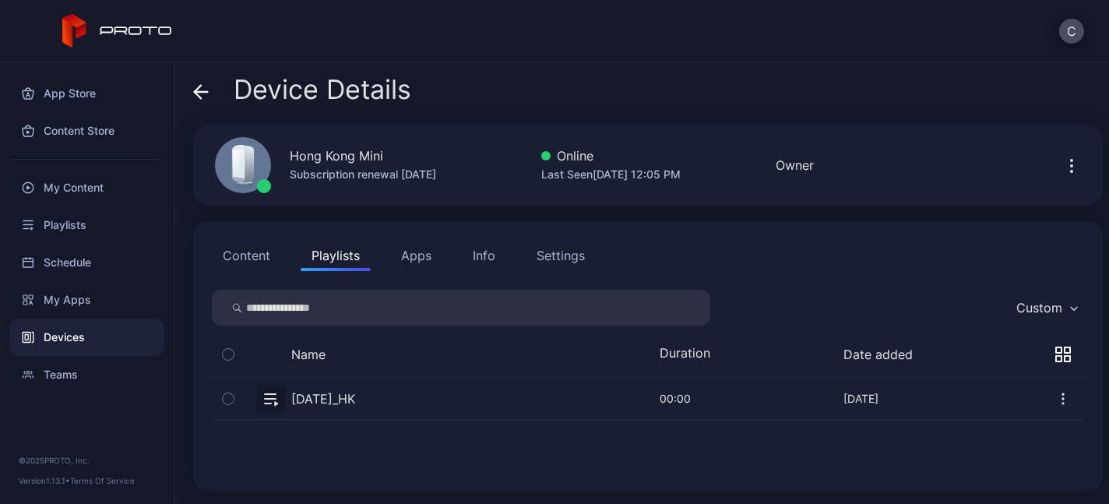
click at [231, 396] on icon "button" at bounding box center [228, 398] width 11 height 17
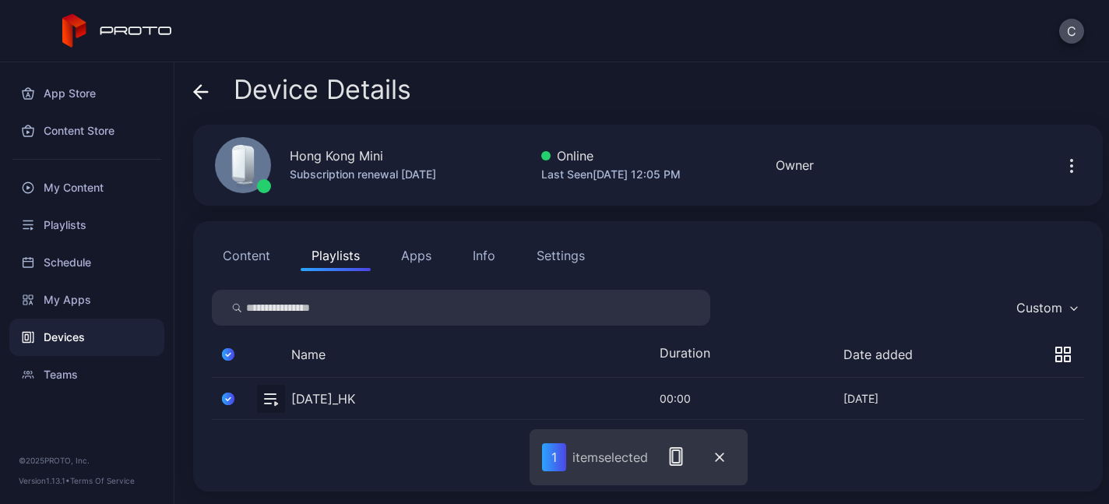
click at [234, 401] on button "button" at bounding box center [228, 398] width 33 height 41
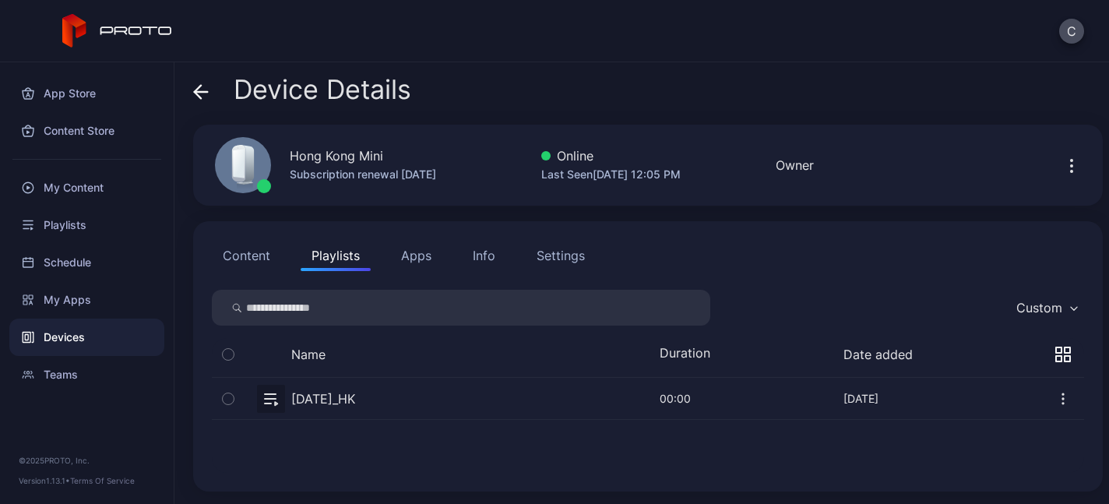
click at [1055, 399] on icon "button" at bounding box center [1063, 399] width 16 height 16
click at [251, 254] on button "Content" at bounding box center [246, 255] width 69 height 31
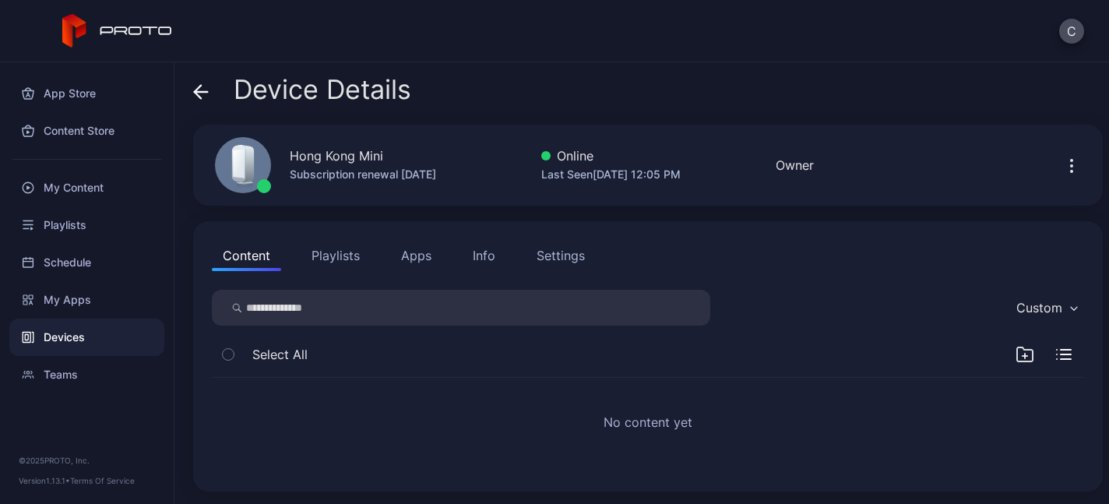
click at [334, 251] on button "Playlists" at bounding box center [336, 255] width 70 height 31
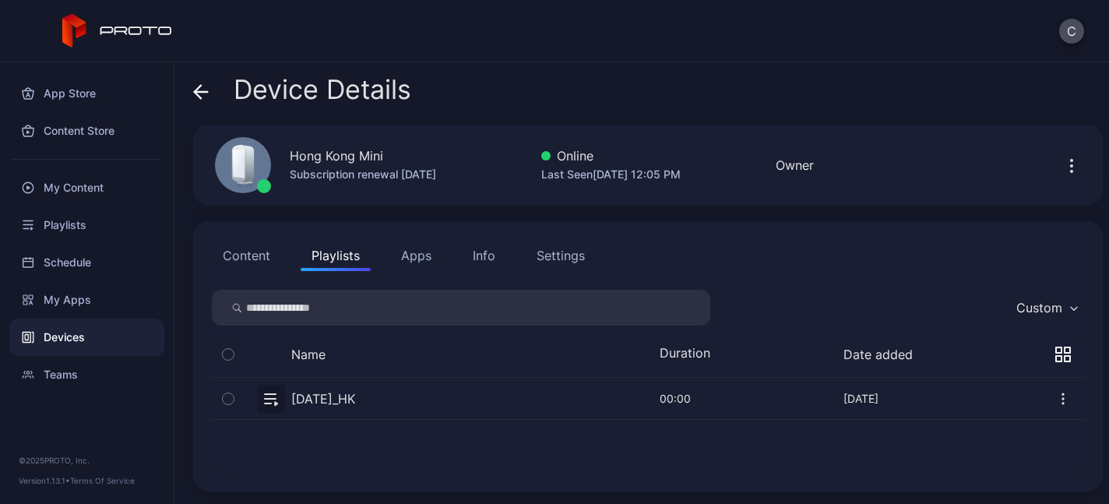
click at [1043, 404] on button "button" at bounding box center [1063, 398] width 41 height 41
click at [1008, 452] on button "Unassign" at bounding box center [1009, 452] width 132 height 50
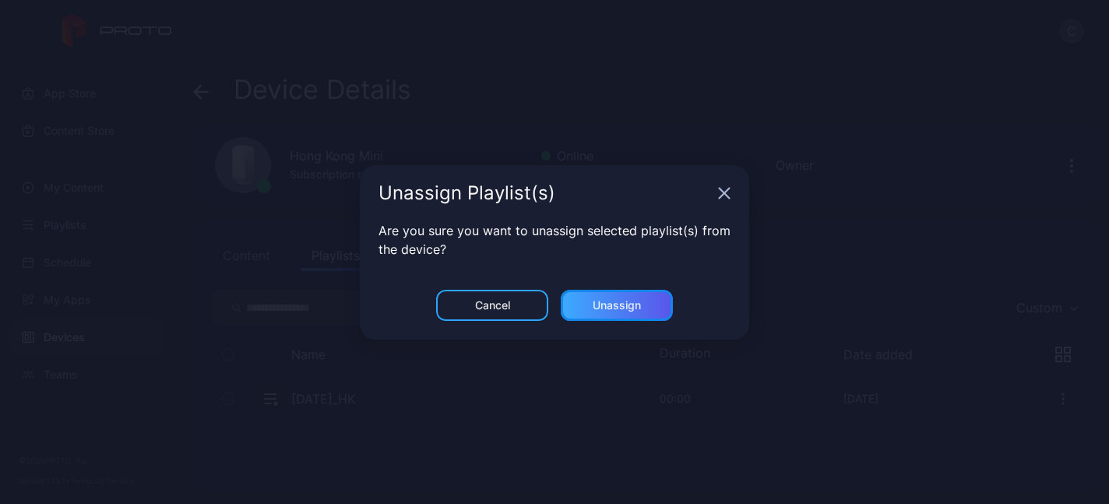
click at [629, 294] on div "Unassign" at bounding box center [617, 305] width 112 height 31
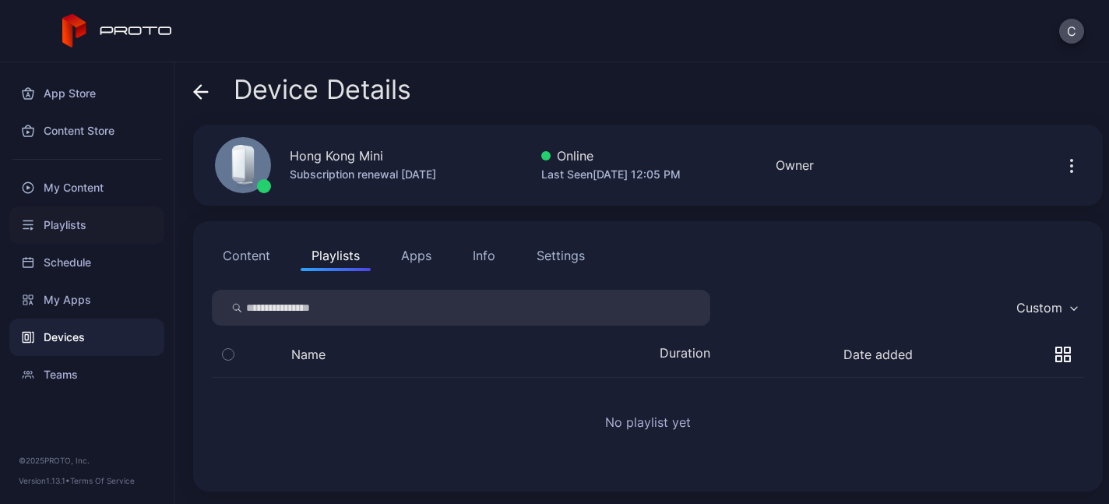
click at [67, 222] on div "Playlists" at bounding box center [86, 224] width 155 height 37
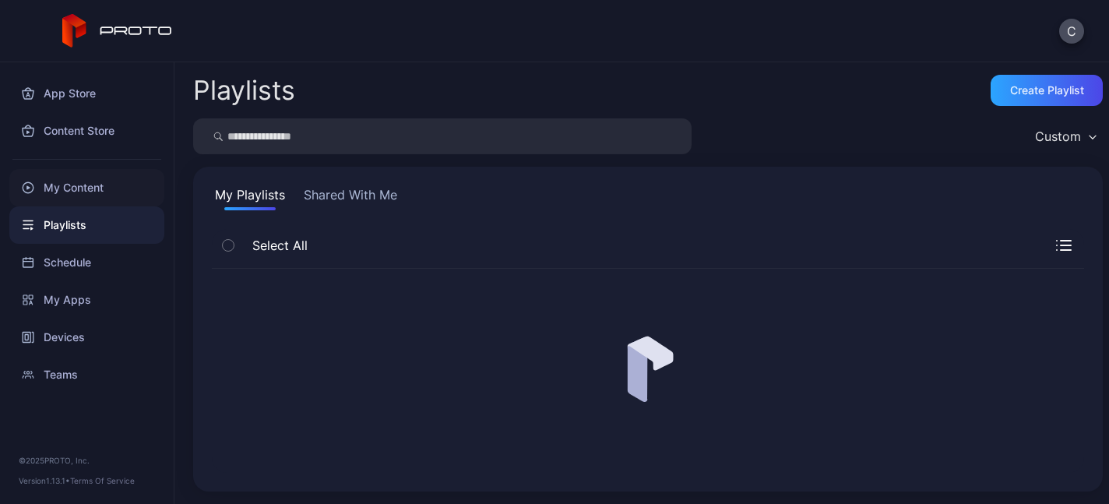
click at [80, 192] on div "My Content" at bounding box center [86, 187] width 155 height 37
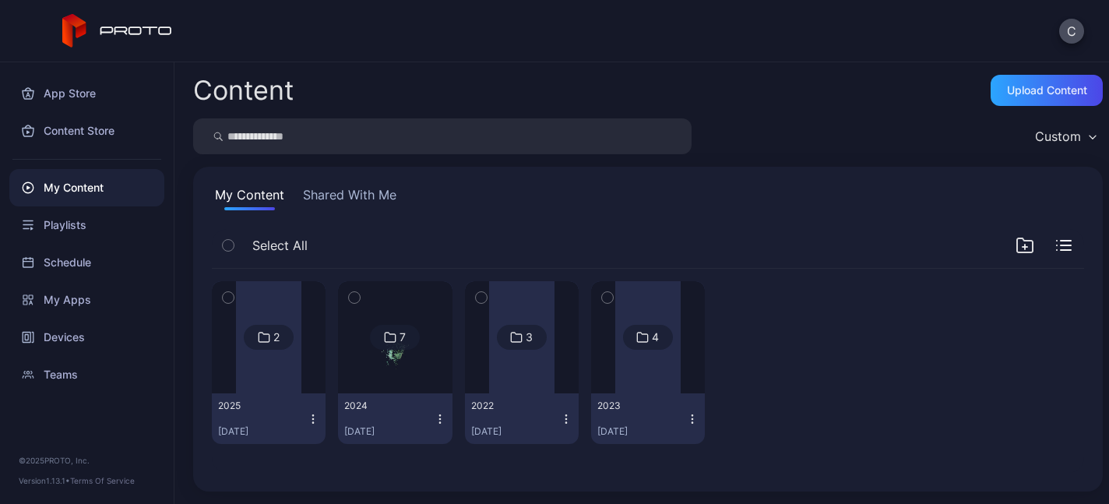
click at [291, 360] on div at bounding box center [268, 337] width 65 height 112
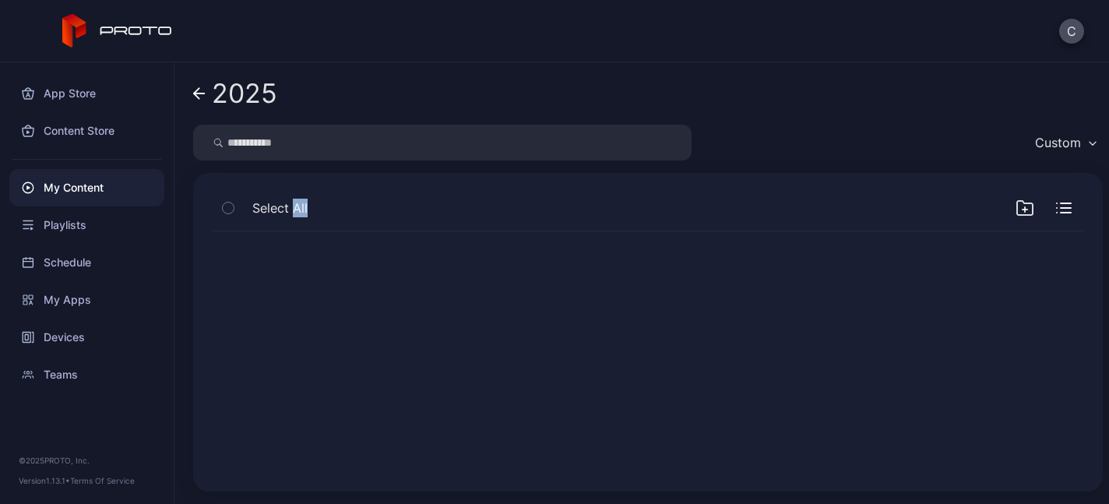
click at [291, 360] on div at bounding box center [647, 352] width 897 height 266
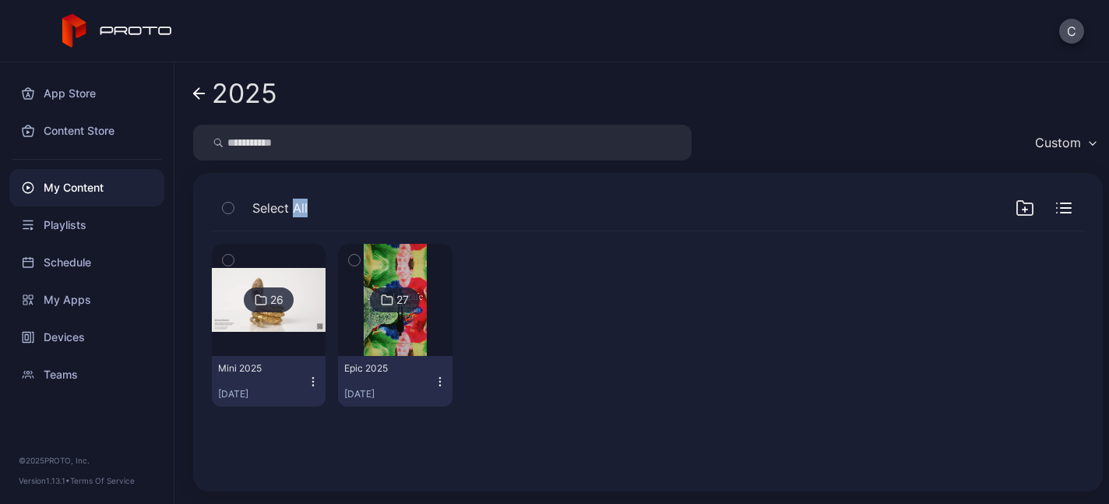
click at [289, 327] on img at bounding box center [269, 300] width 114 height 64
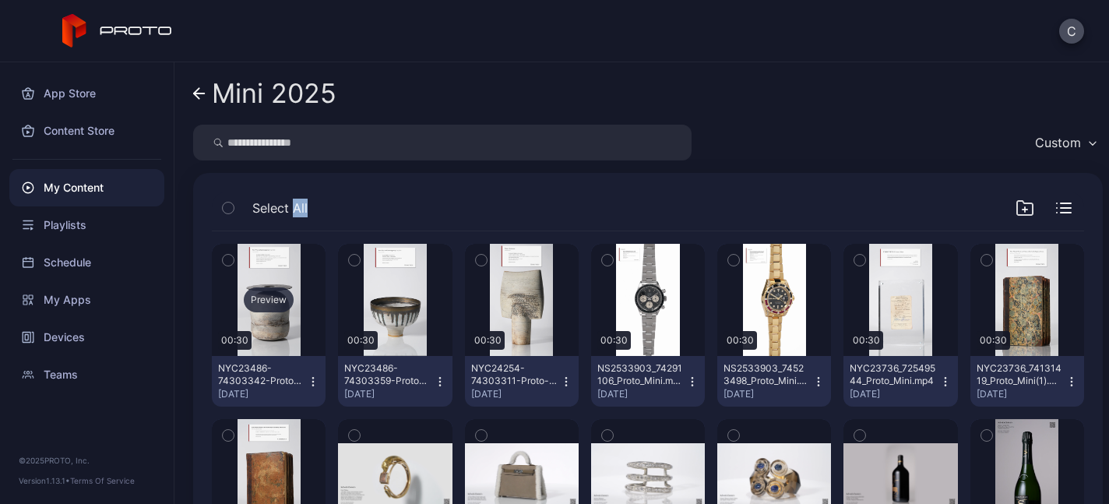
click at [274, 304] on div "Preview" at bounding box center [269, 299] width 50 height 25
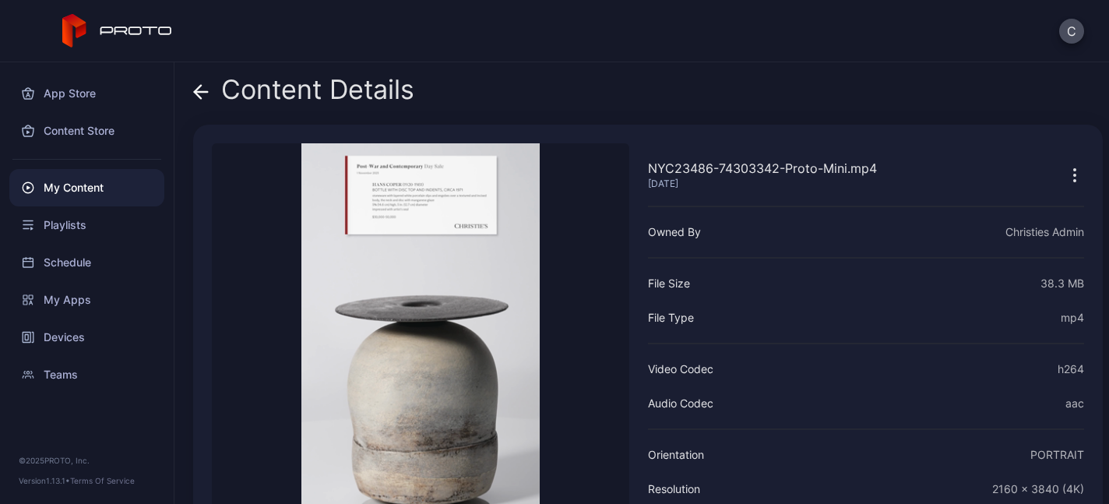
click at [203, 86] on icon at bounding box center [201, 92] width 16 height 16
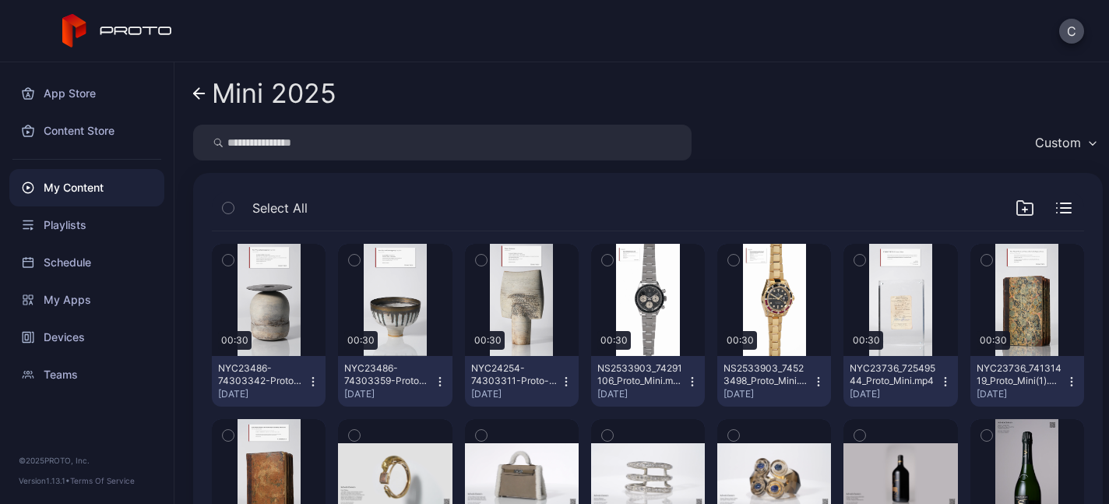
click at [234, 258] on button "button" at bounding box center [228, 260] width 33 height 33
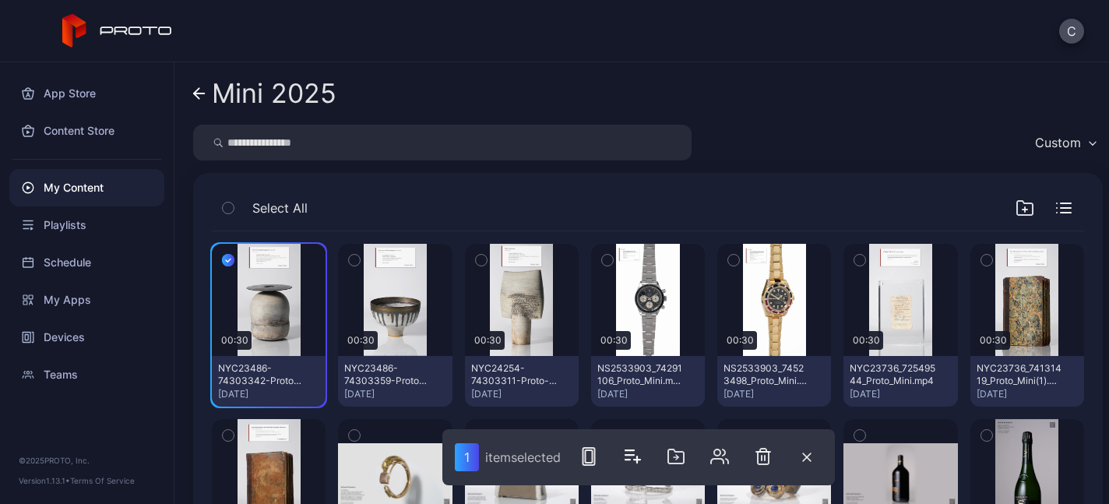
click at [360, 259] on icon "button" at bounding box center [354, 260] width 11 height 17
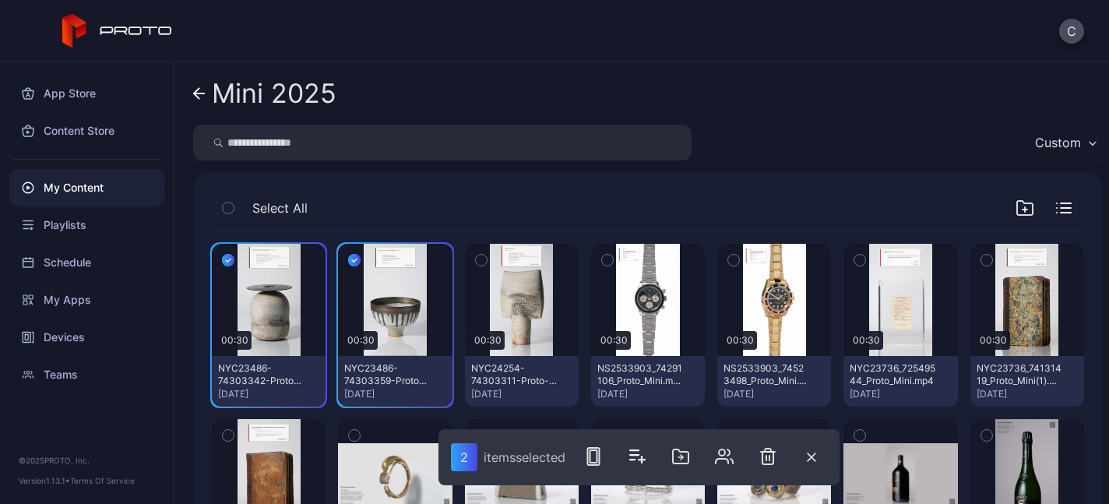
click at [487, 259] on icon "button" at bounding box center [481, 260] width 11 height 17
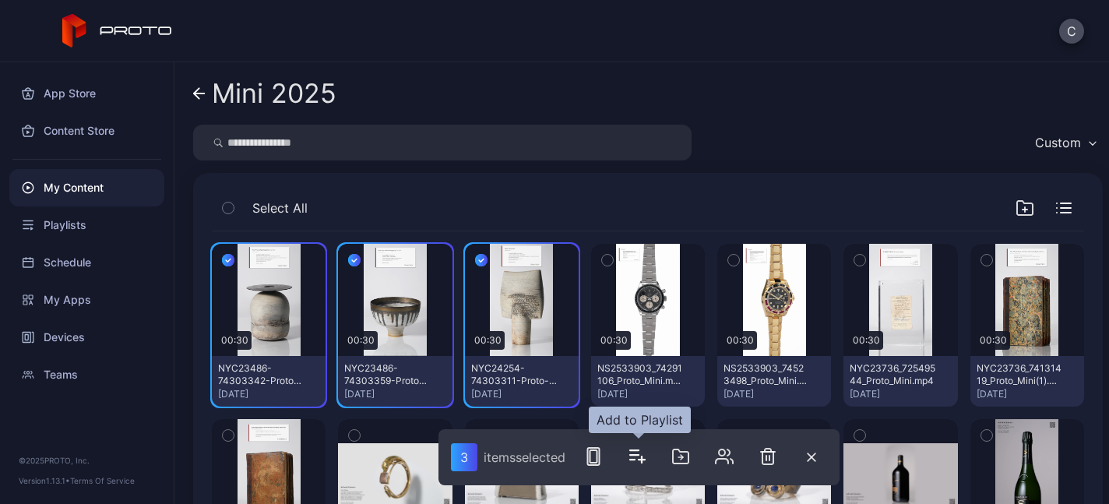
click at [646, 455] on icon "button" at bounding box center [637, 456] width 19 height 19
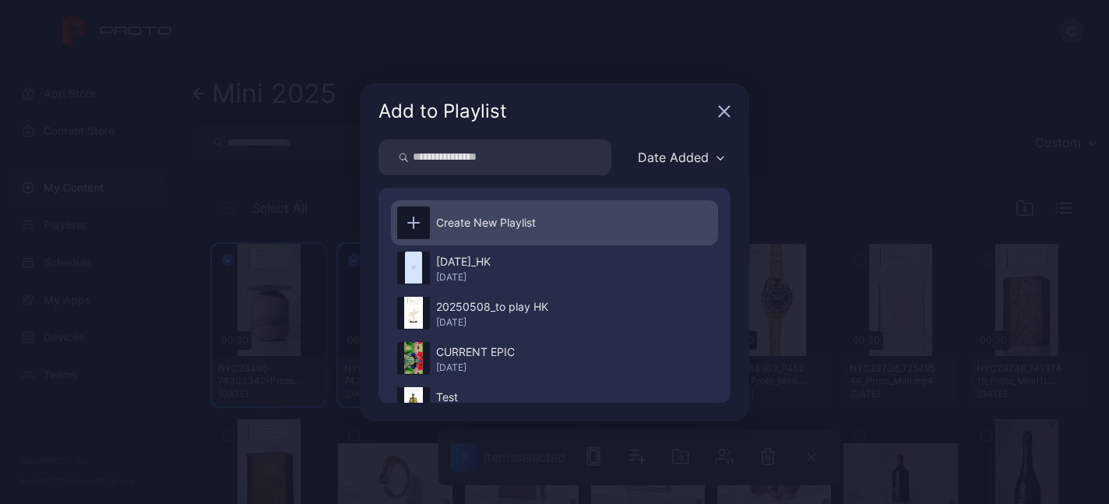
click at [484, 222] on div "Create New Playlist" at bounding box center [486, 222] width 100 height 19
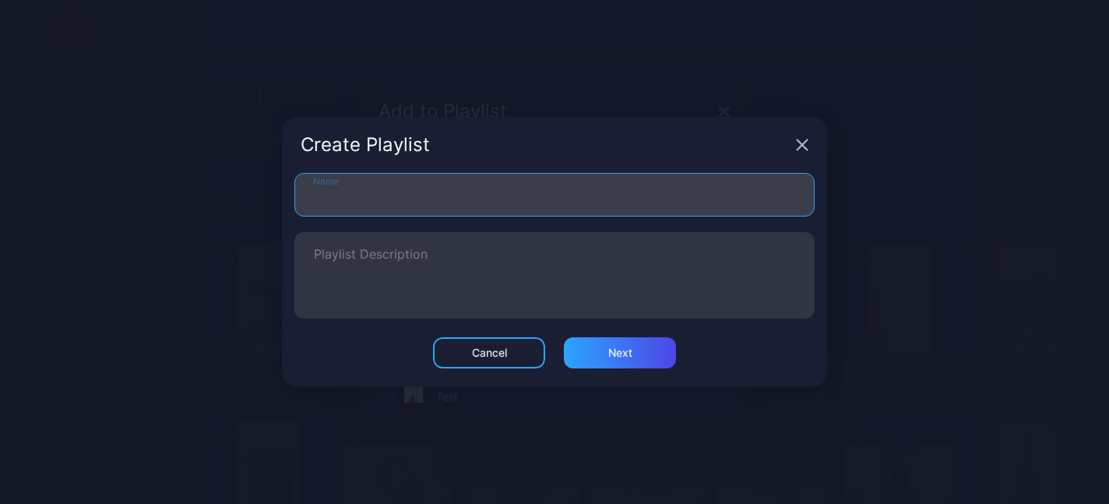
click at [442, 195] on input "Name" at bounding box center [554, 195] width 520 height 44
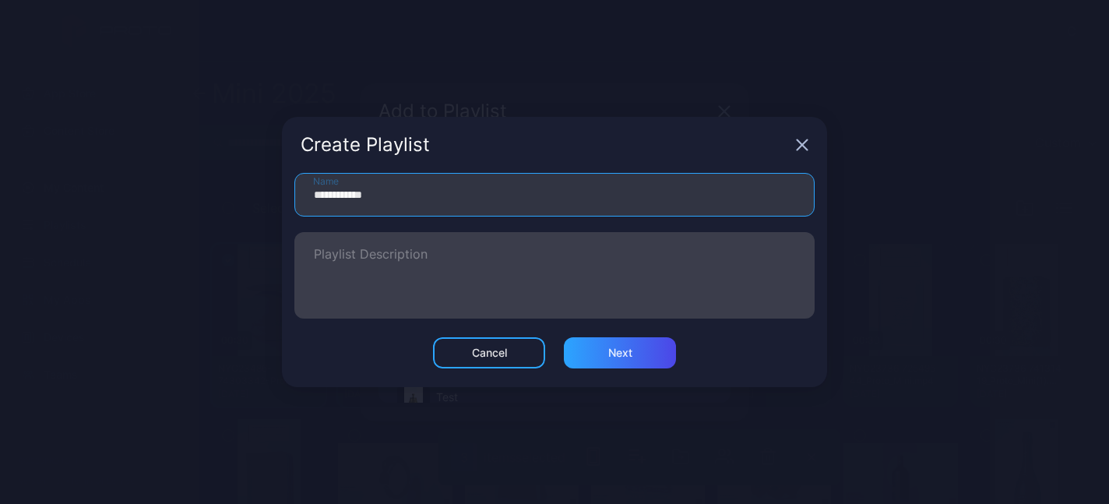
type input "**********"
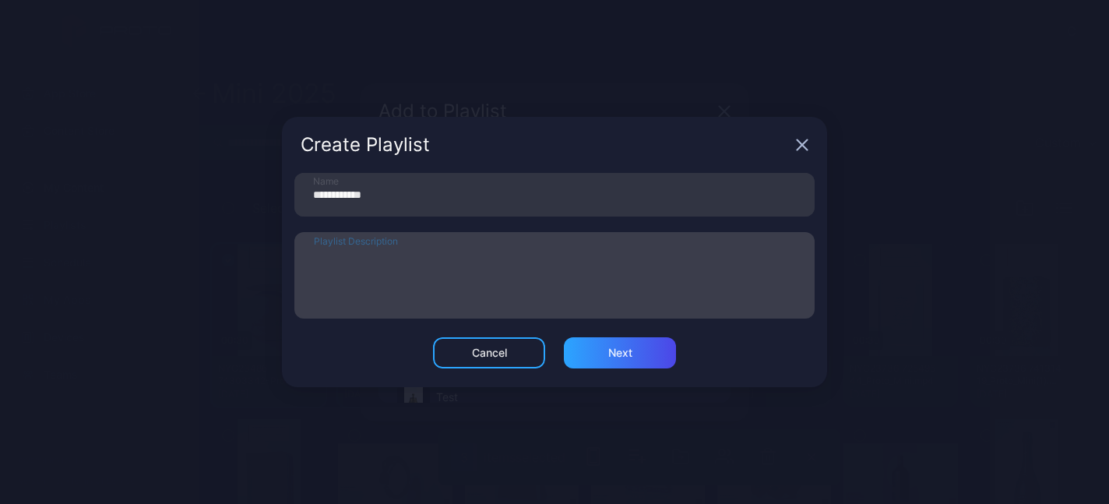
click at [461, 263] on textarea "Playlist Description" at bounding box center [554, 275] width 481 height 54
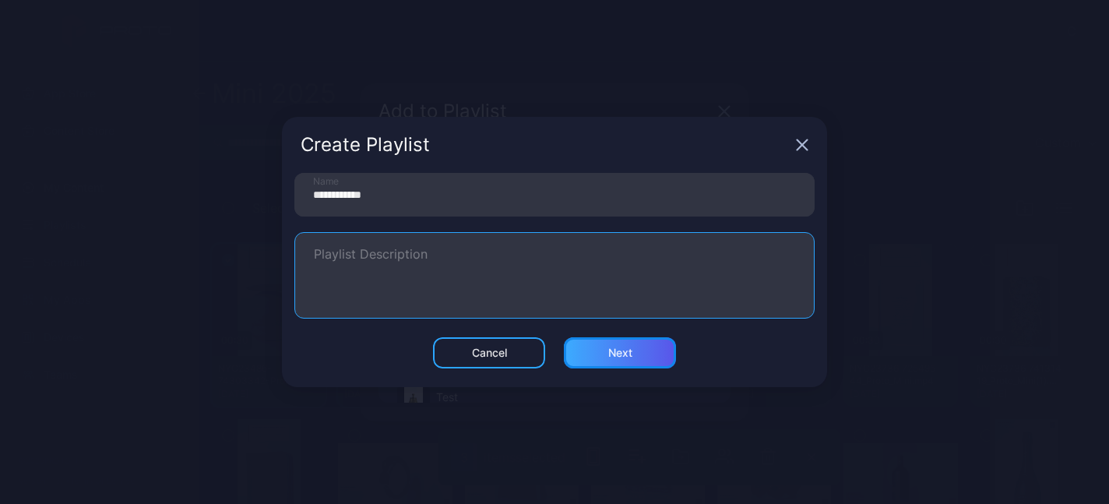
click at [619, 354] on div "Next" at bounding box center [620, 353] width 24 height 12
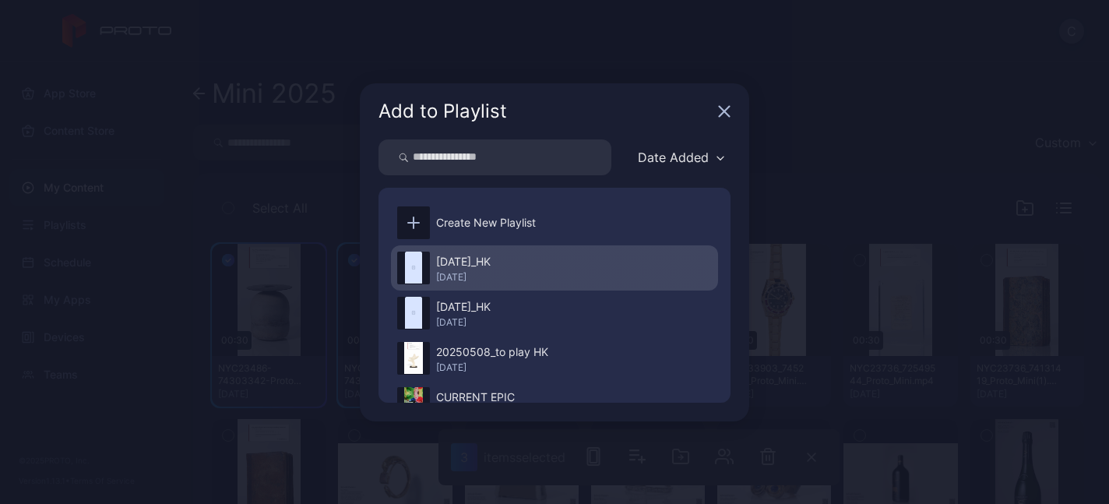
click at [565, 270] on div "2025Sep25_HK Sep 25, 2025" at bounding box center [554, 267] width 327 height 45
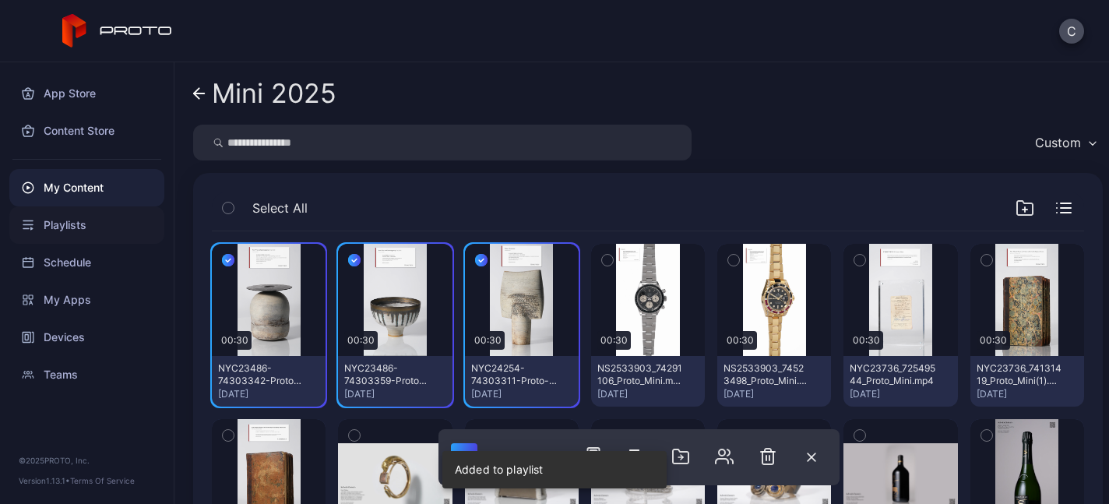
click at [86, 222] on div "Playlists" at bounding box center [86, 224] width 155 height 37
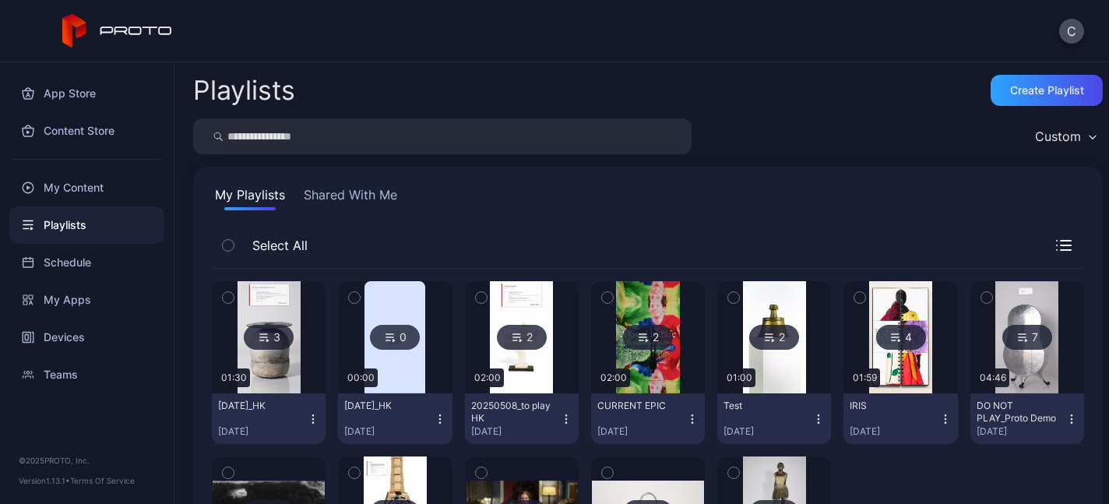
click at [319, 418] on icon "button" at bounding box center [313, 419] width 12 height 12
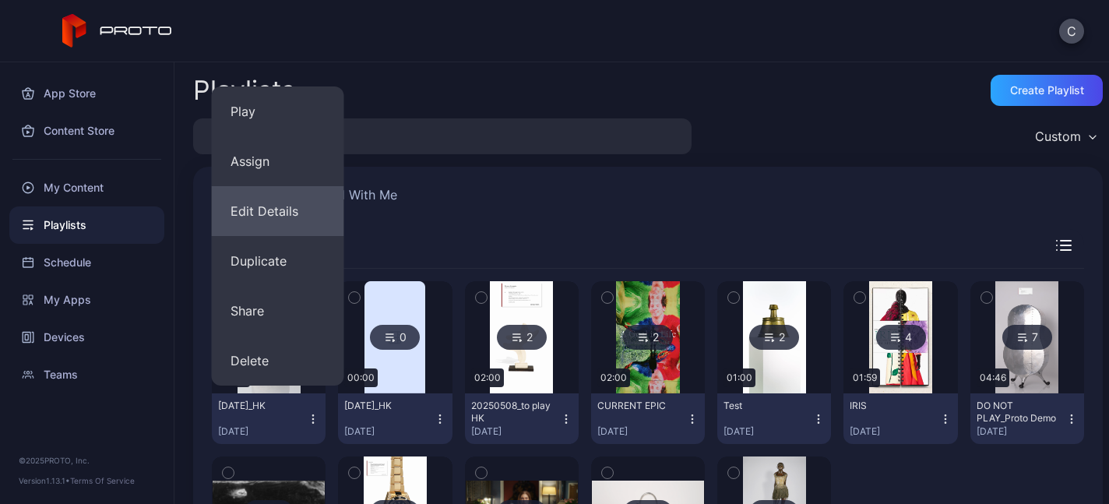
click at [298, 213] on button "Edit Details" at bounding box center [278, 211] width 132 height 50
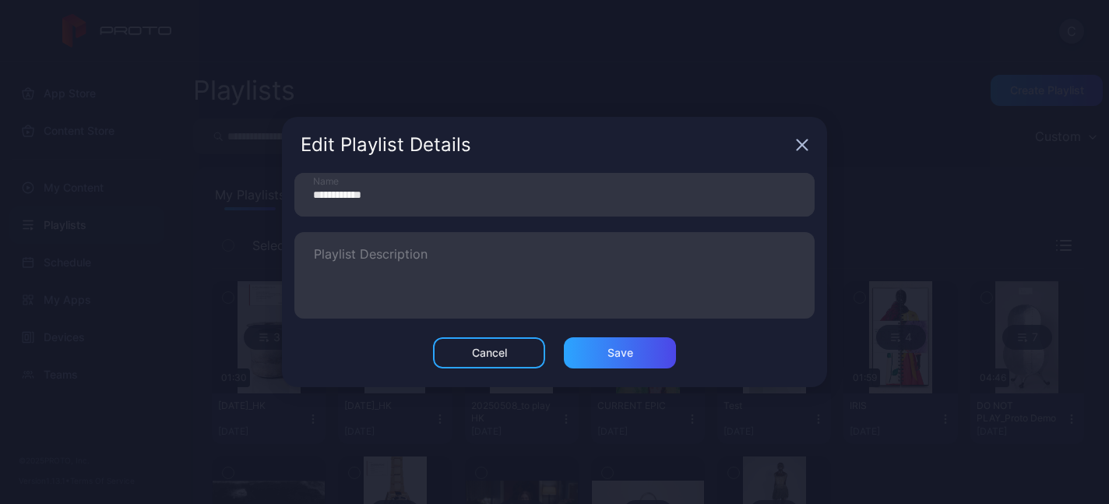
click at [801, 140] on icon "button" at bounding box center [802, 145] width 12 height 12
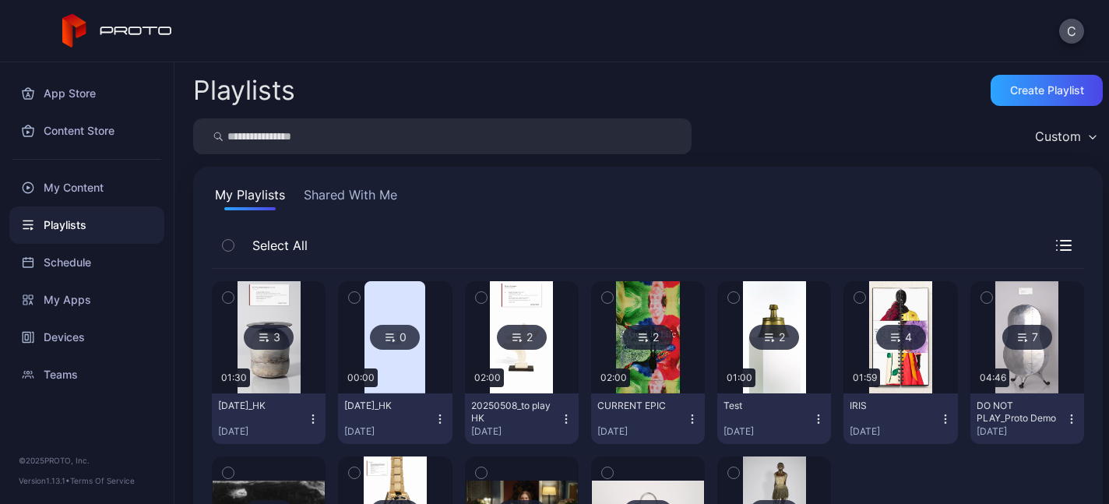
click at [319, 416] on icon "button" at bounding box center [313, 419] width 12 height 12
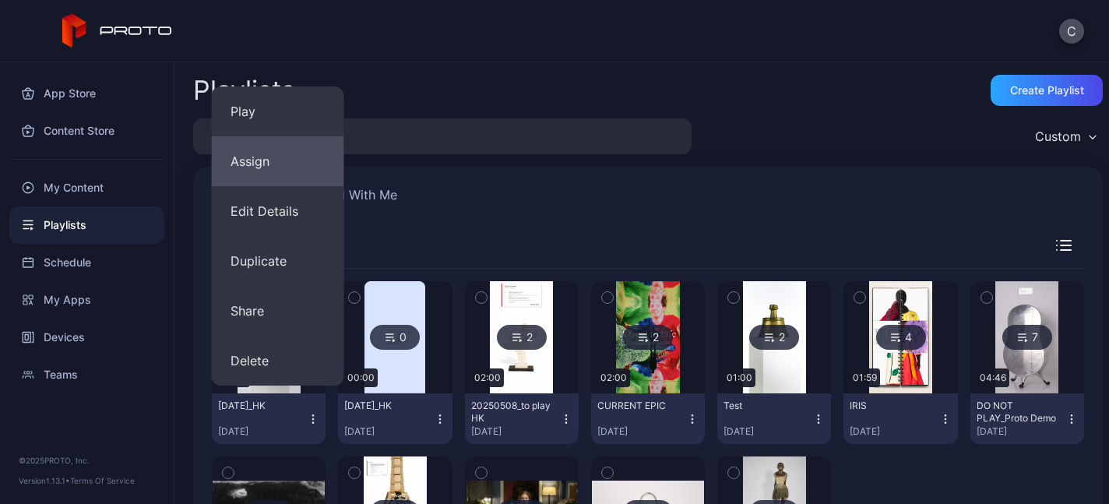
click at [270, 159] on button "Assign" at bounding box center [278, 161] width 132 height 50
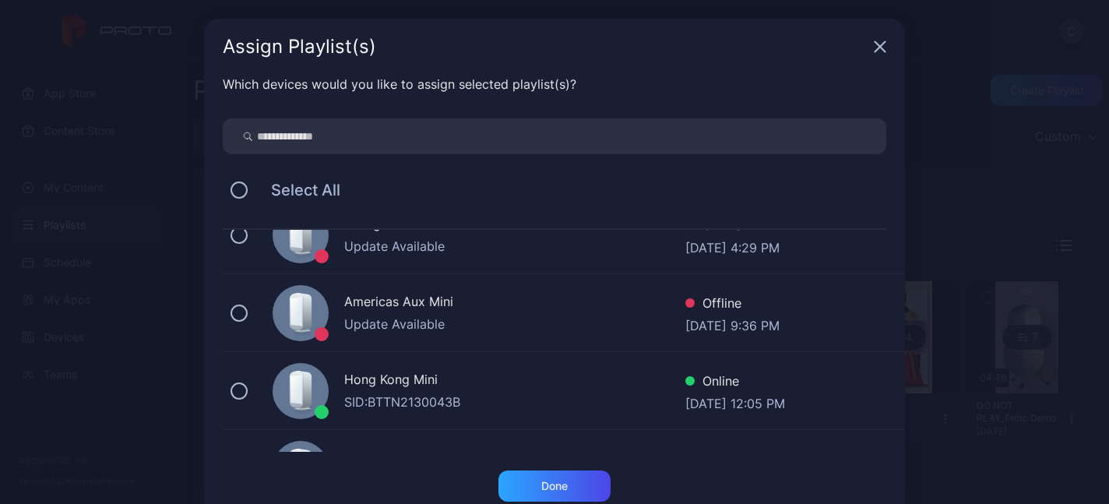
scroll to position [376, 0]
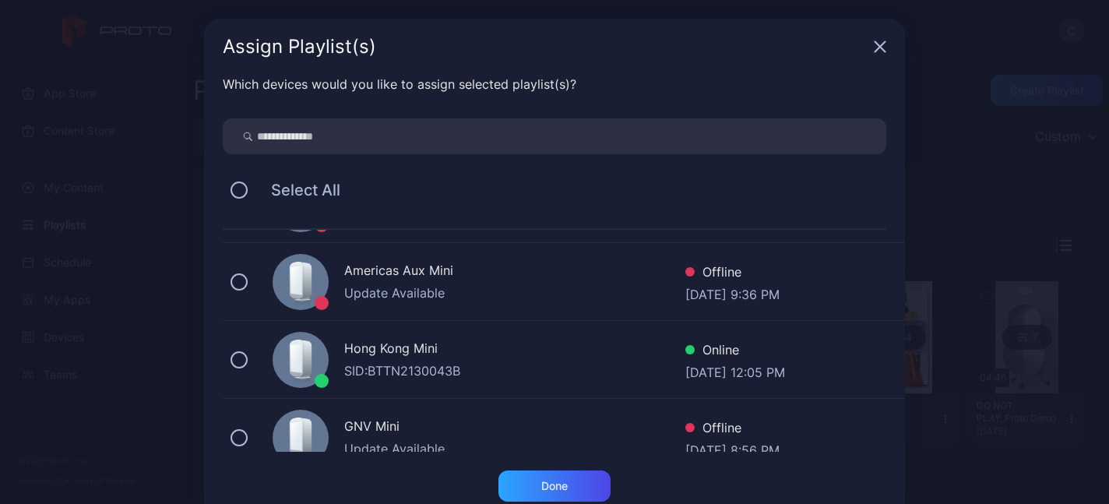
click at [402, 360] on div "Hong Kong Mini" at bounding box center [514, 350] width 341 height 23
click at [551, 487] on div "Done" at bounding box center [554, 486] width 26 height 12
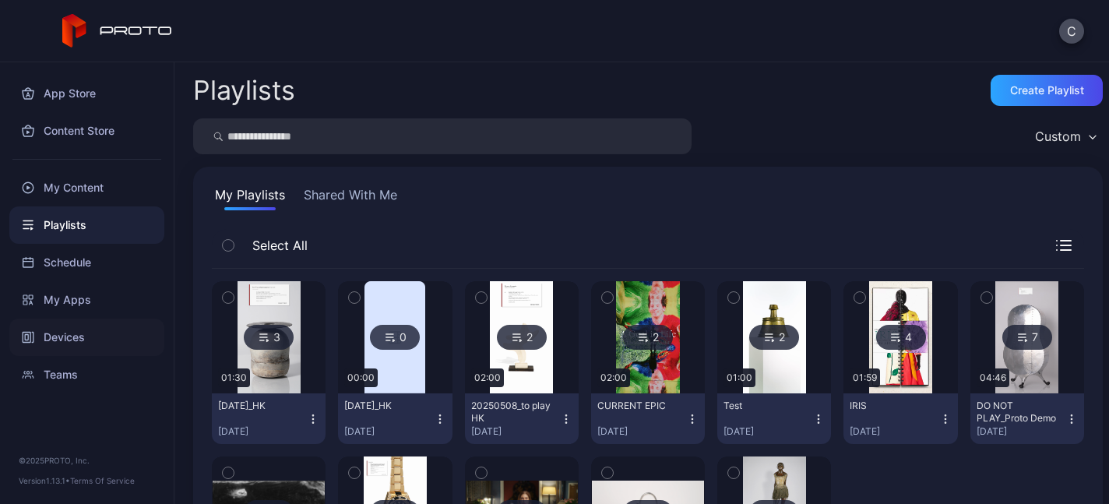
click at [58, 333] on div "Devices" at bounding box center [86, 337] width 155 height 37
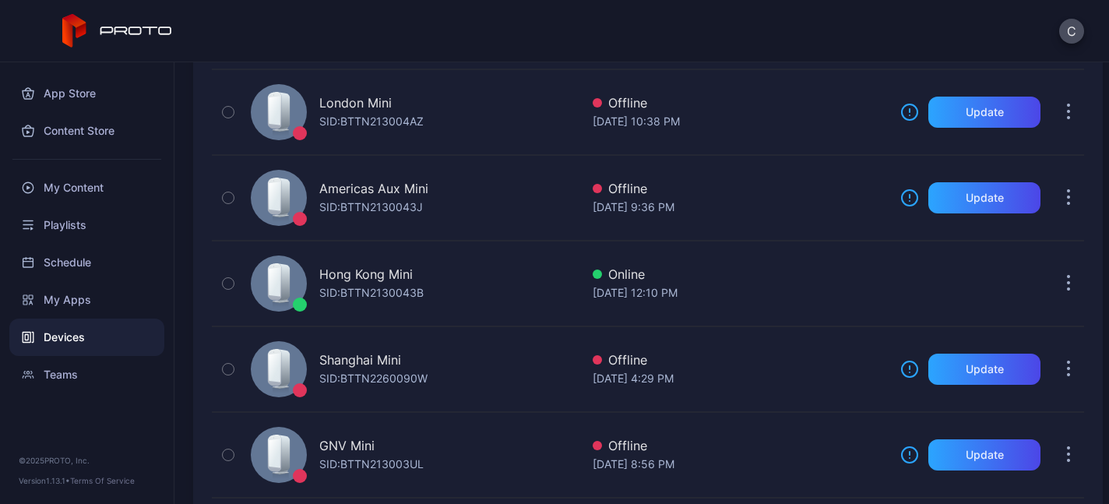
scroll to position [439, 0]
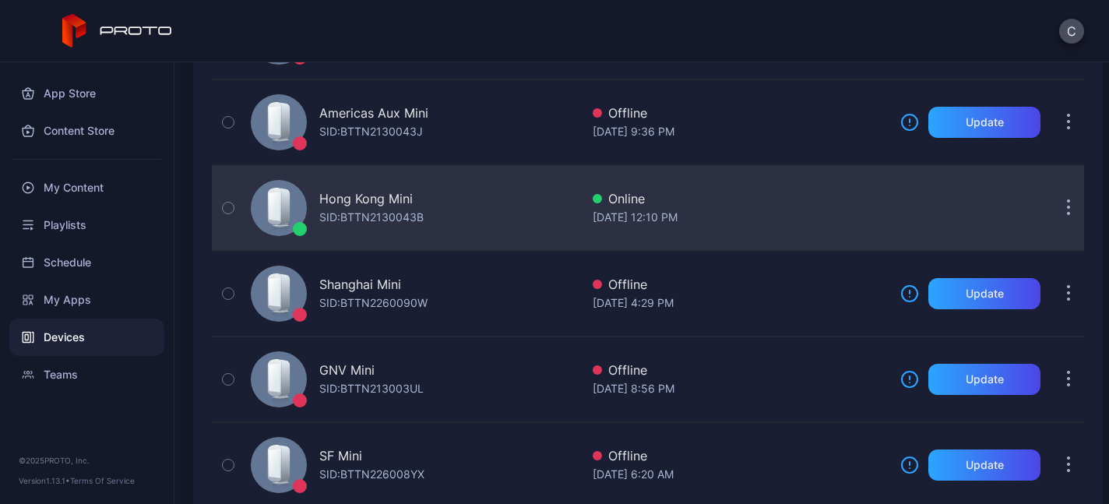
click at [467, 232] on div "Hong Kong Mini SID: BTTN2130043B" at bounding box center [413, 208] width 336 height 78
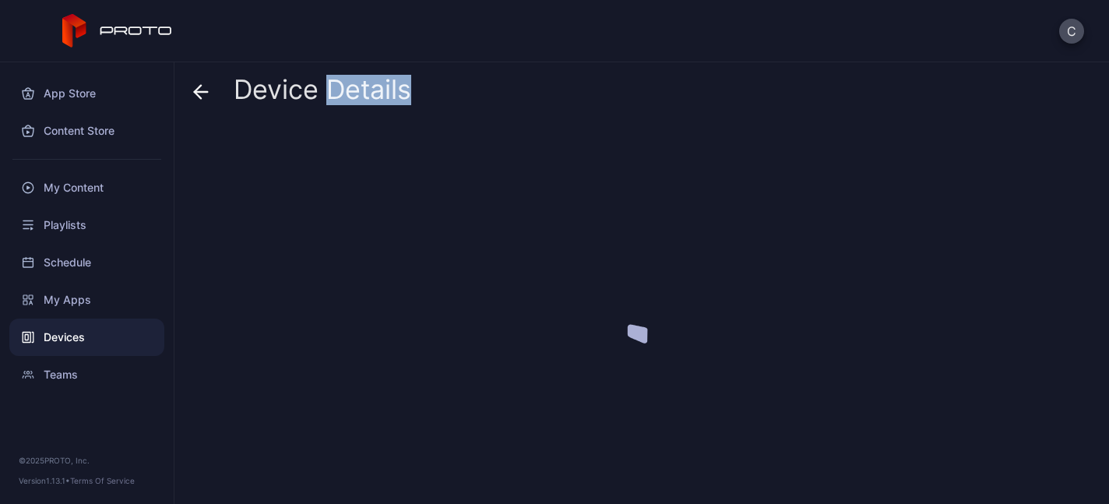
click at [467, 232] on div at bounding box center [648, 308] width 910 height 367
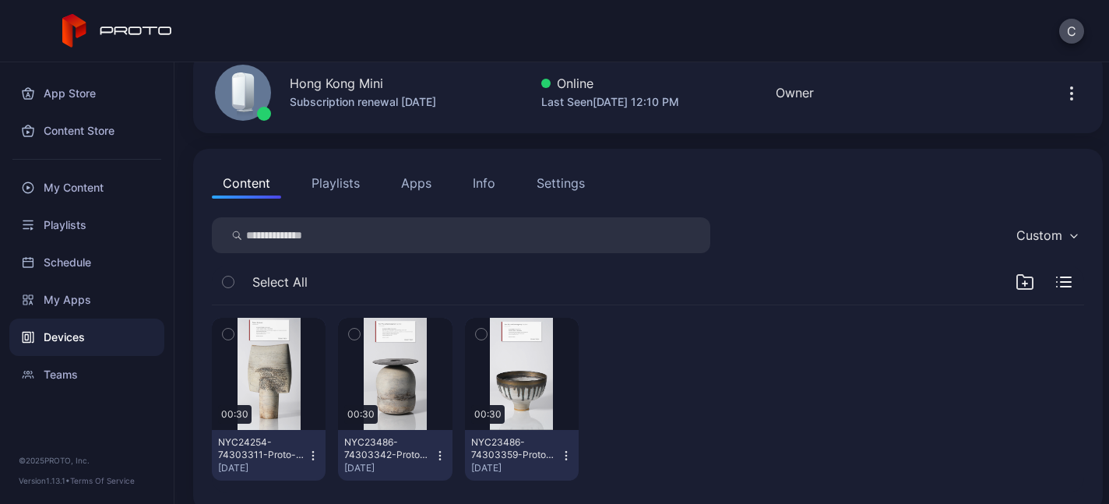
scroll to position [74, 0]
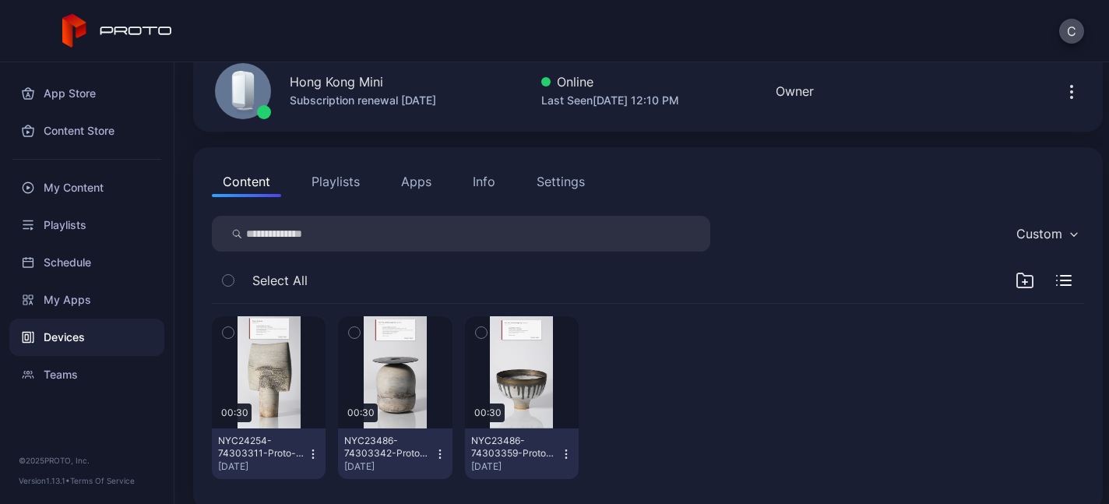
click at [330, 182] on button "Playlists" at bounding box center [336, 181] width 70 height 31
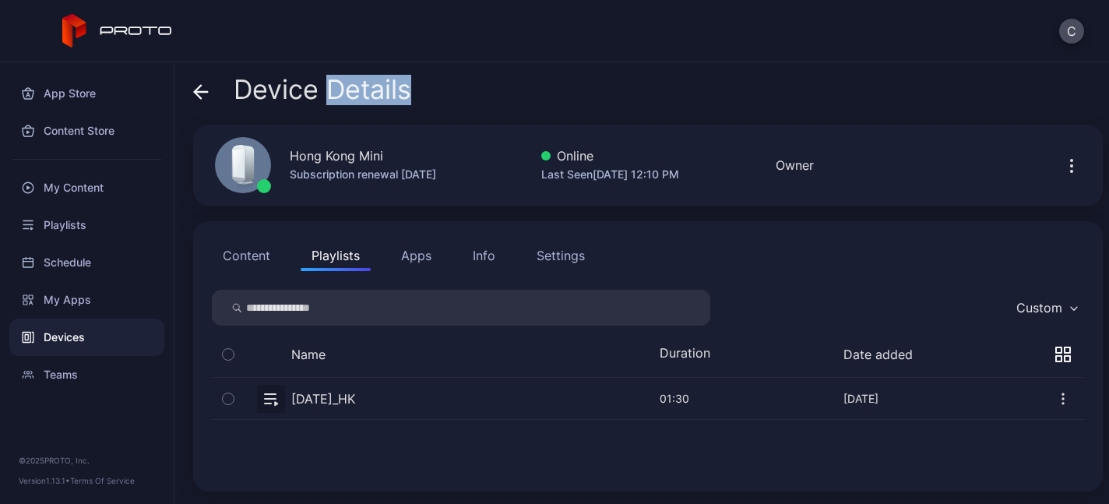
click at [275, 400] on button "button" at bounding box center [648, 398] width 872 height 41
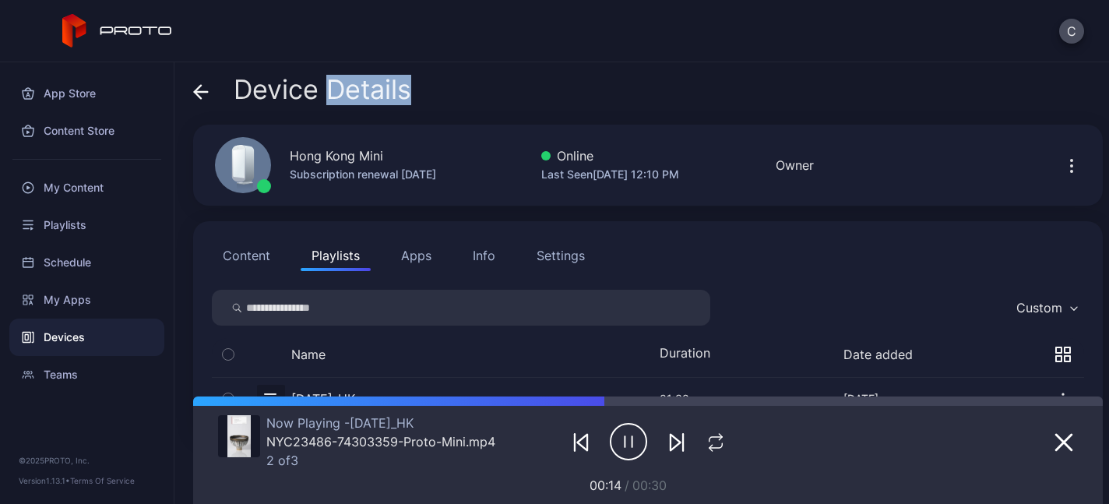
click at [616, 442] on icon "button" at bounding box center [628, 441] width 37 height 39
click at [625, 434] on icon "button" at bounding box center [628, 441] width 37 height 39
click at [639, 403] on div at bounding box center [853, 400] width 499 height 9
click at [712, 403] on div at bounding box center [648, 400] width 910 height 9
click at [776, 403] on div at bounding box center [648, 400] width 910 height 9
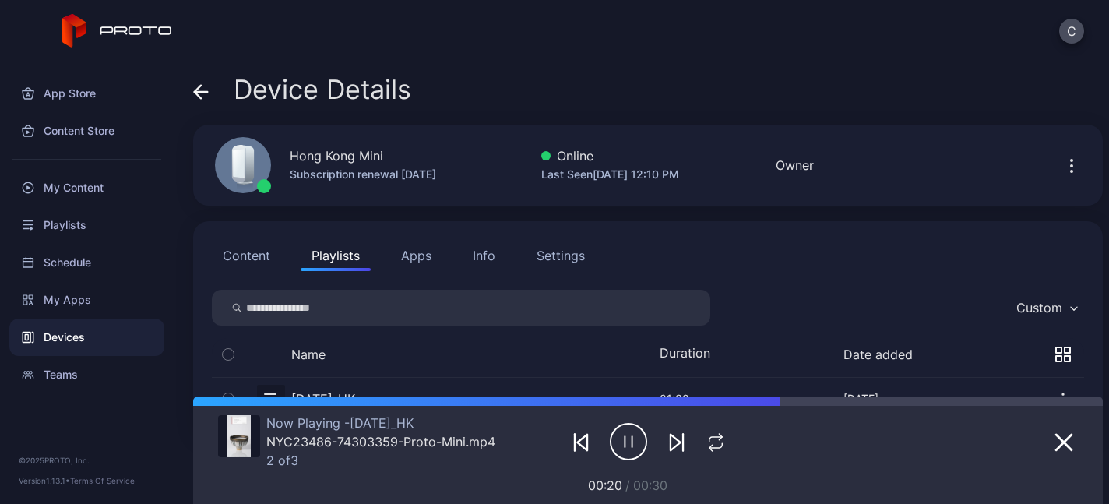
click at [837, 408] on div "Now Playing - 2025Sep25_HK NYC23486-74303359-Proto-Mini.mp4 2 of 3 00:20 / 00:30" at bounding box center [648, 450] width 860 height 89
click at [885, 403] on div at bounding box center [912, 400] width 382 height 9
click at [933, 403] on div at bounding box center [986, 400] width 234 height 9
click at [956, 415] on div at bounding box center [1006, 441] width 143 height 53
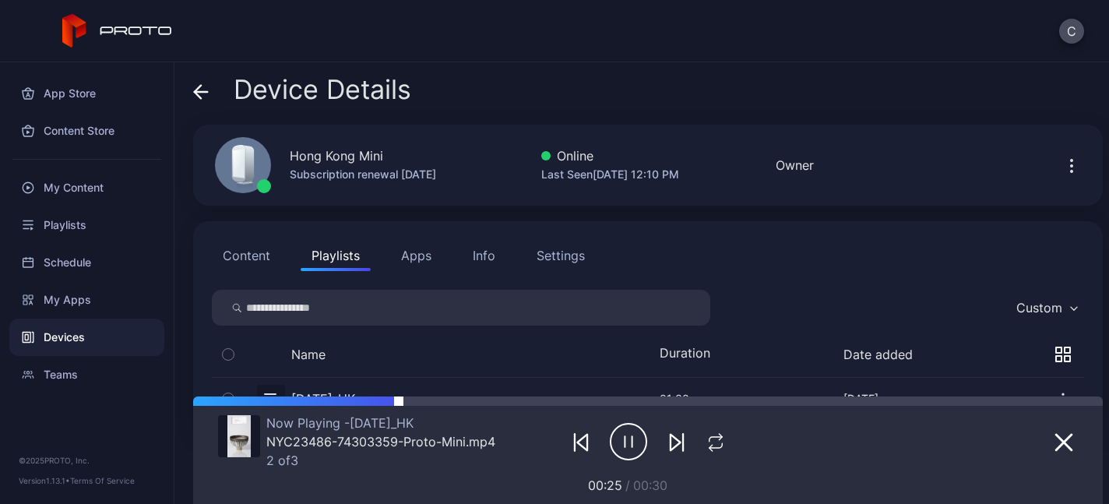
click at [417, 404] on div at bounding box center [648, 400] width 910 height 9
click at [706, 440] on icon "button" at bounding box center [716, 442] width 20 height 19
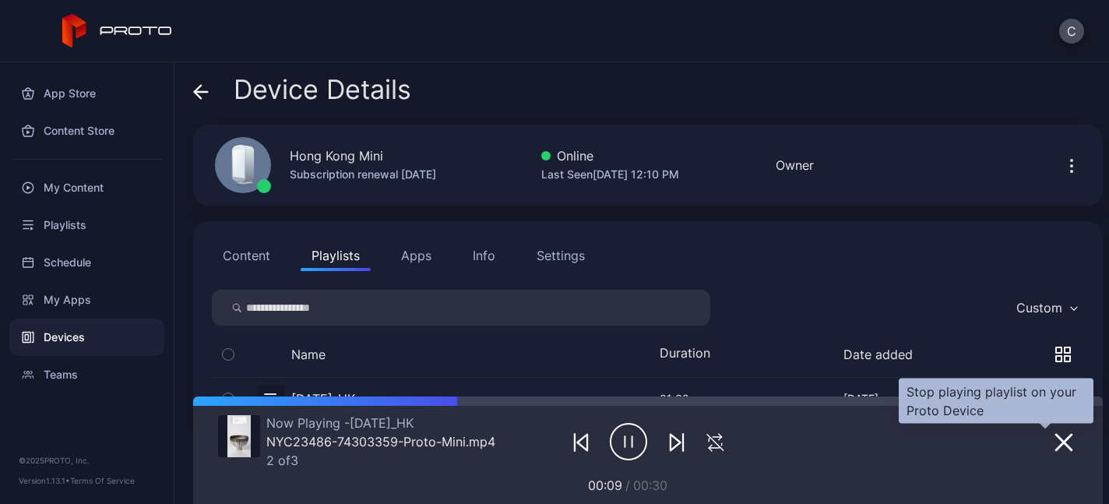
click at [1055, 446] on icon "button" at bounding box center [1064, 442] width 19 height 19
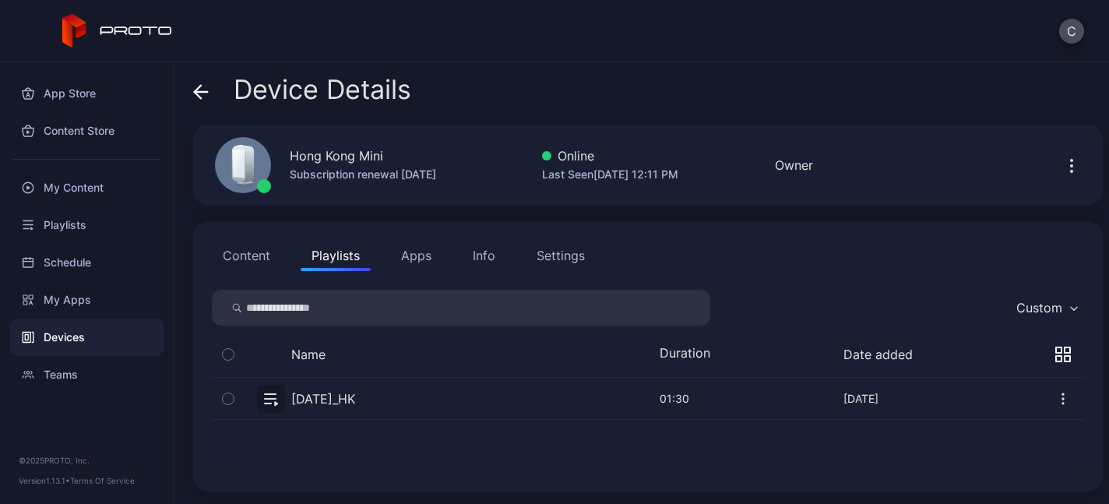
click at [257, 396] on button "button" at bounding box center [648, 398] width 872 height 41
click at [270, 399] on button "button" at bounding box center [648, 398] width 872 height 41
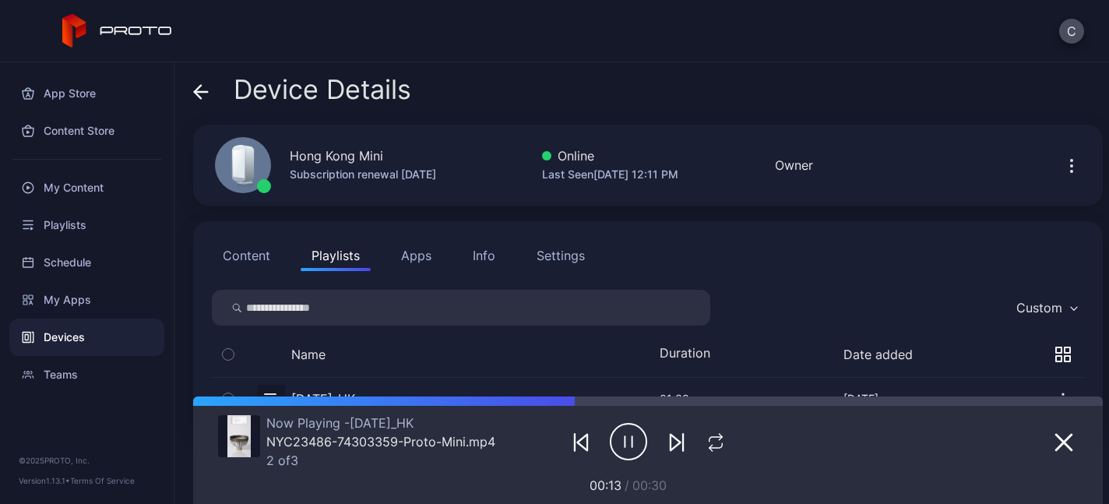
scroll to position [55, 0]
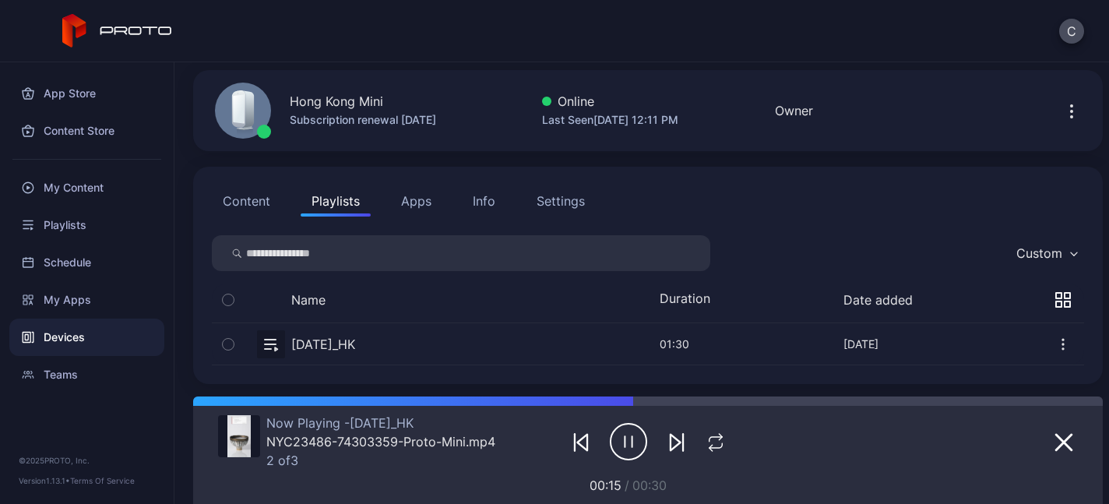
click at [244, 193] on button "Content" at bounding box center [246, 200] width 69 height 31
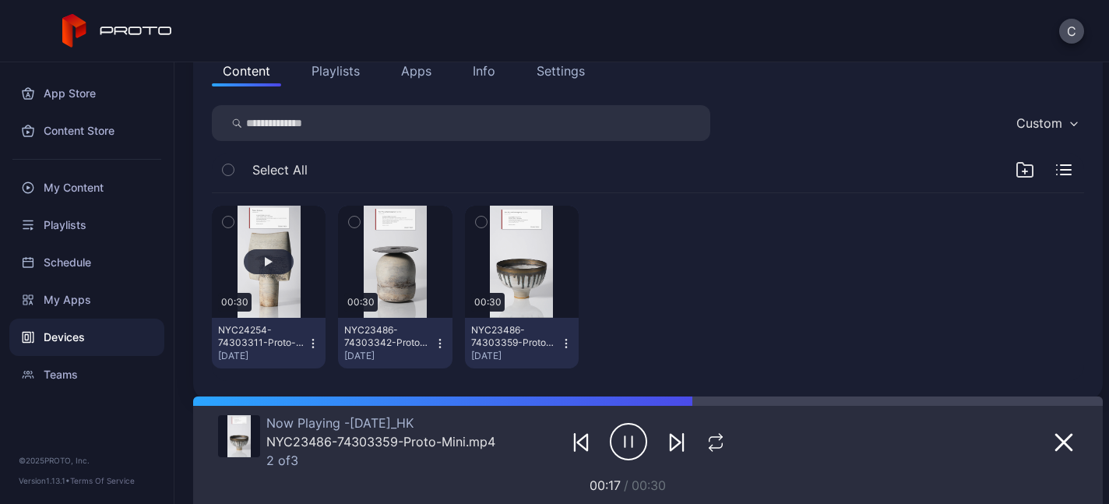
scroll to position [200, 0]
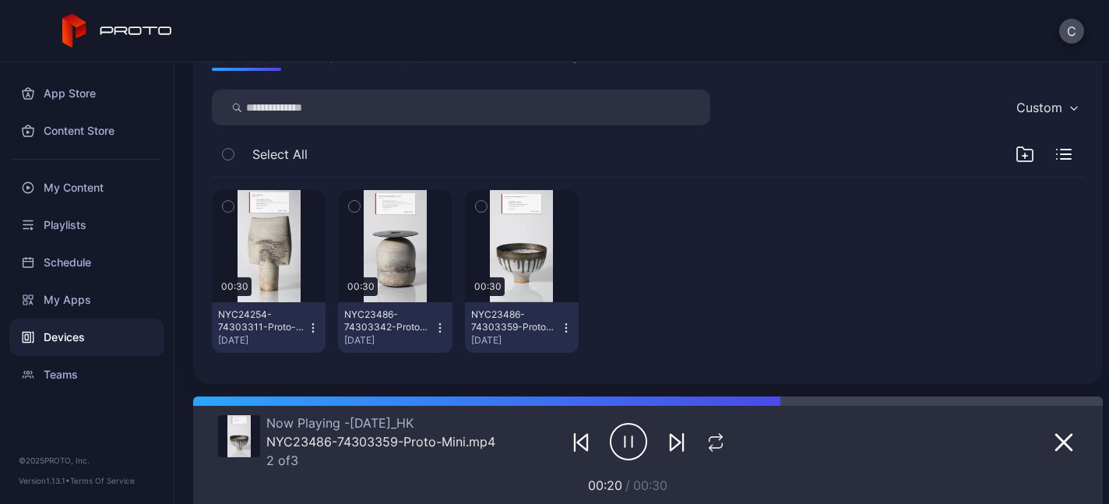
click at [314, 323] on icon "button" at bounding box center [313, 323] width 1 height 1
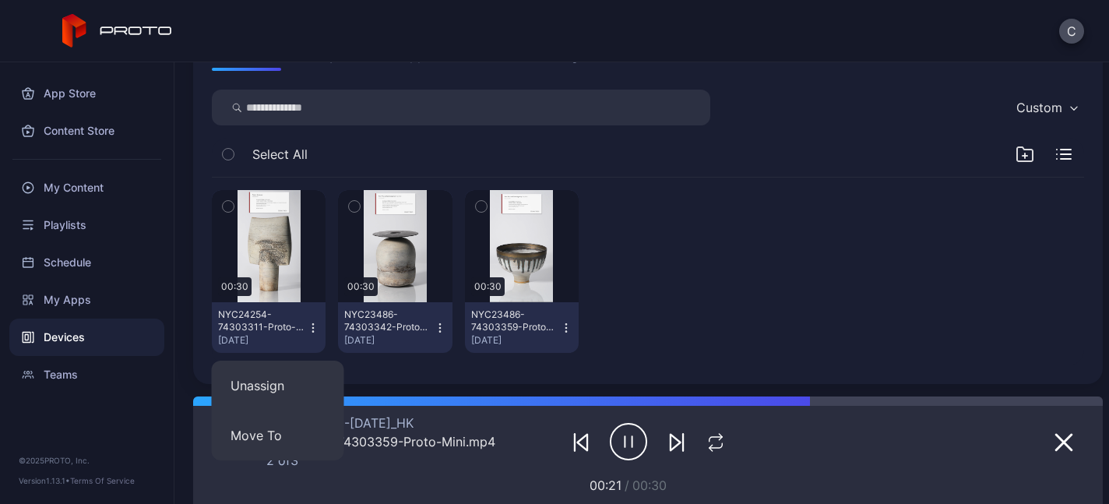
click at [703, 283] on div at bounding box center [648, 271] width 114 height 163
